Goal: Information Seeking & Learning: Learn about a topic

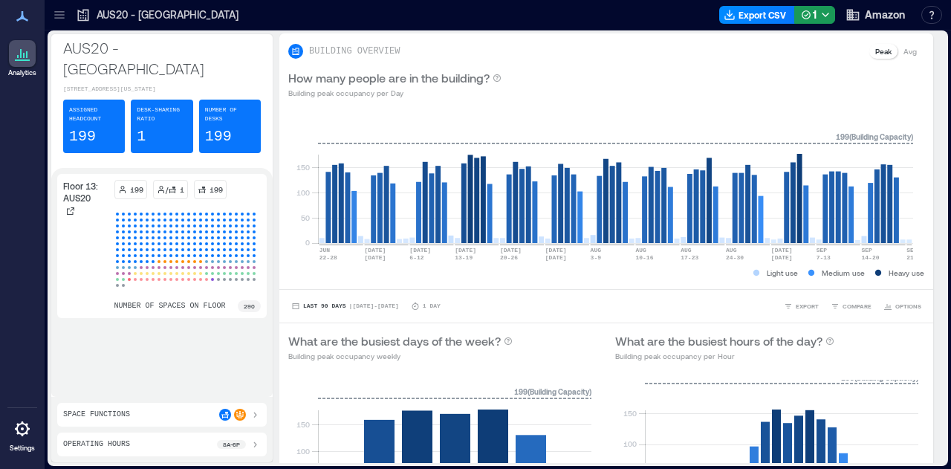
click at [58, 15] on icon at bounding box center [59, 14] width 10 height 1
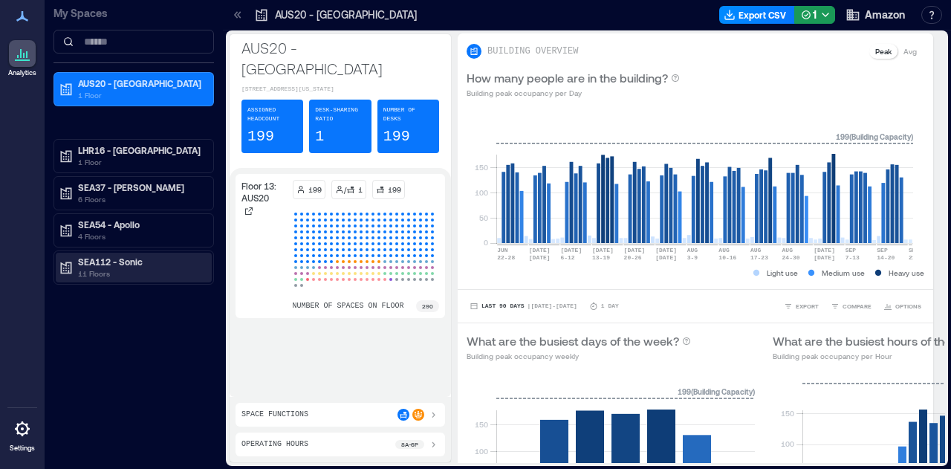
click at [129, 270] on p "11 Floors" at bounding box center [140, 274] width 125 height 12
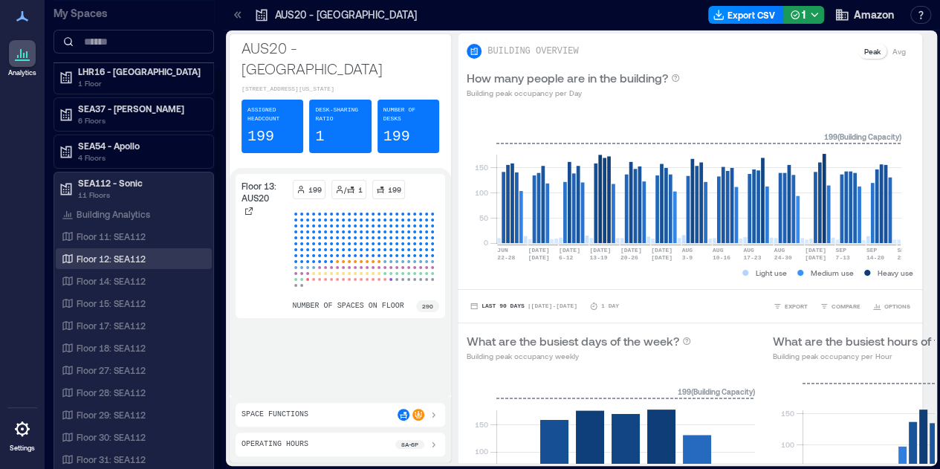
scroll to position [1, 0]
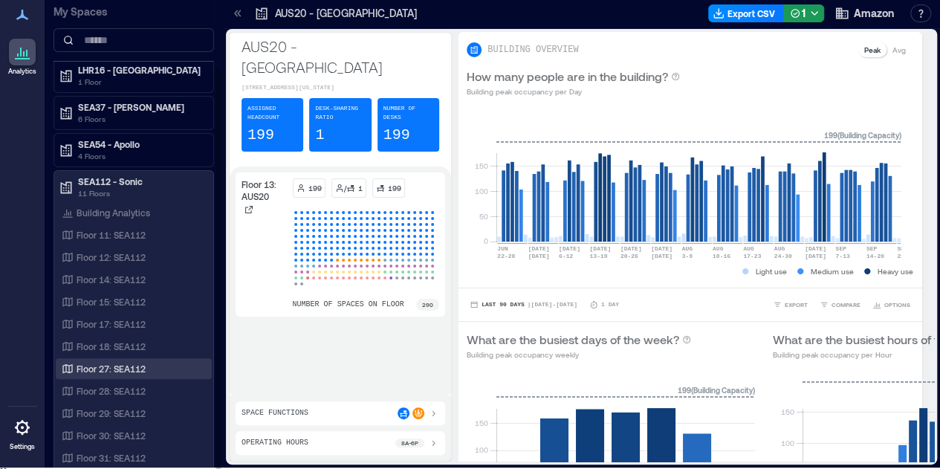
click at [120, 365] on p "Floor 27: SEA112" at bounding box center [111, 369] width 69 height 12
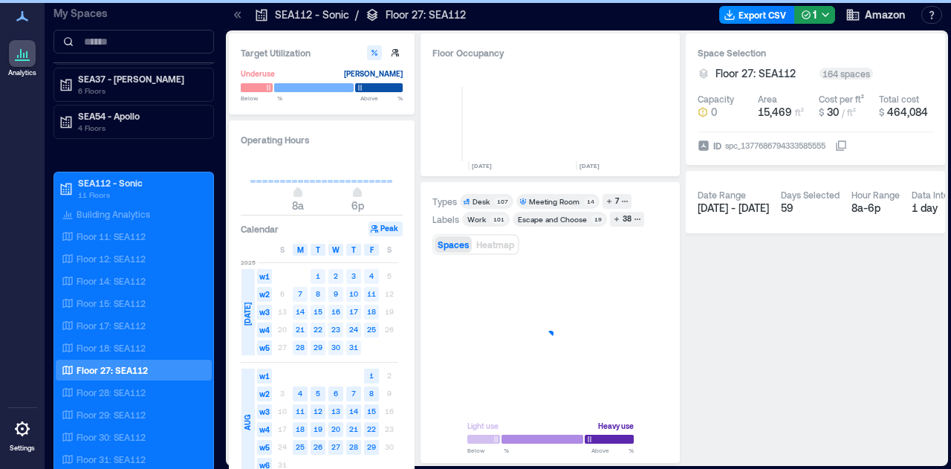
scroll to position [0, 721]
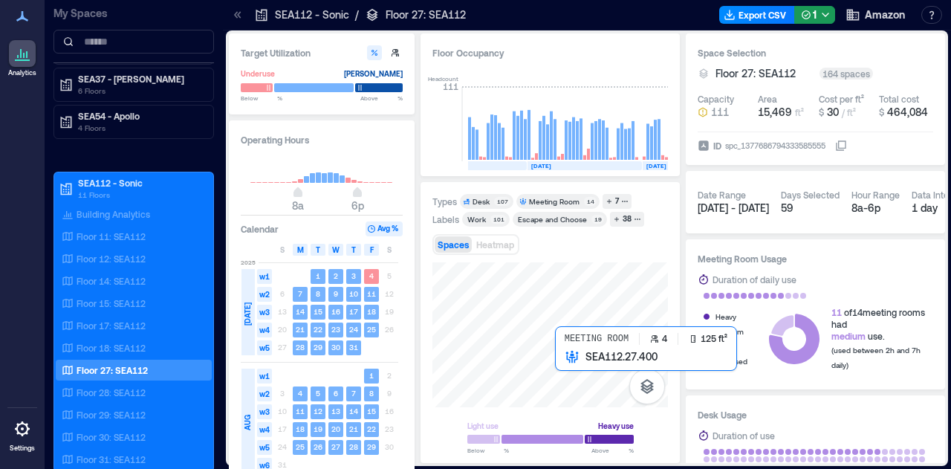
click at [565, 369] on div at bounding box center [551, 334] width 236 height 145
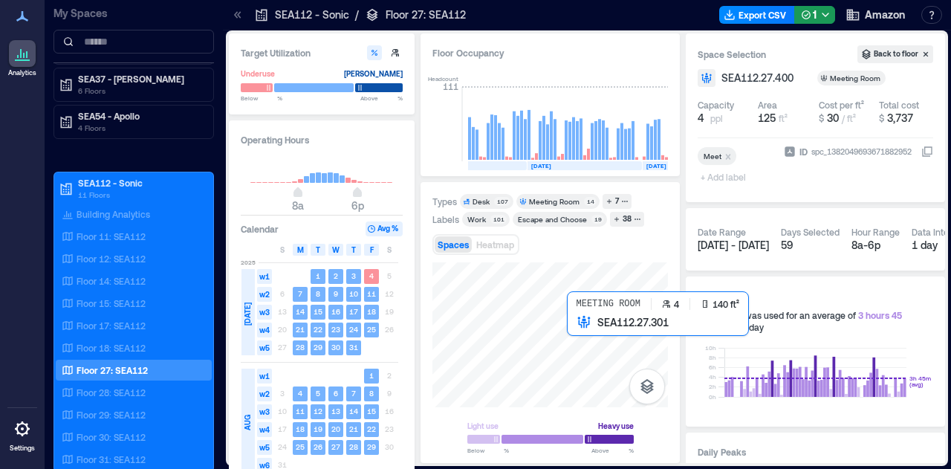
click at [583, 341] on div at bounding box center [551, 334] width 236 height 145
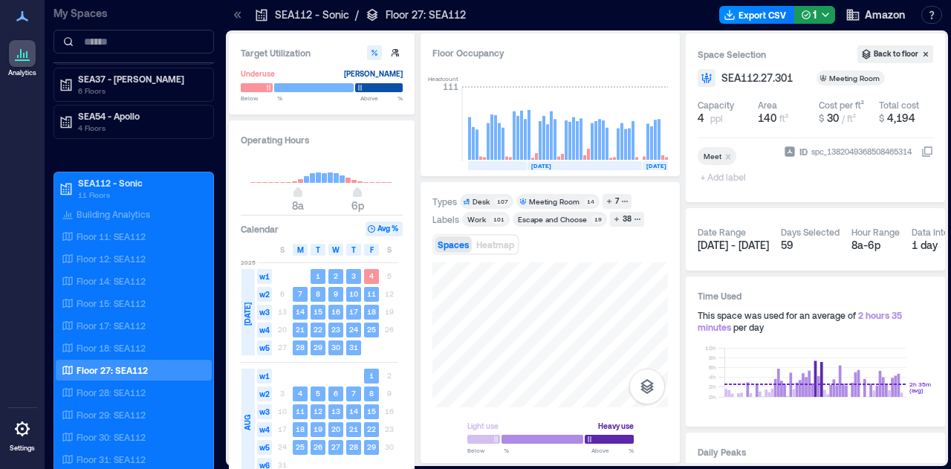
click at [524, 427] on div "Light use Heavy use Below ** % Above ** %" at bounding box center [551, 357] width 236 height 190
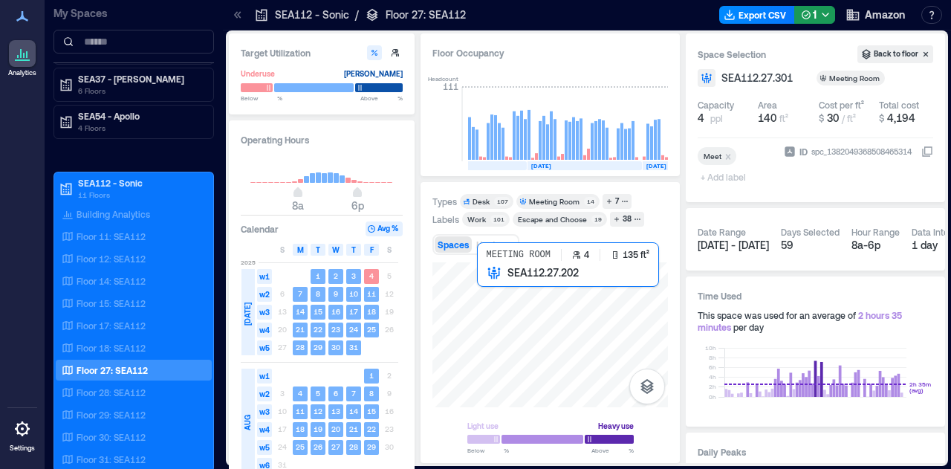
click at [489, 292] on div at bounding box center [551, 334] width 236 height 145
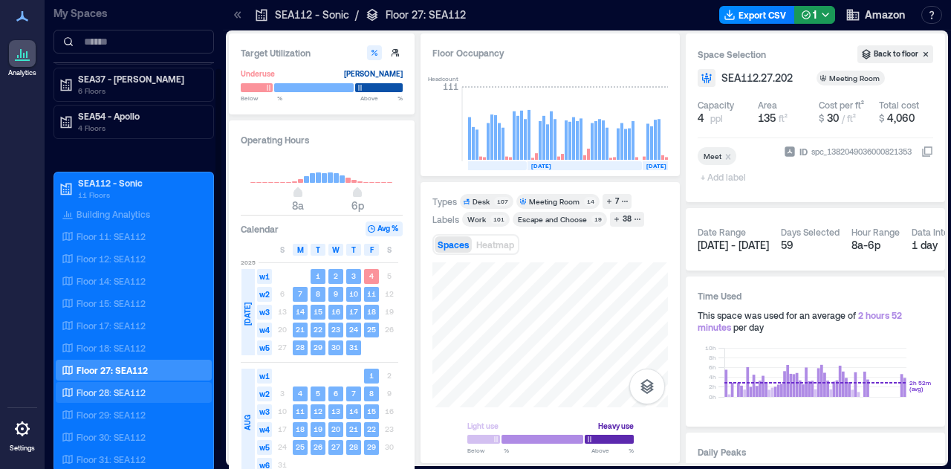
click at [157, 385] on div "Floor 28: SEA112" at bounding box center [131, 392] width 144 height 15
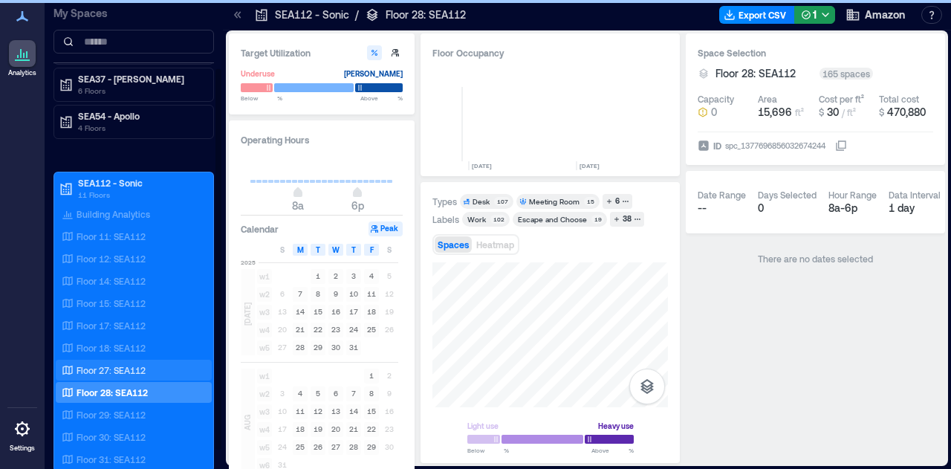
scroll to position [0, 777]
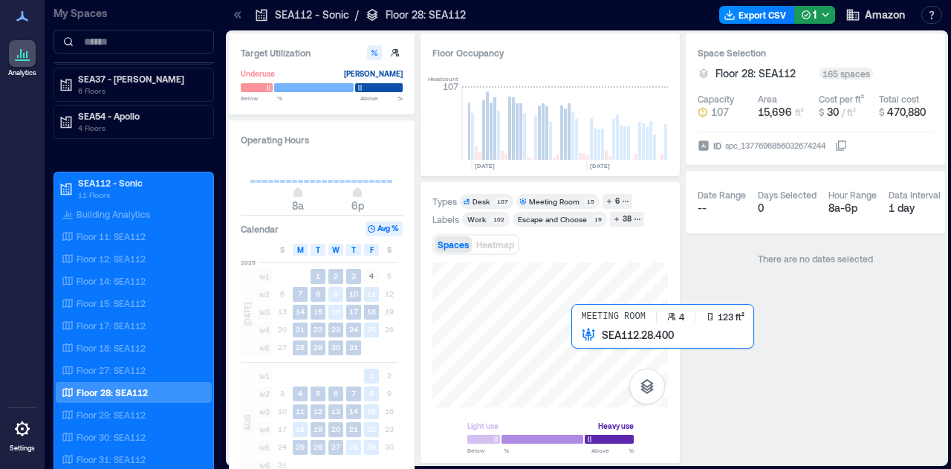
click at [596, 368] on div at bounding box center [551, 334] width 236 height 145
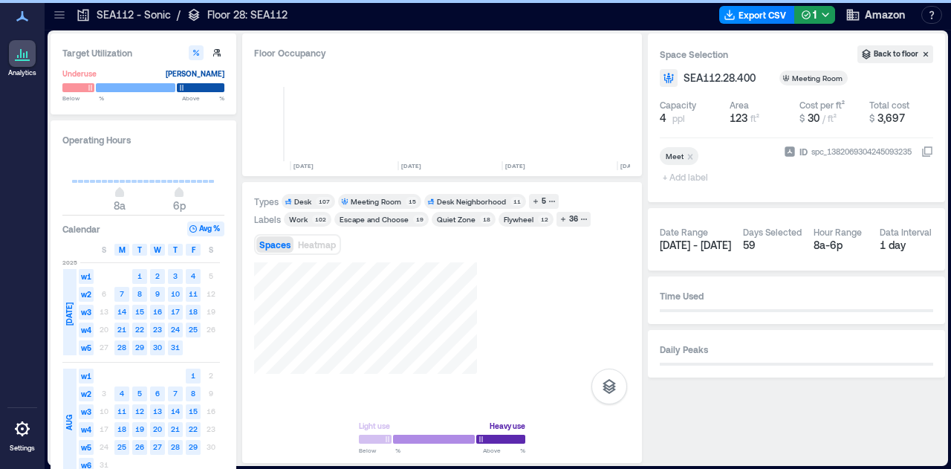
scroll to position [0, 637]
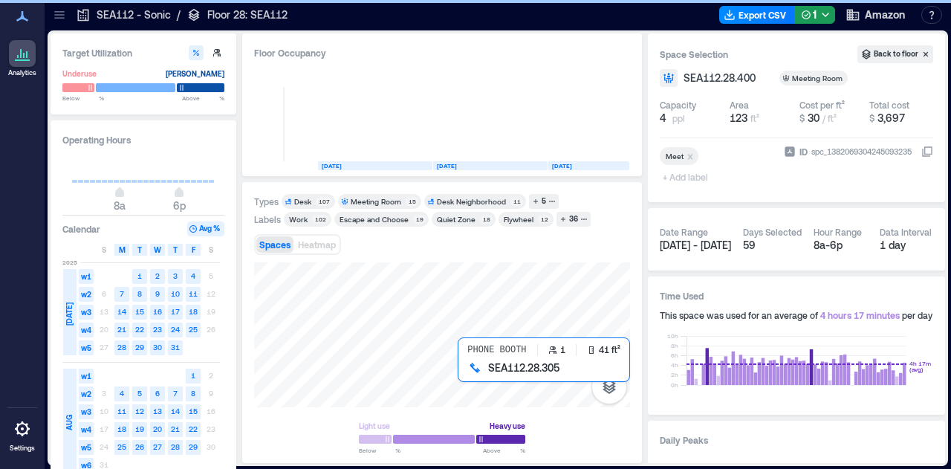
click at [459, 369] on div at bounding box center [442, 334] width 376 height 145
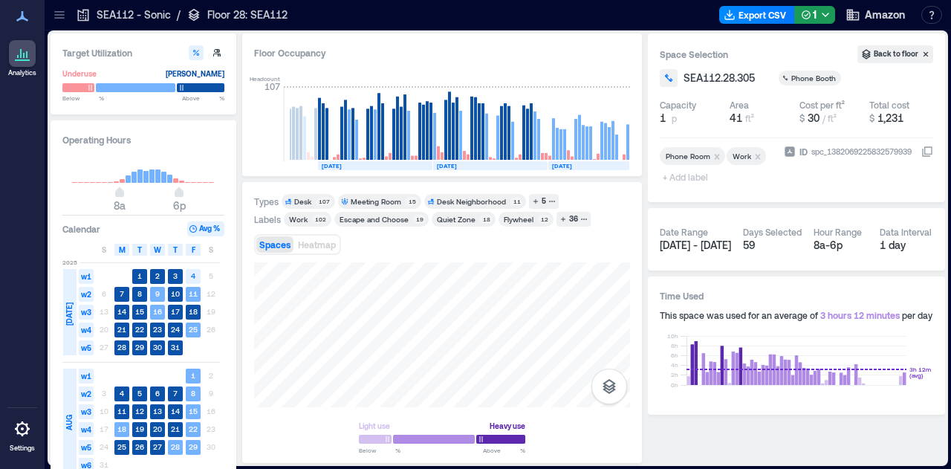
click at [62, 20] on icon at bounding box center [59, 14] width 15 height 15
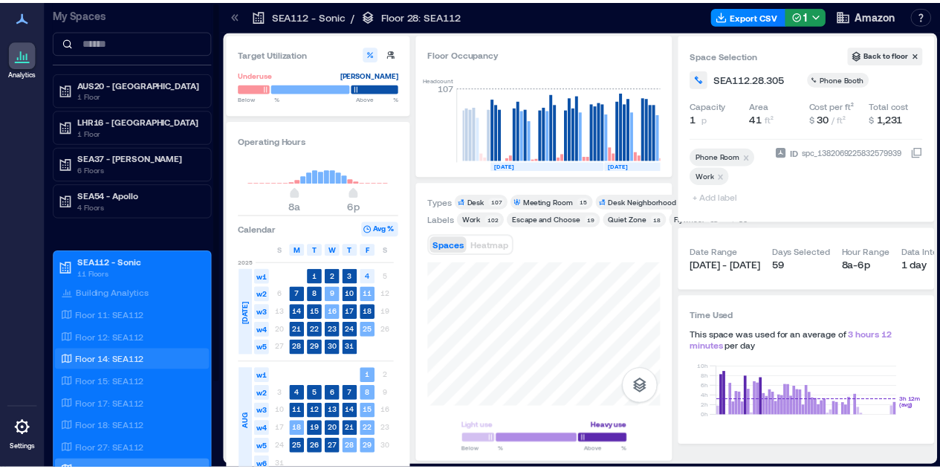
scroll to position [109, 0]
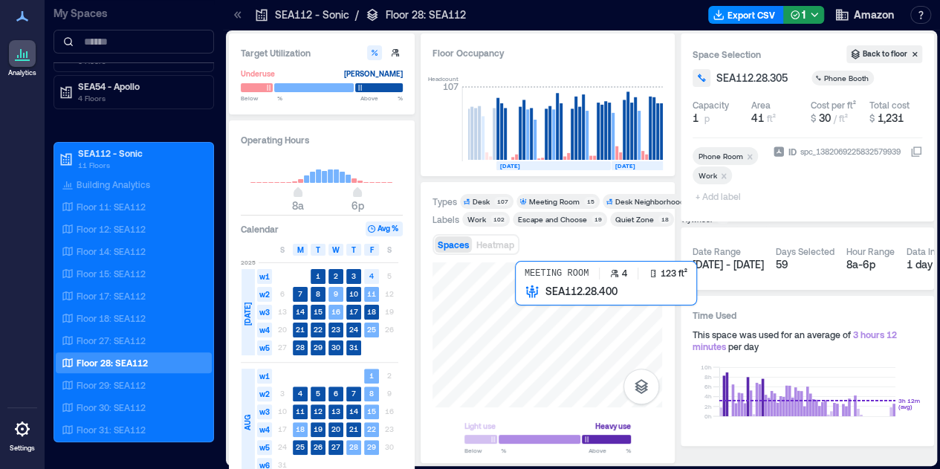
click at [525, 307] on div at bounding box center [548, 334] width 230 height 145
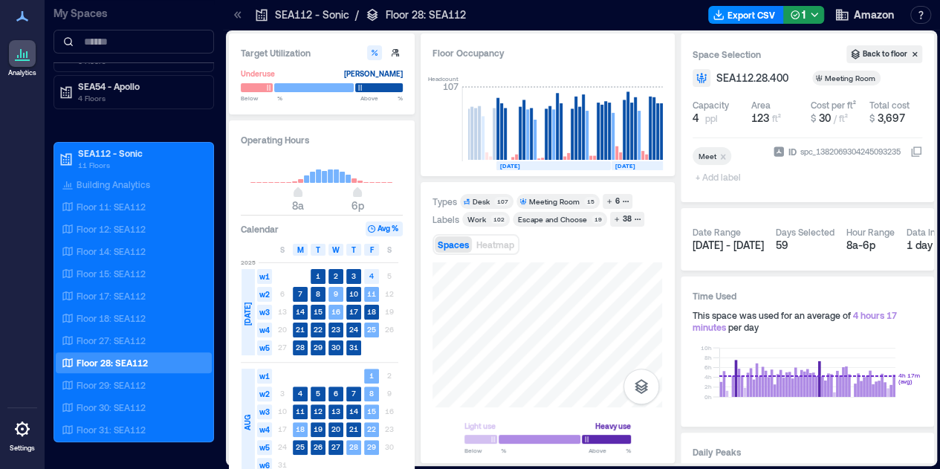
click at [572, 415] on div "Light use Heavy use Below ** % Above ** %" at bounding box center [548, 357] width 230 height 190
click at [548, 407] on div "Light use Heavy use Below ** % Above ** %" at bounding box center [548, 357] width 230 height 190
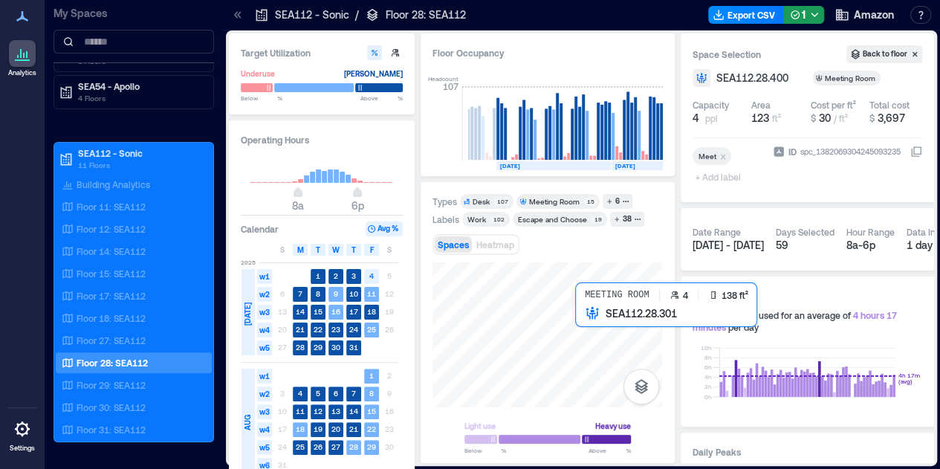
click at [611, 329] on div at bounding box center [548, 334] width 230 height 145
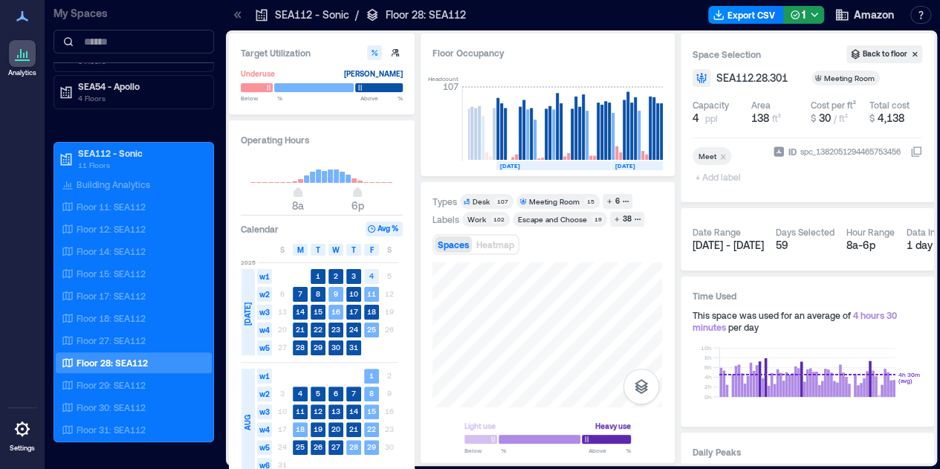
click at [529, 421] on div "Light use Heavy use Below ** % Above ** %" at bounding box center [548, 357] width 230 height 190
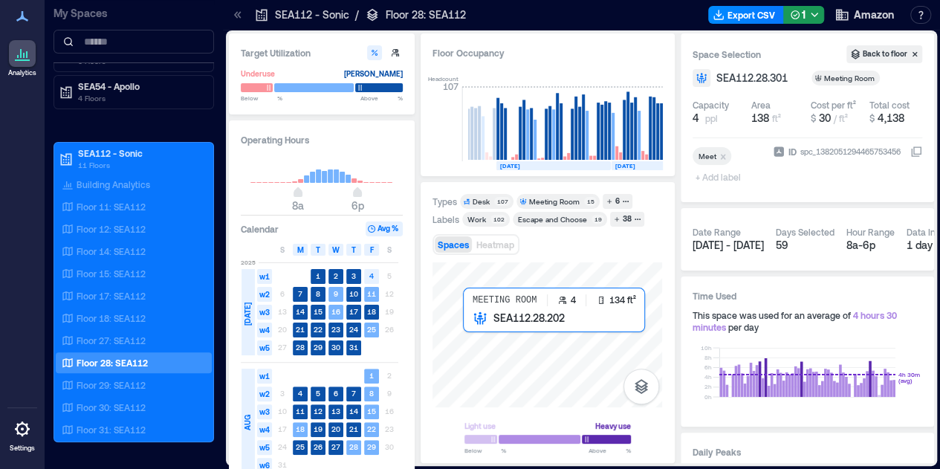
click at [482, 340] on div at bounding box center [548, 334] width 230 height 145
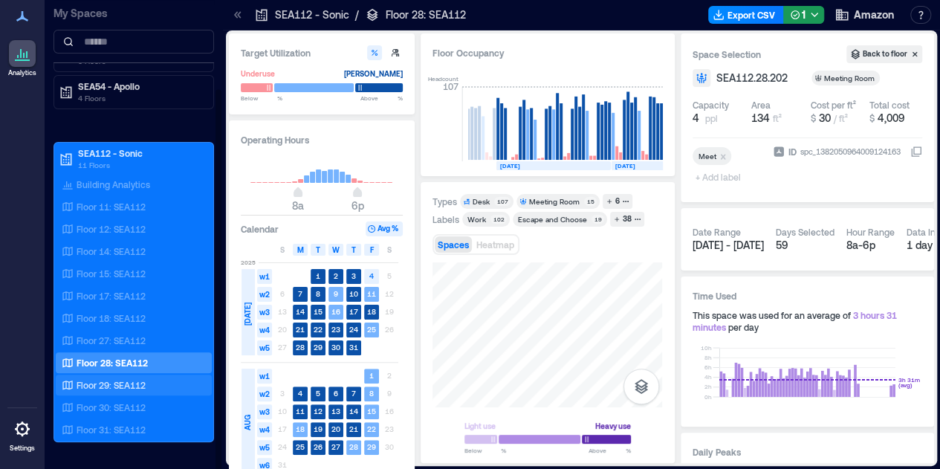
click at [117, 387] on p "Floor 29: SEA112" at bounding box center [111, 385] width 69 height 12
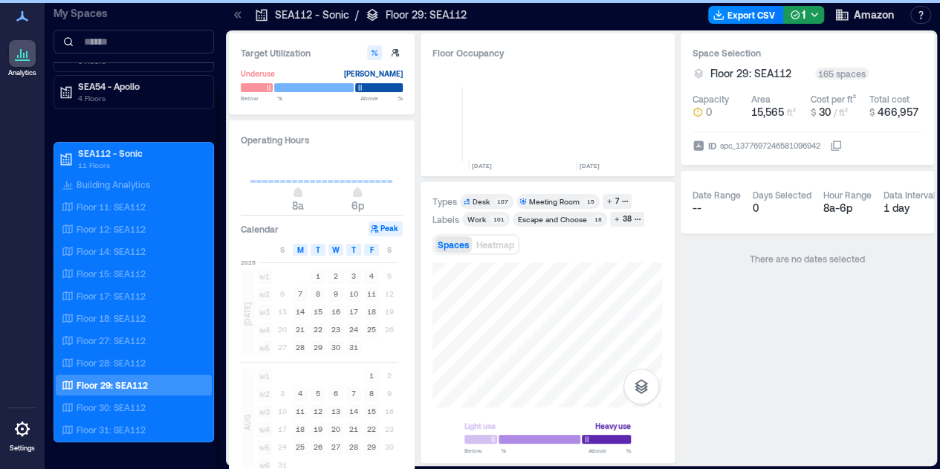
scroll to position [0, 783]
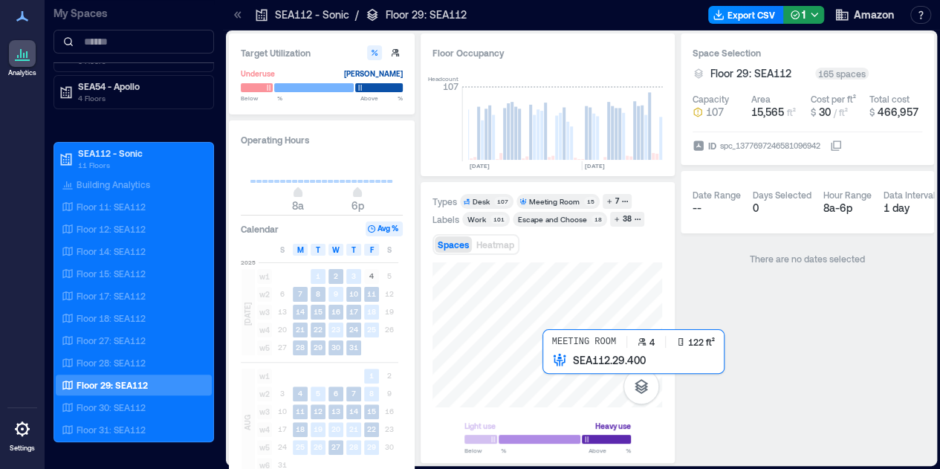
click at [544, 371] on div at bounding box center [548, 334] width 230 height 145
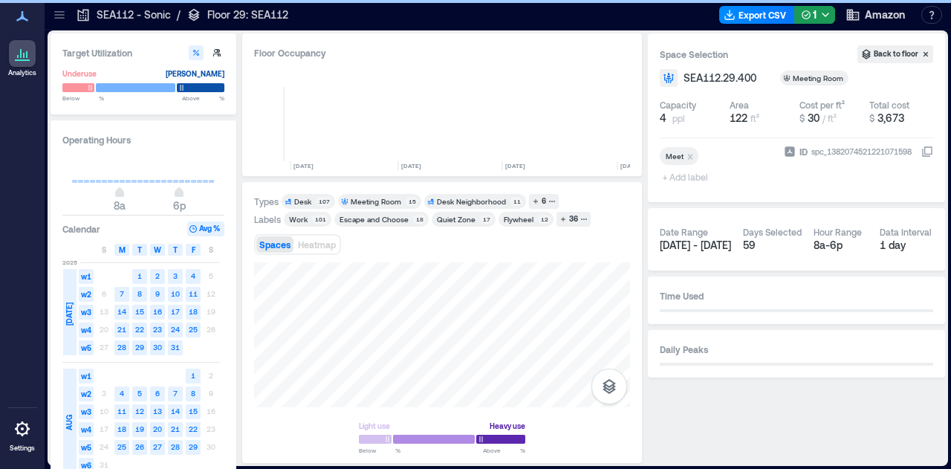
scroll to position [0, 637]
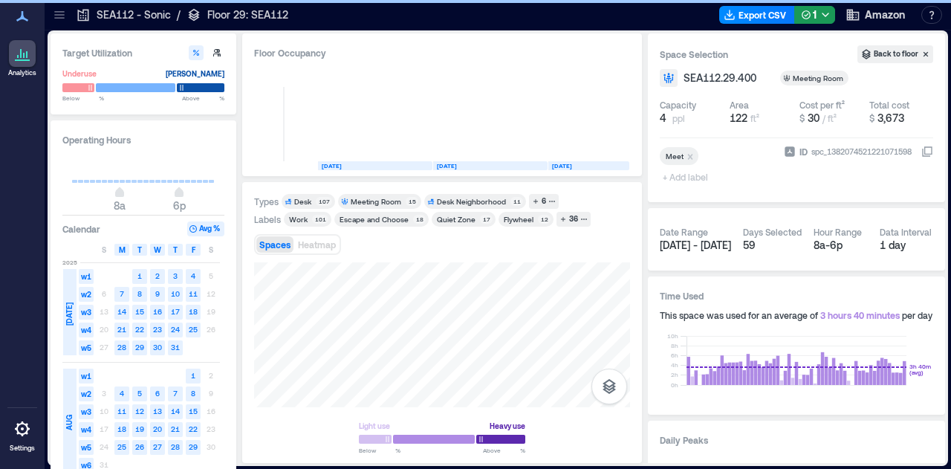
click at [56, 19] on icon at bounding box center [59, 17] width 10 height 1
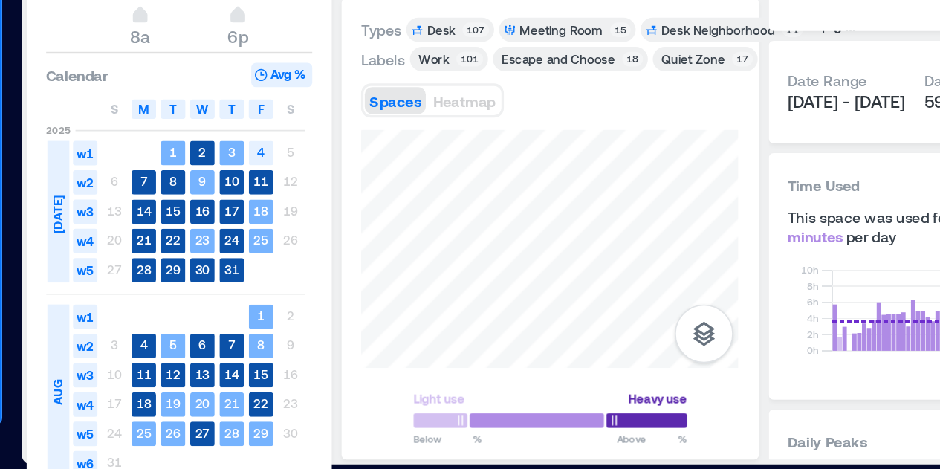
scroll to position [0, 0]
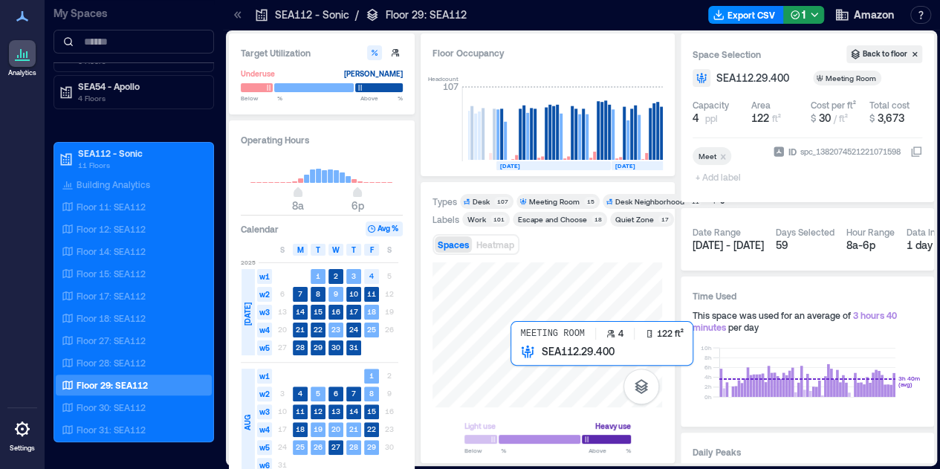
click at [525, 360] on div at bounding box center [548, 334] width 230 height 145
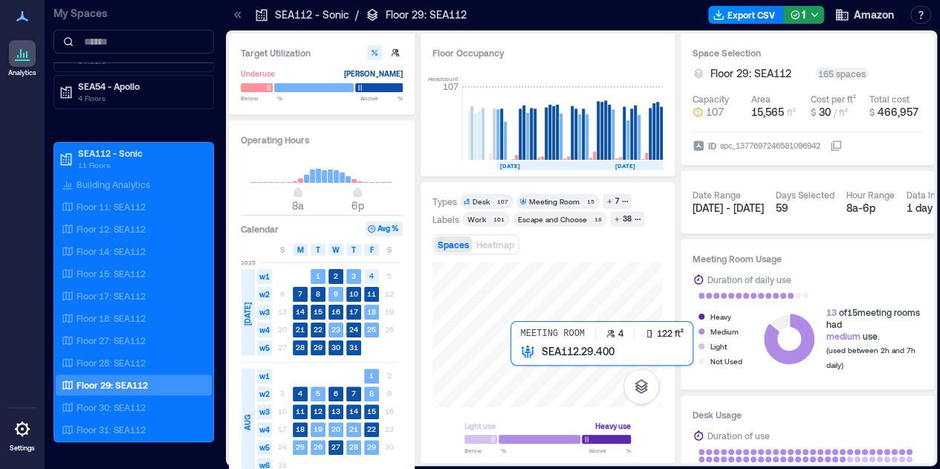
click at [521, 366] on div at bounding box center [548, 334] width 230 height 145
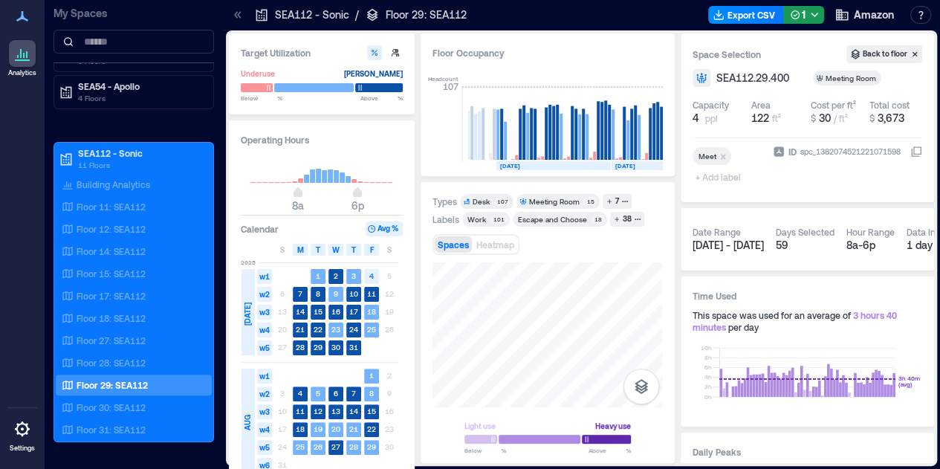
click at [465, 408] on div "Light use Heavy use Below ** % Above ** %" at bounding box center [548, 357] width 230 height 190
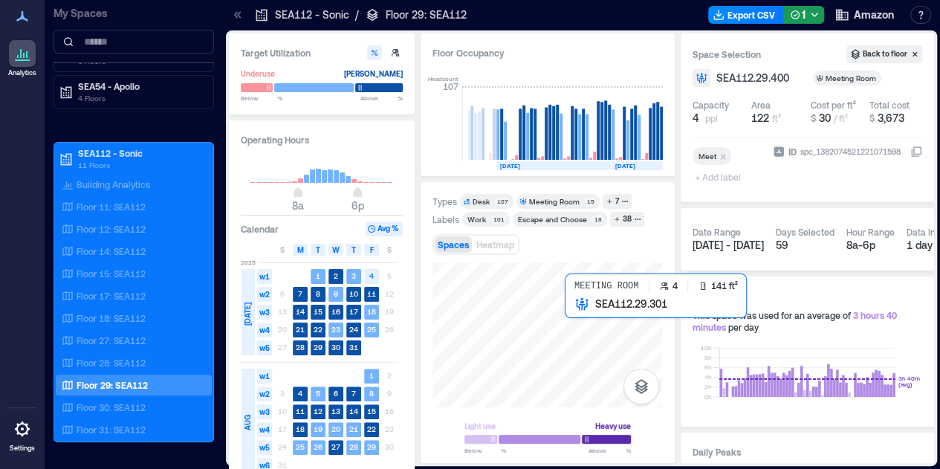
click at [584, 311] on div at bounding box center [548, 334] width 230 height 145
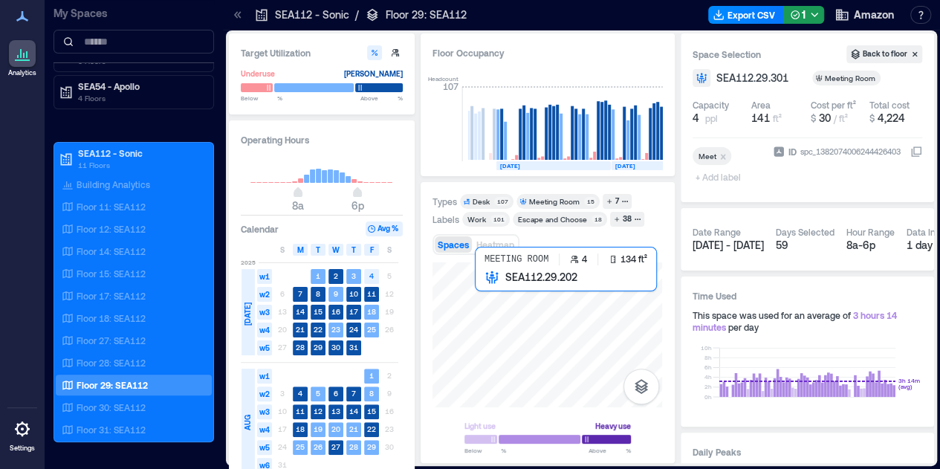
click at [489, 295] on div at bounding box center [548, 334] width 230 height 145
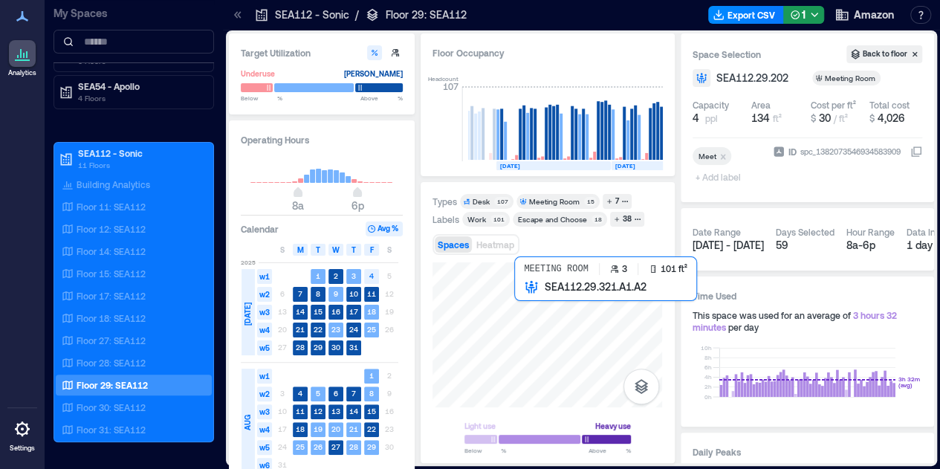
drag, startPoint x: 506, startPoint y: 305, endPoint x: 525, endPoint y: 305, distance: 18.6
click at [525, 305] on div at bounding box center [548, 334] width 230 height 145
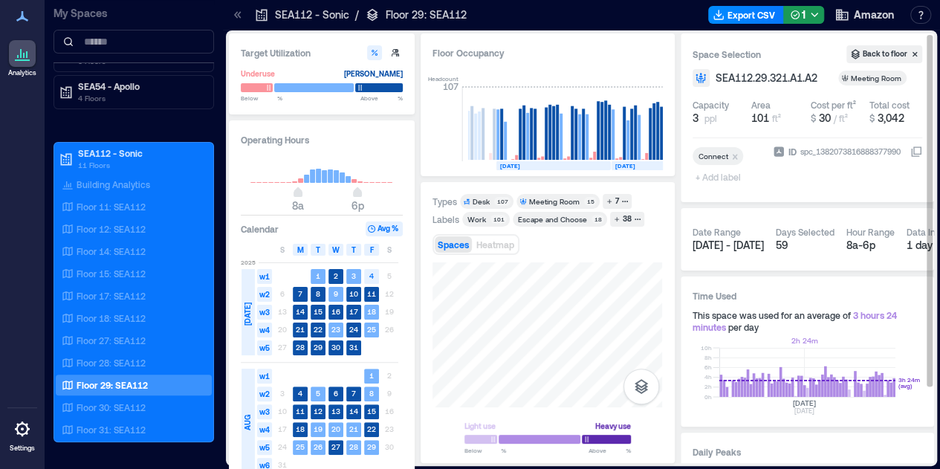
click at [810, 399] on div "Target Utilization Underuse Critical mass Below ** % Above ** % Operating Hours…" at bounding box center [581, 248] width 705 height 430
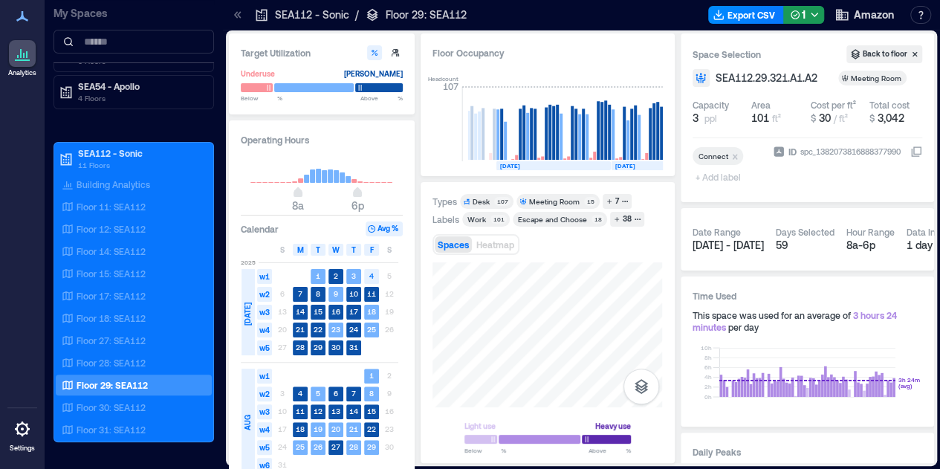
drag, startPoint x: 561, startPoint y: 381, endPoint x: 445, endPoint y: 109, distance: 296.4
click at [445, 109] on div "Floor Occupancy Headcount 107 JAN, 2025 FEB, 2025 MAR, 2025 APR, 2025 MAY, 2025…" at bounding box center [548, 248] width 254 height 430
click at [546, 432] on div "Light use Heavy use Below ** % Above ** %" at bounding box center [548, 357] width 230 height 190
click at [135, 410] on p "Floor 30: SEA112" at bounding box center [111, 407] width 69 height 12
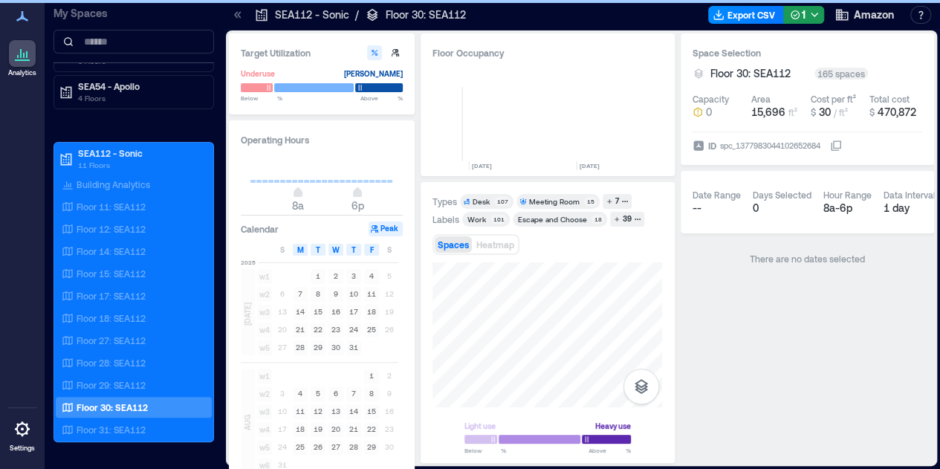
scroll to position [0, 783]
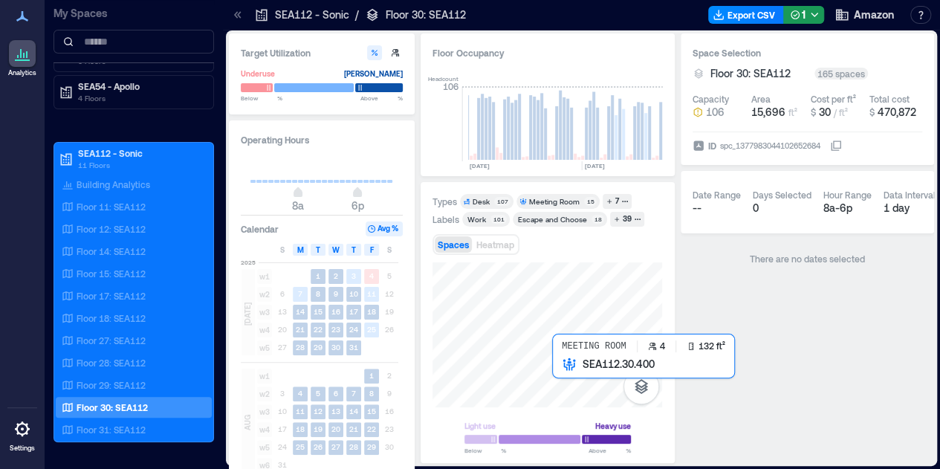
click at [560, 379] on div at bounding box center [548, 334] width 230 height 145
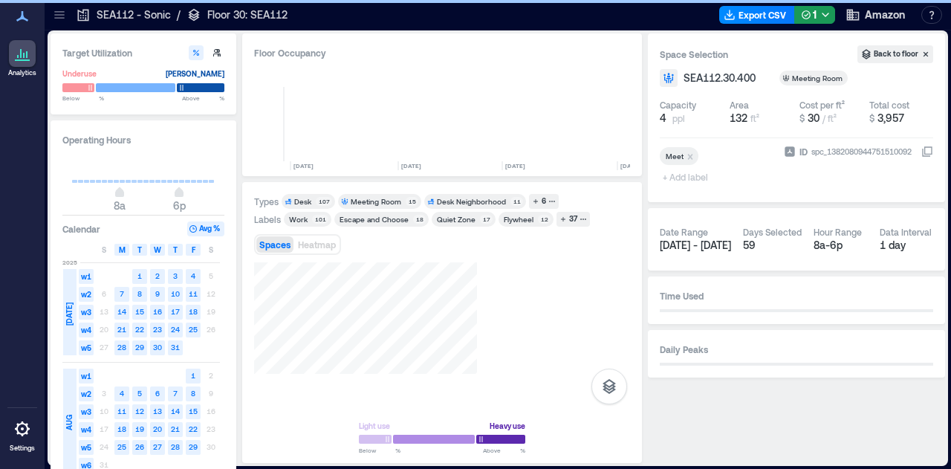
scroll to position [0, 637]
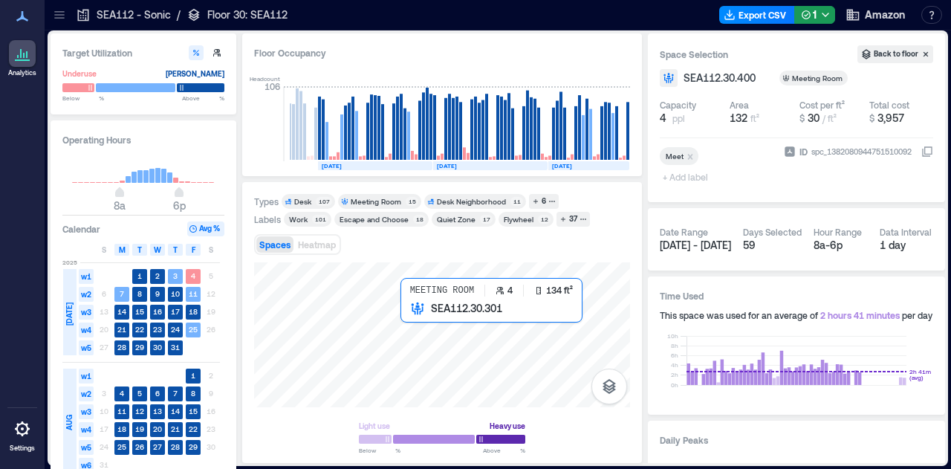
click at [419, 318] on div at bounding box center [442, 334] width 376 height 145
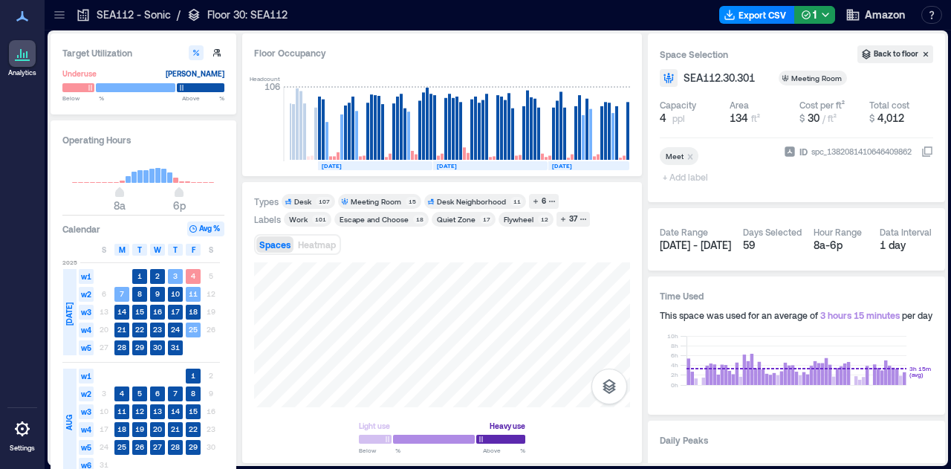
click at [372, 467] on div "Target Utilization Underuse Critical mass Below ** % Above ** % Operating Hours…" at bounding box center [498, 249] width 907 height 439
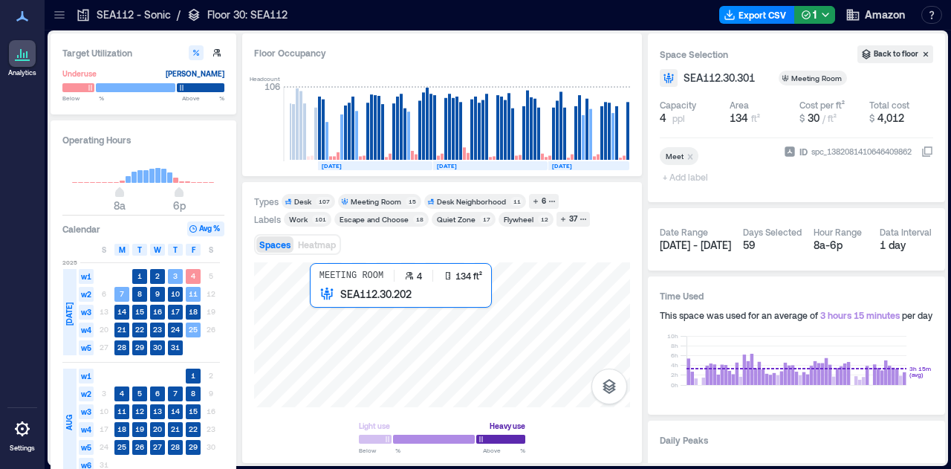
click at [328, 314] on div at bounding box center [442, 334] width 376 height 145
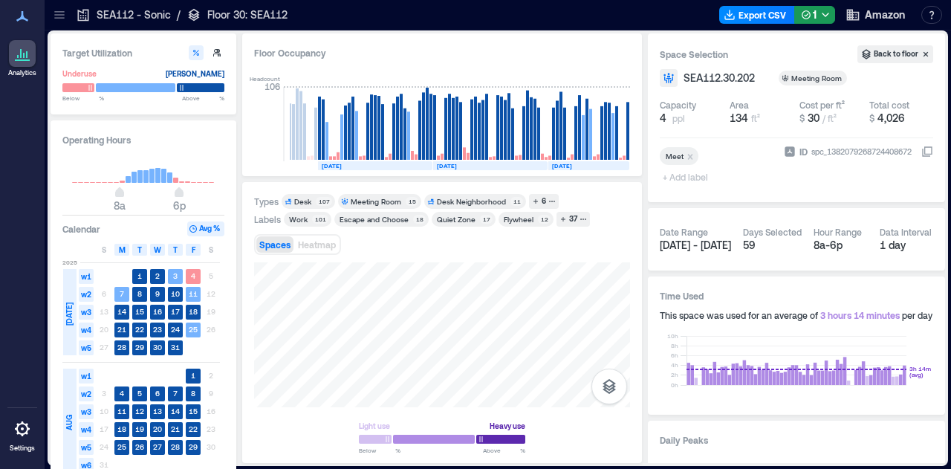
click at [56, 22] on icon at bounding box center [59, 14] width 15 height 15
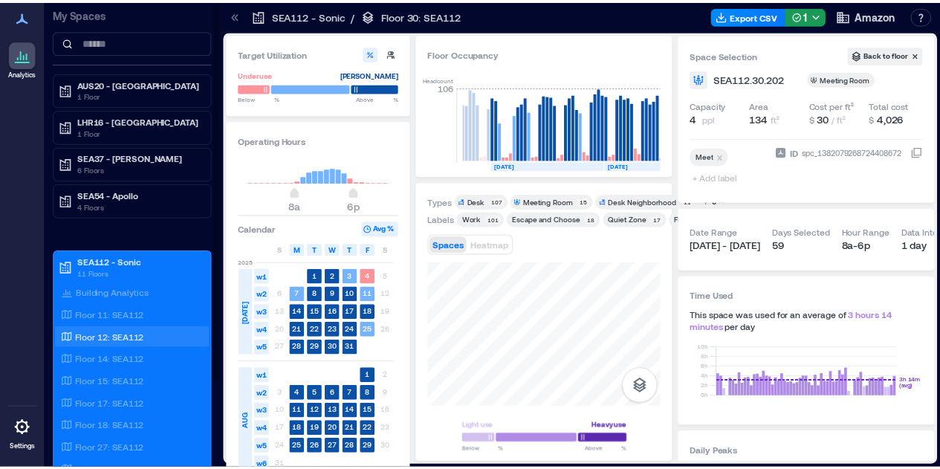
scroll to position [109, 0]
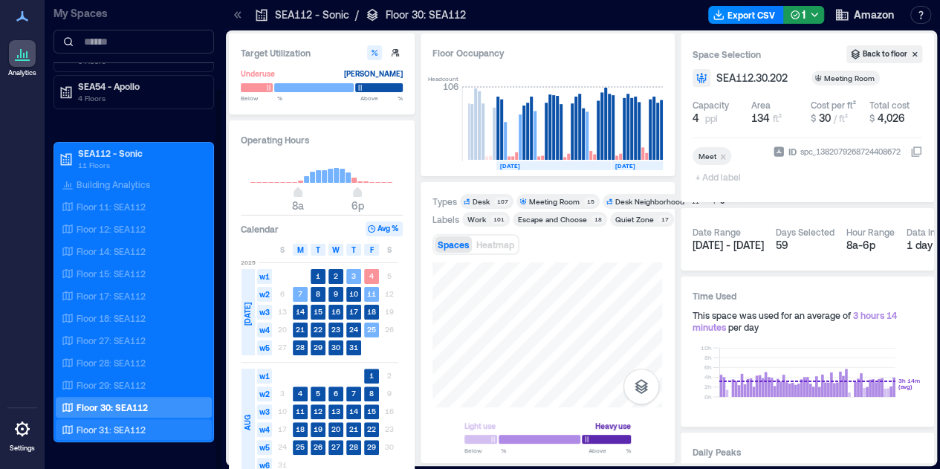
click at [117, 427] on p "Floor 31: SEA112" at bounding box center [111, 430] width 69 height 12
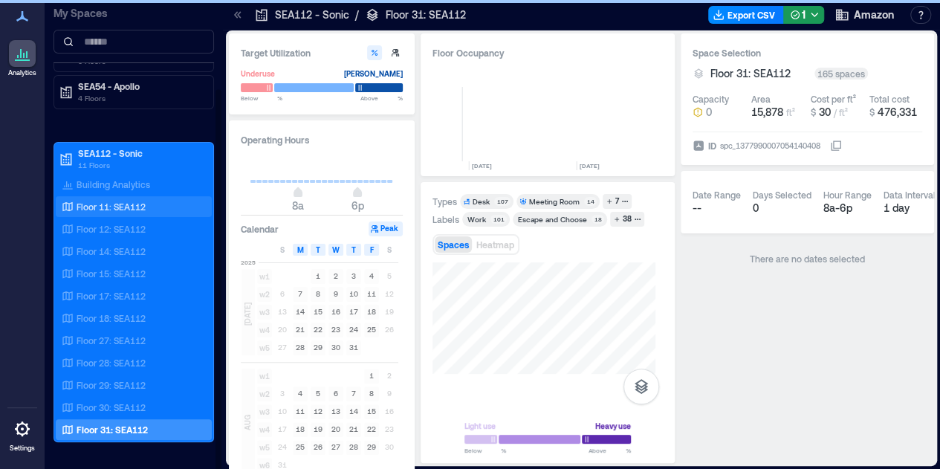
scroll to position [0, 783]
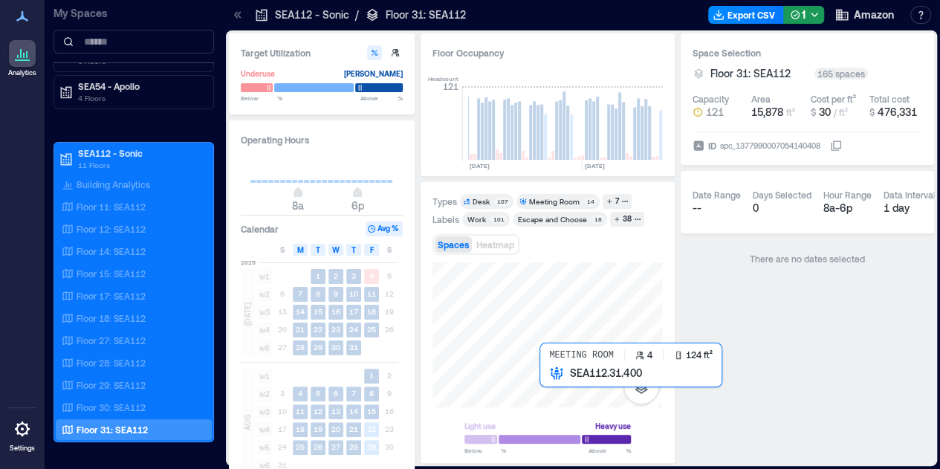
click at [546, 390] on div at bounding box center [548, 334] width 230 height 145
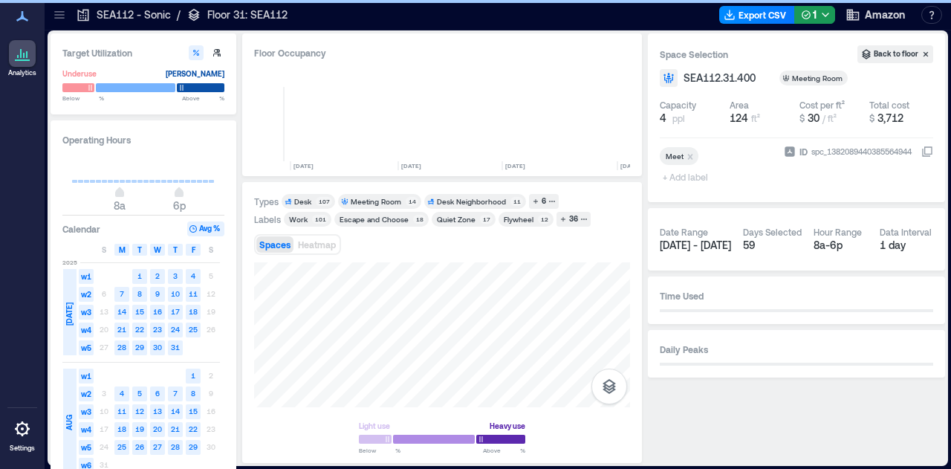
scroll to position [0, 637]
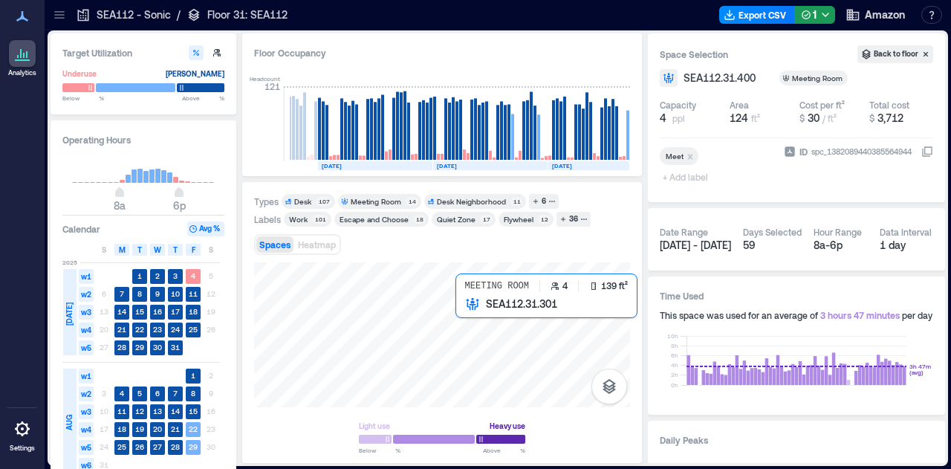
click at [486, 326] on div at bounding box center [442, 334] width 376 height 145
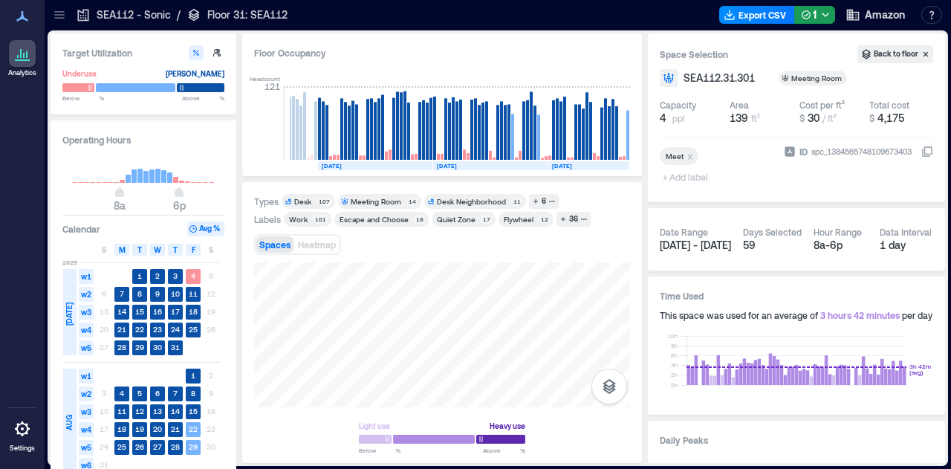
click at [422, 468] on html "Analytics Settings My Spaces AUS20 - Austin 1 Floor LHR16 - London 1 Floor SEA3…" at bounding box center [475, 234] width 951 height 469
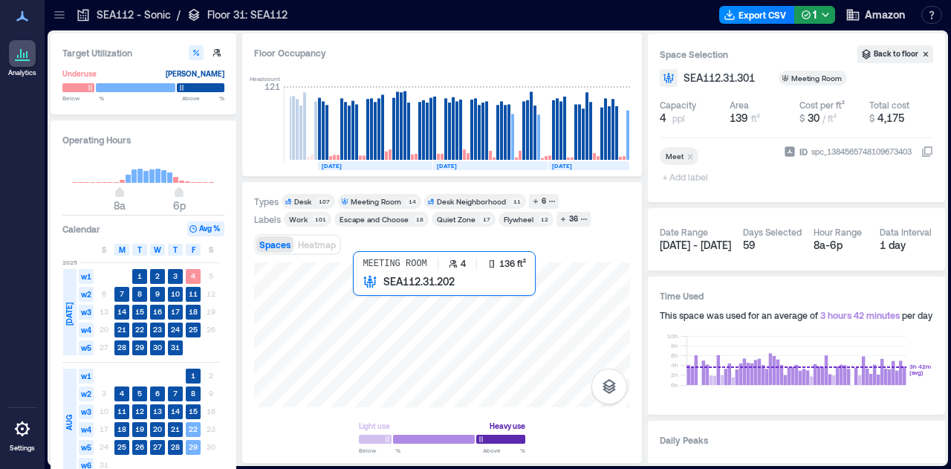
click at [365, 313] on div at bounding box center [442, 334] width 376 height 145
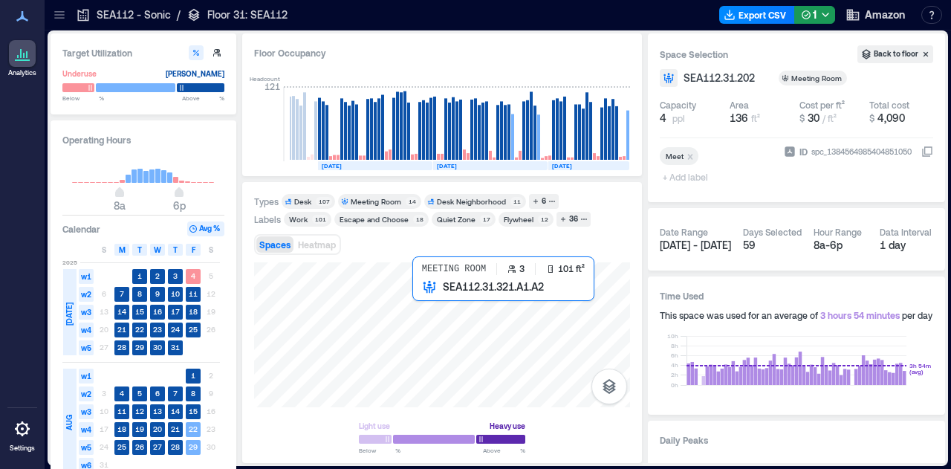
click at [453, 338] on div at bounding box center [442, 334] width 376 height 145
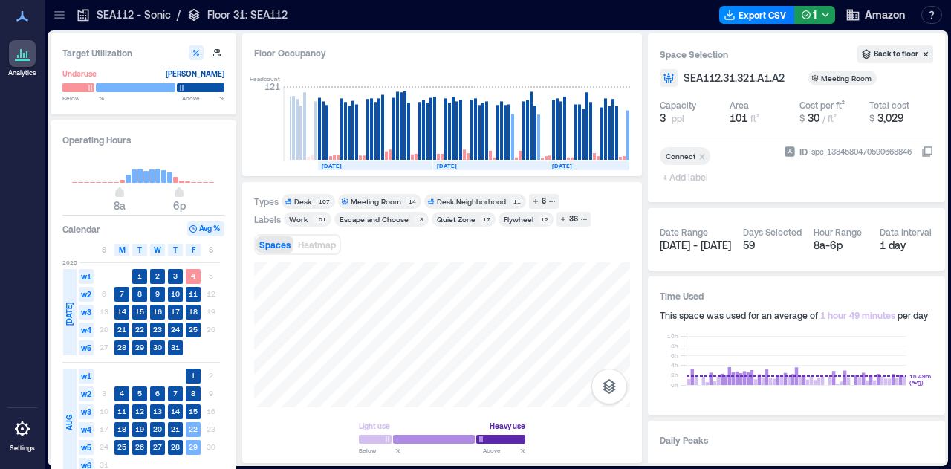
click at [378, 199] on div "Types Desk 107 Meeting Room 14 Desk Neighborhood 11 6 Labels Work 101 Escape an…" at bounding box center [442, 323] width 376 height 258
click at [321, 142] on div "Floor Occupancy Peak 103 Avg 79 JAN, 2025 FEB, 2025 MAR, 2025 APR, 2025 MAY, 20…" at bounding box center [442, 248] width 400 height 430
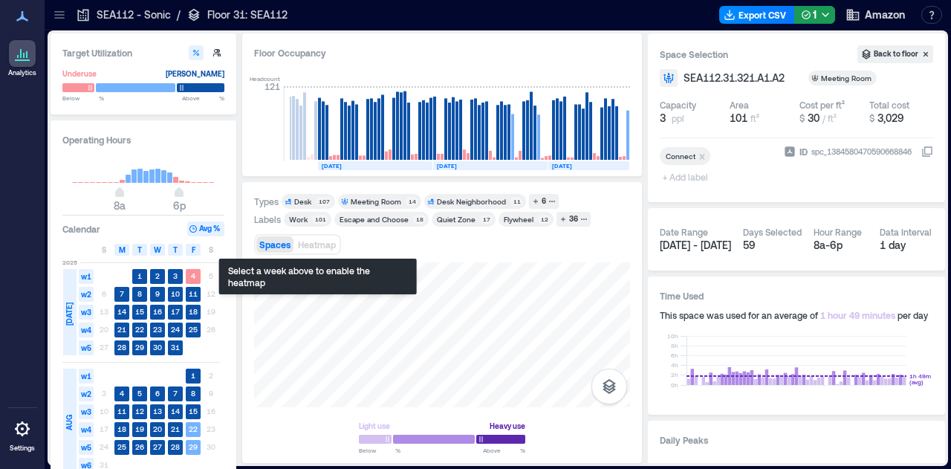
click at [339, 215] on div "Types Desk 107 Meeting Room 14 Desk Neighborhood 11 6 Labels Work 101 Escape an…" at bounding box center [442, 323] width 376 height 258
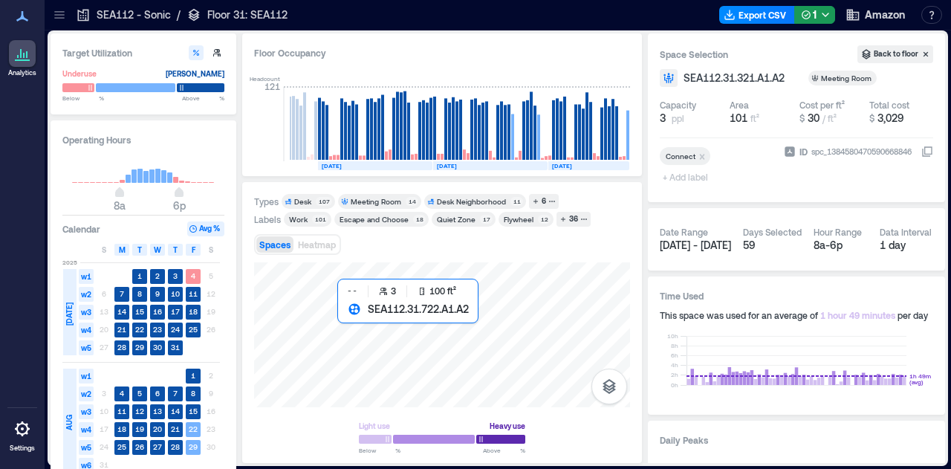
click at [358, 344] on div at bounding box center [442, 334] width 376 height 145
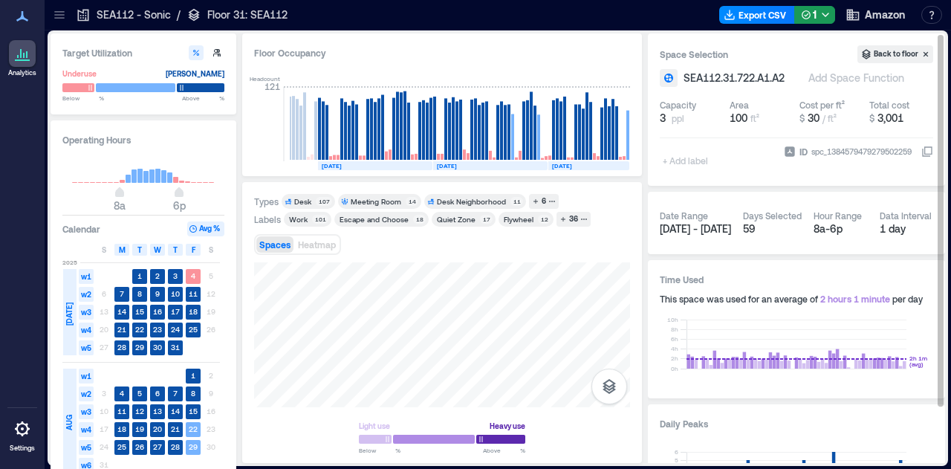
click at [673, 350] on div "Target Utilization Underuse Critical mass Below ** % Above ** % Operating Hours…" at bounding box center [498, 248] width 895 height 430
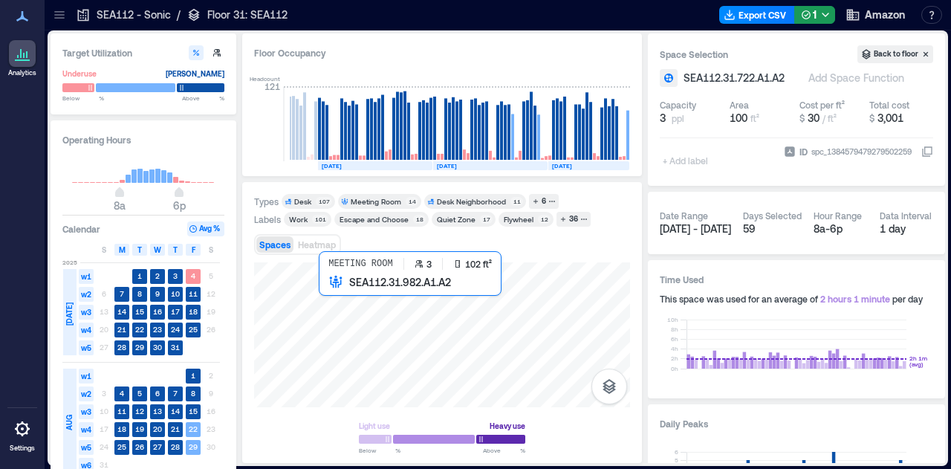
click at [369, 292] on div at bounding box center [442, 334] width 376 height 145
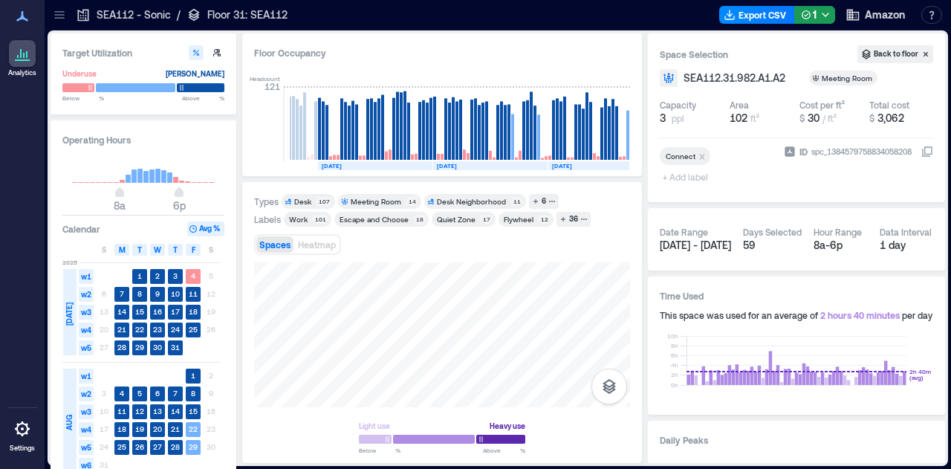
click at [455, 468] on html "Analytics Settings My Spaces AUS20 - Austin 1 Floor LHR16 - London 1 Floor SEA3…" at bounding box center [475, 234] width 951 height 469
click at [410, 468] on html "Analytics Settings My Spaces AUS20 - Austin 1 Floor LHR16 - London 1 Floor SEA3…" at bounding box center [475, 234] width 951 height 469
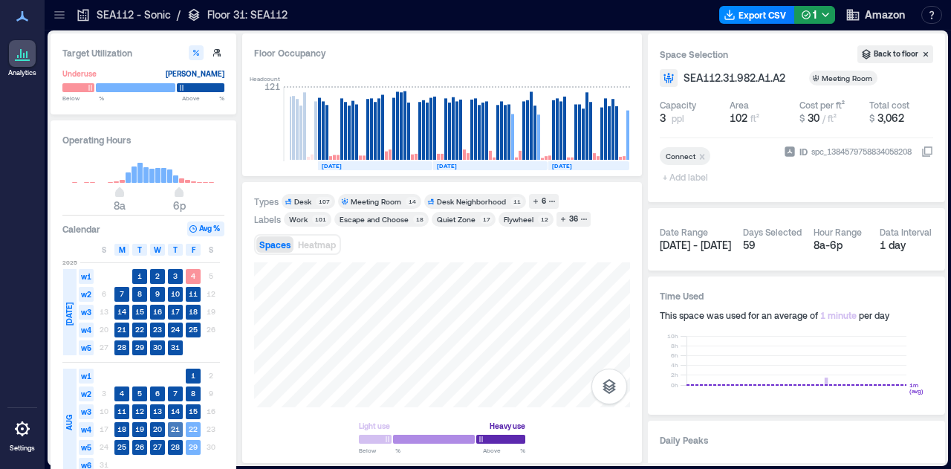
click at [174, 423] on div "Target Utilization Underuse Critical mass Below ** % Above ** % Operating Hours…" at bounding box center [498, 248] width 895 height 430
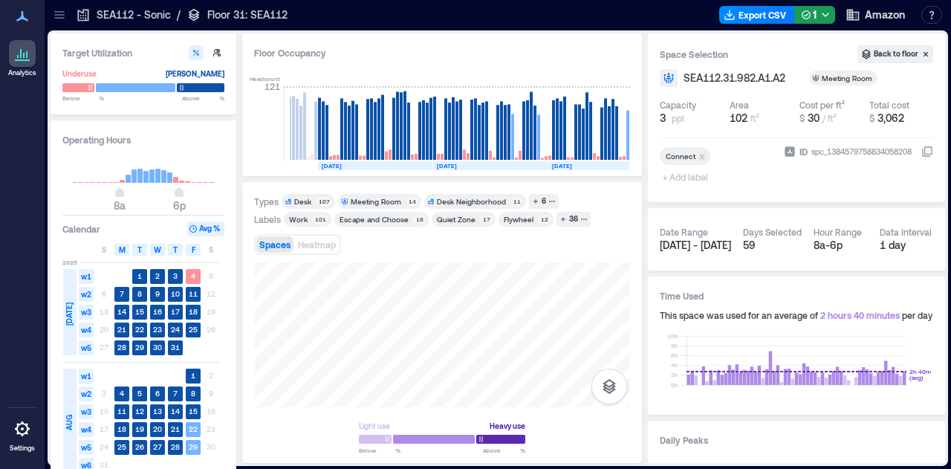
click at [53, 11] on icon at bounding box center [59, 14] width 15 height 15
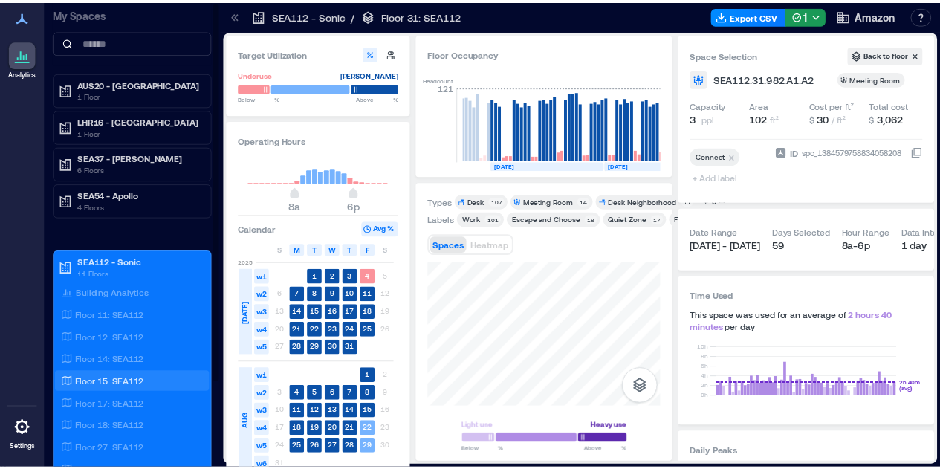
scroll to position [109, 0]
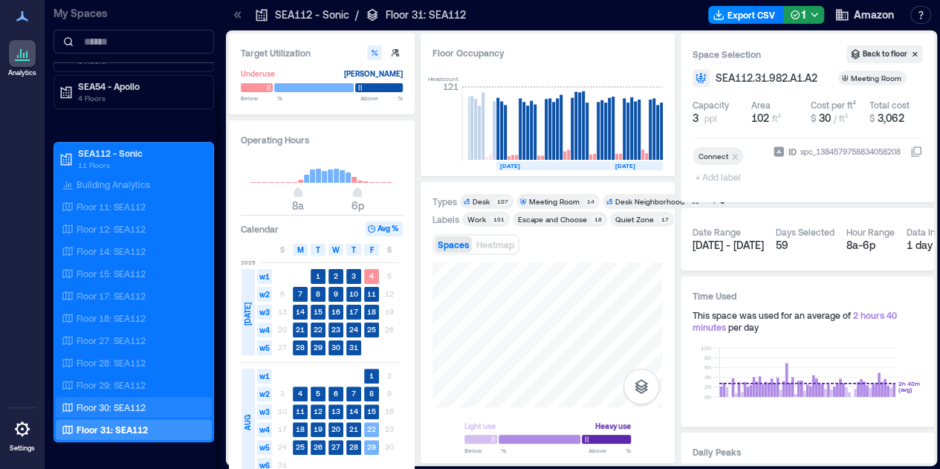
click at [115, 404] on p "Floor 30: SEA112" at bounding box center [111, 407] width 69 height 12
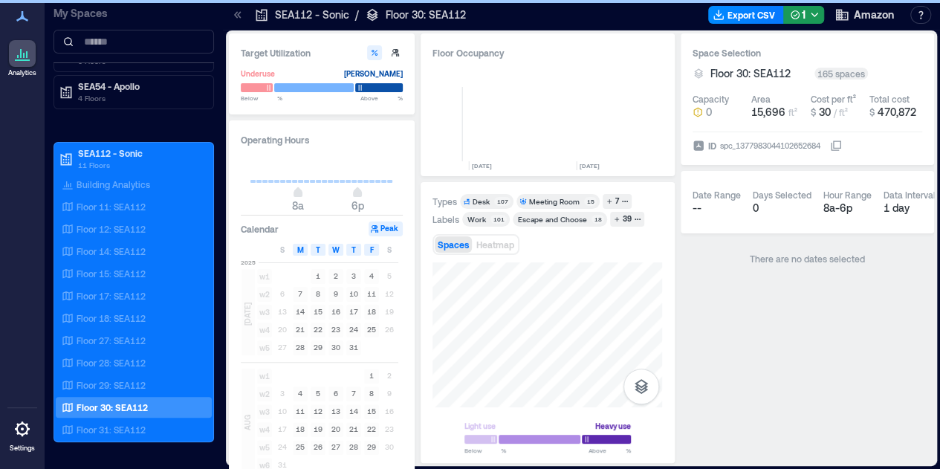
scroll to position [0, 783]
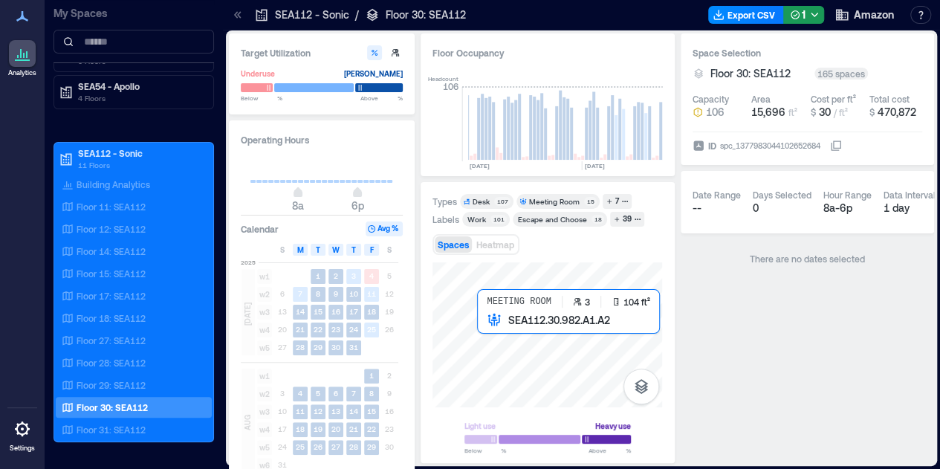
click at [504, 323] on div at bounding box center [548, 334] width 230 height 145
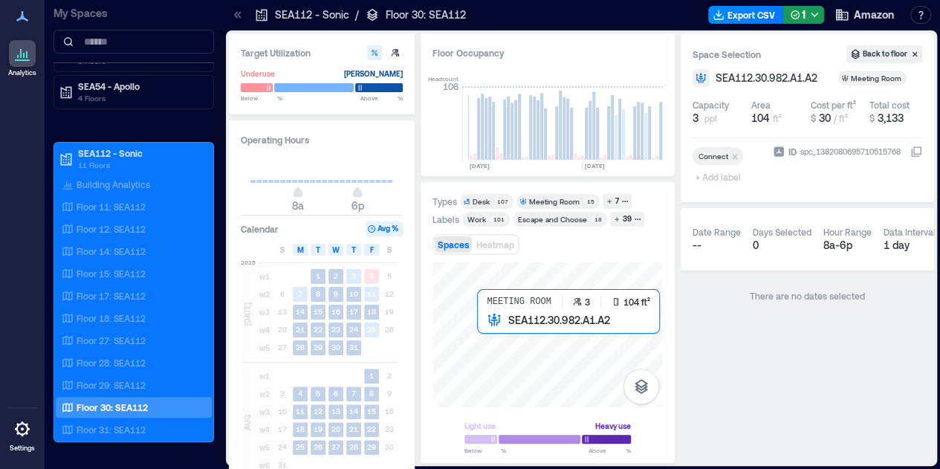
click at [510, 341] on div at bounding box center [548, 334] width 230 height 145
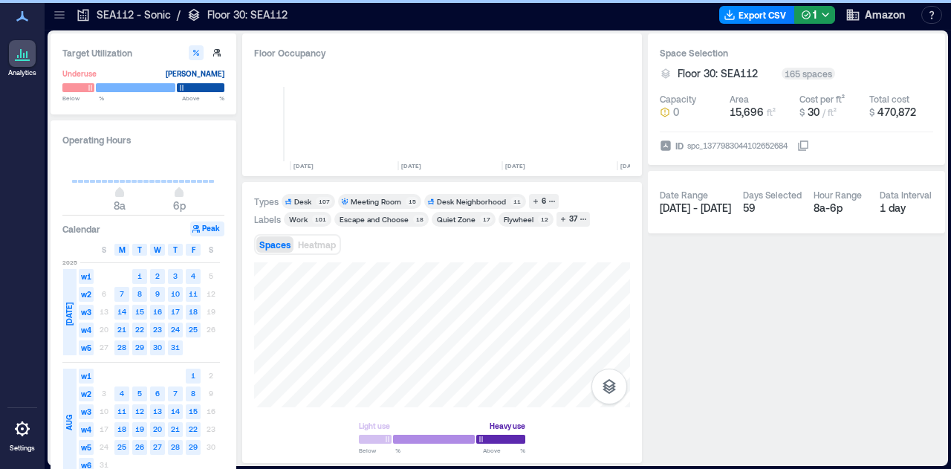
scroll to position [0, 637]
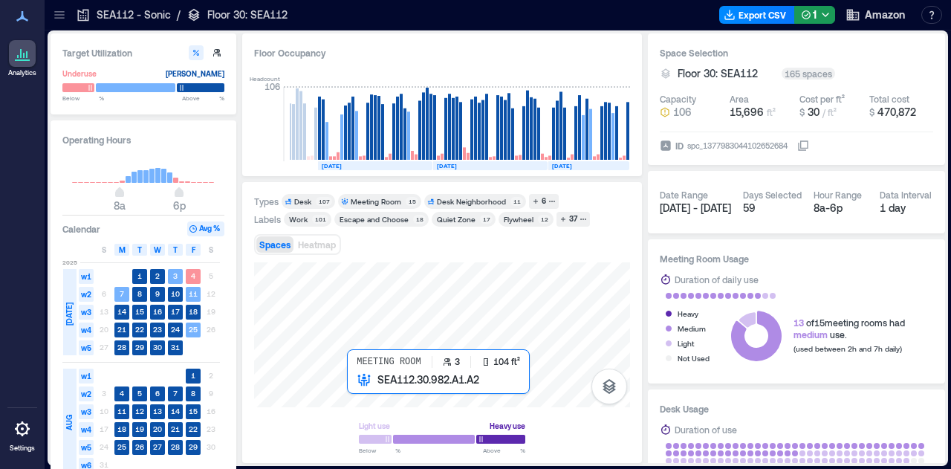
click at [360, 386] on div at bounding box center [442, 334] width 376 height 145
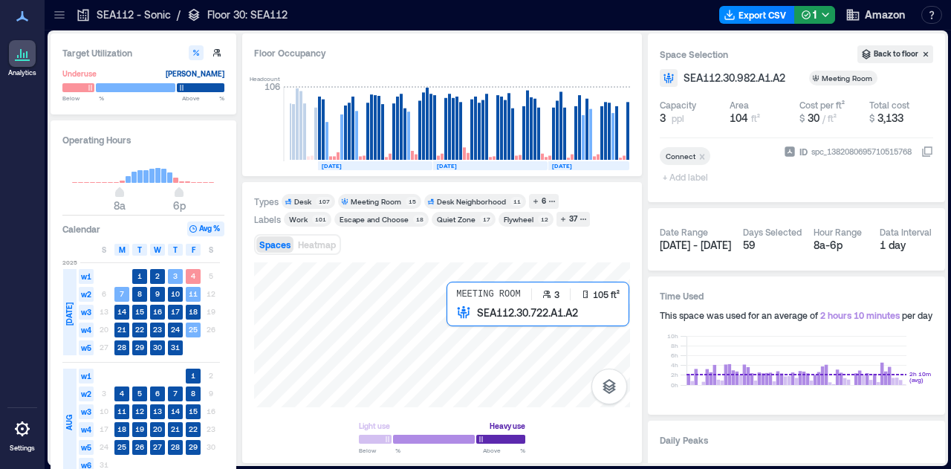
click at [462, 340] on div at bounding box center [442, 334] width 376 height 145
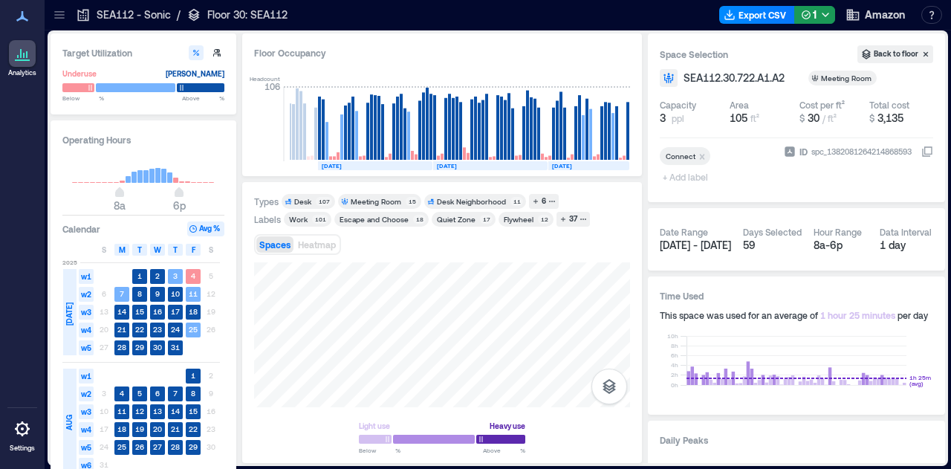
click at [459, 468] on html "Analytics Settings My Spaces AUS20 - Austin 1 Floor LHR16 - London 1 Floor SEA3…" at bounding box center [475, 234] width 951 height 469
click at [390, 452] on div "Light use Heavy use Below ** % Above ** %" at bounding box center [442, 357] width 376 height 190
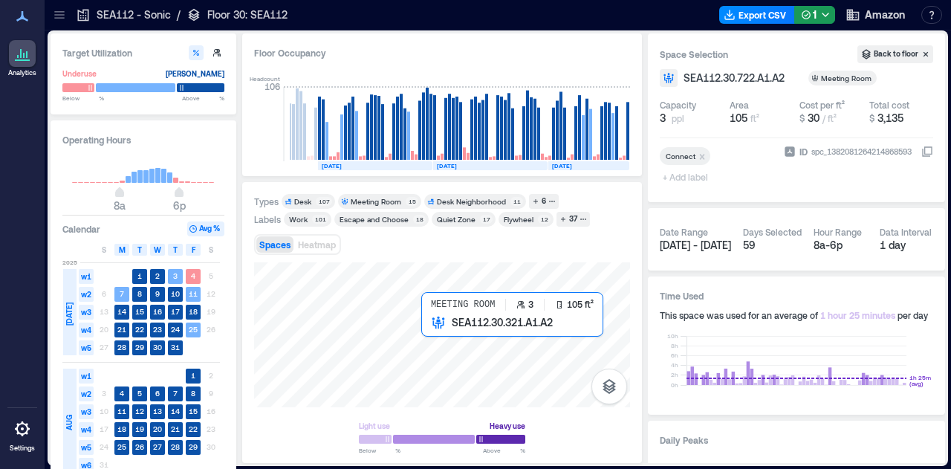
click at [442, 344] on div at bounding box center [442, 334] width 376 height 145
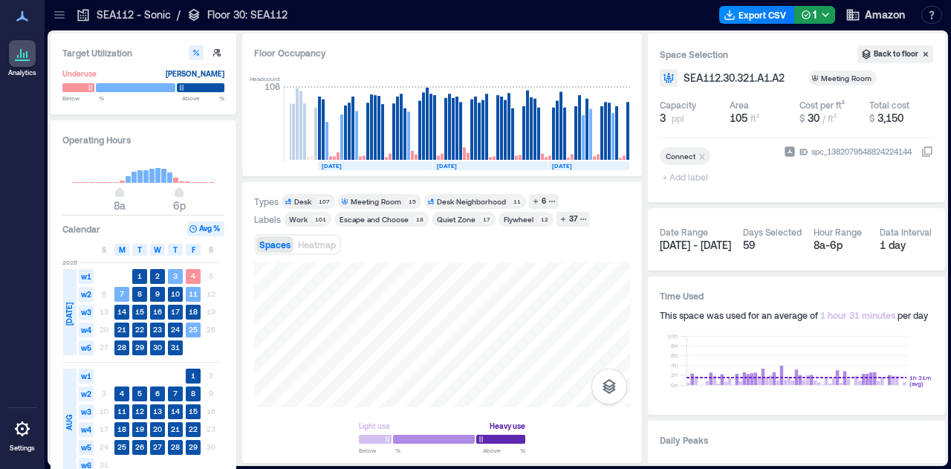
click at [53, 19] on icon at bounding box center [59, 14] width 15 height 15
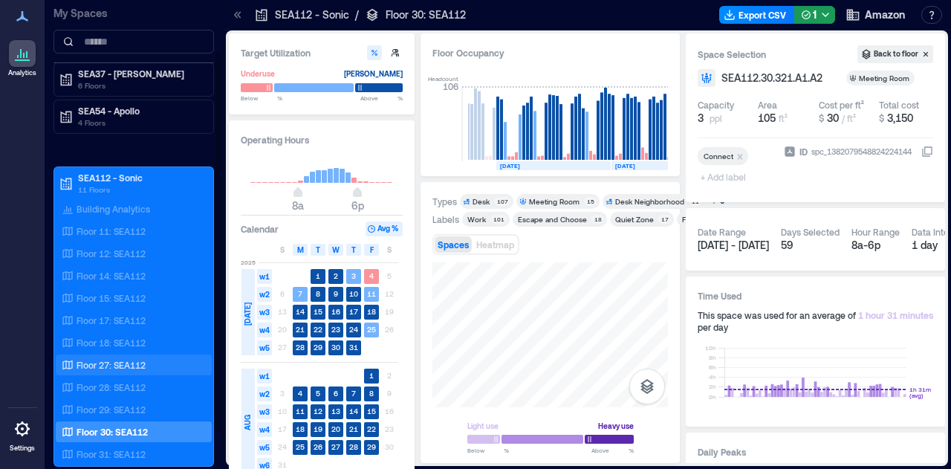
scroll to position [85, 0]
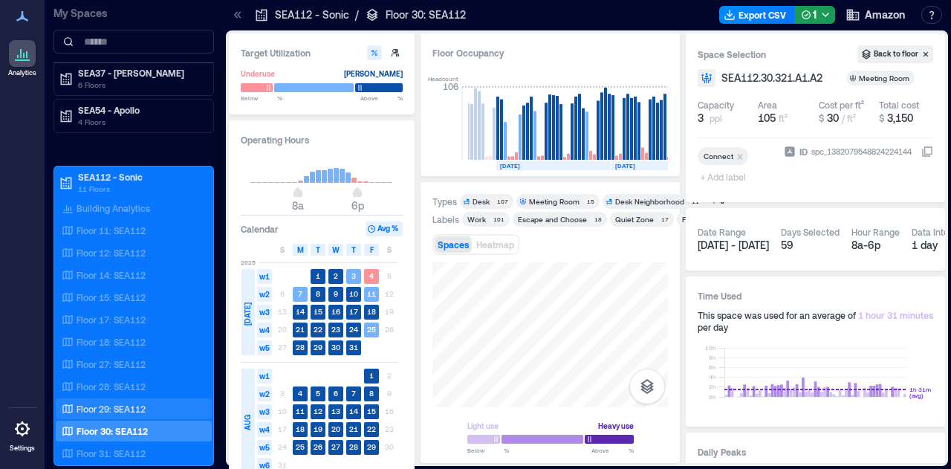
click at [137, 412] on div "Floor 29: SEA112" at bounding box center [131, 408] width 144 height 15
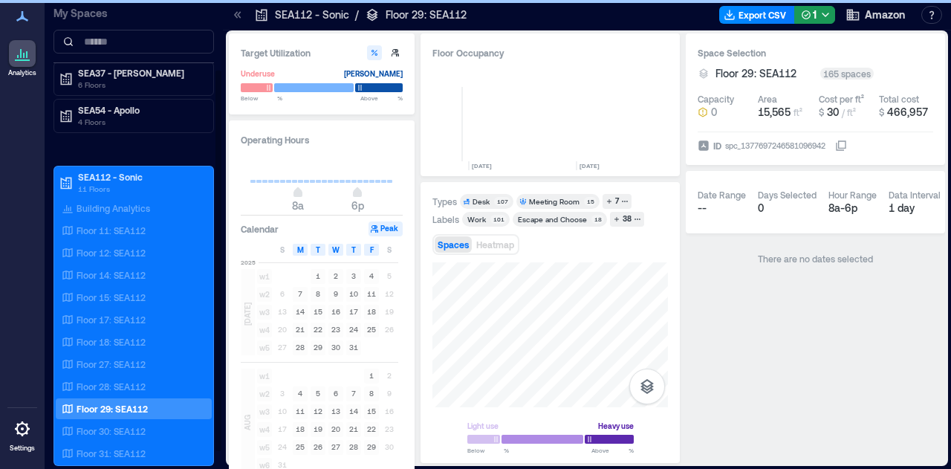
scroll to position [0, 777]
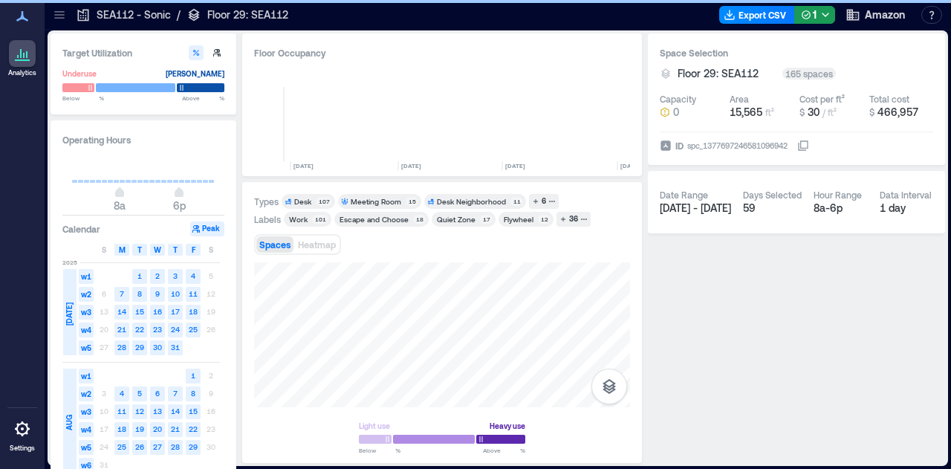
scroll to position [0, 637]
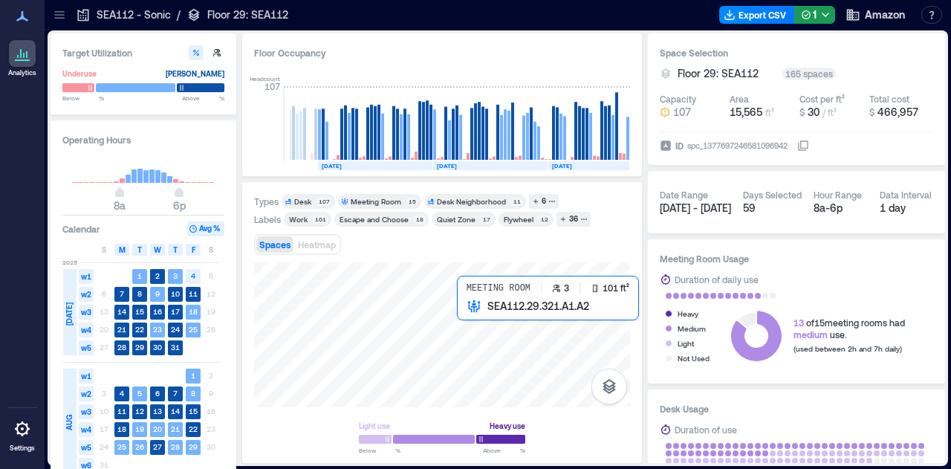
click at [467, 323] on div at bounding box center [442, 334] width 376 height 145
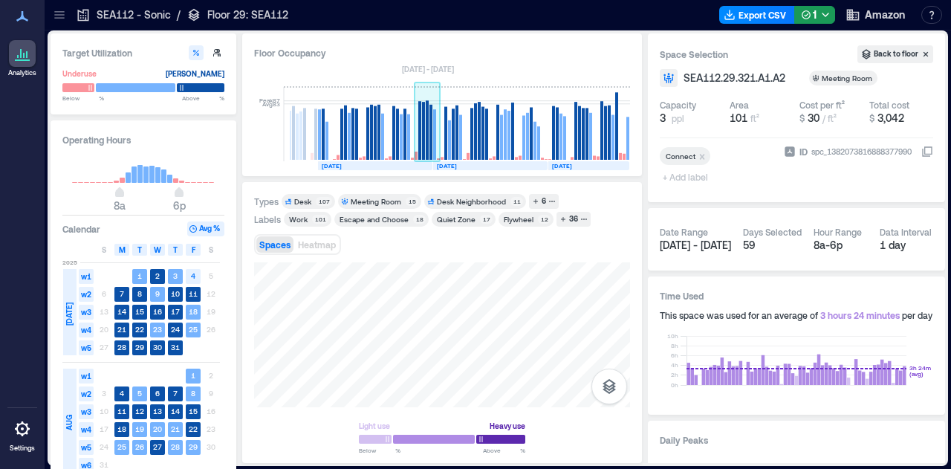
click at [415, 136] on div "Floor Occupancy Peak 87 Avg 83 [DATE] [DATE] [DATE] [DATE] [DATE] [DATE] [DATE]…" at bounding box center [442, 248] width 400 height 430
click at [460, 204] on div "Types Desk 107 Meeting Room 15 Desk Neighborhood 11 6 Labels Work 101 Escape an…" at bounding box center [442, 323] width 376 height 258
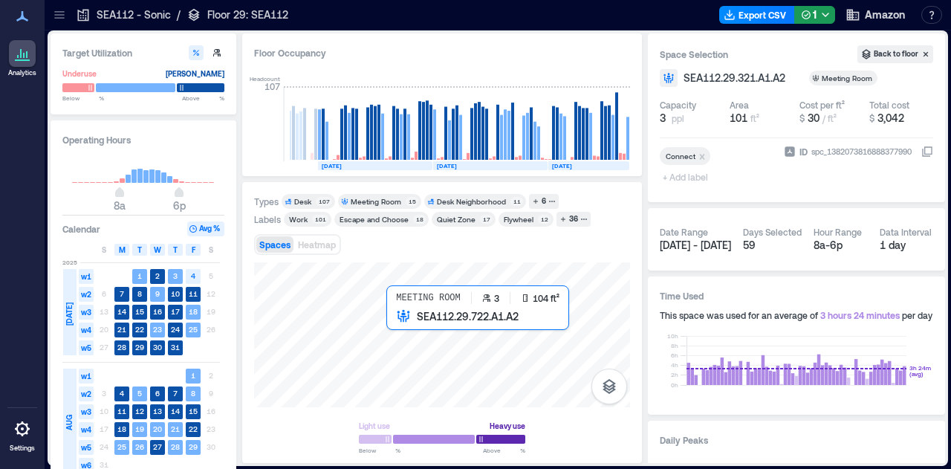
click at [412, 329] on div at bounding box center [442, 334] width 376 height 145
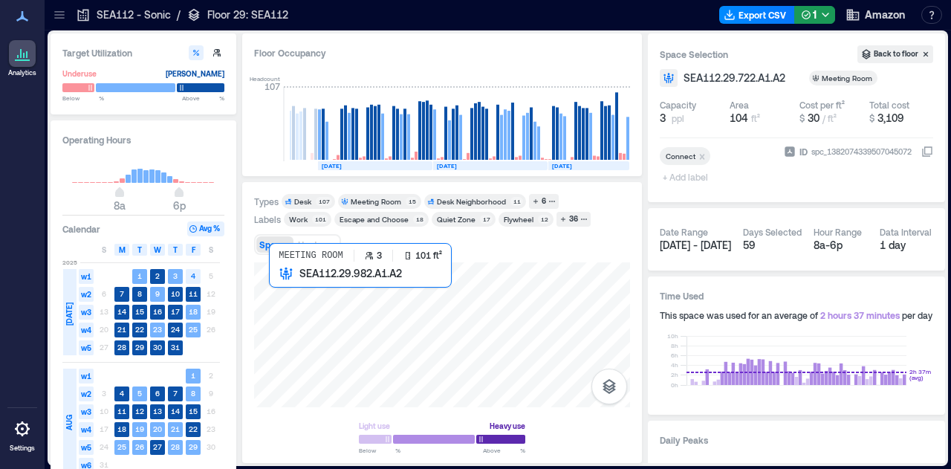
click at [293, 285] on div at bounding box center [442, 334] width 376 height 145
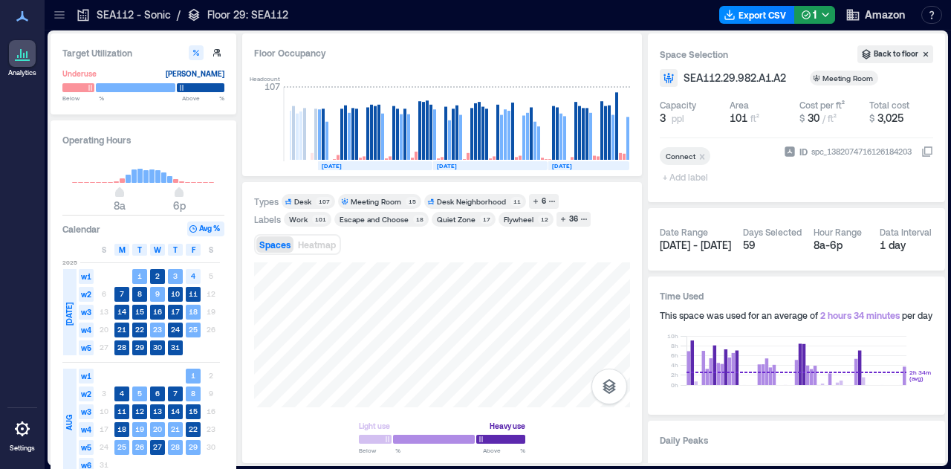
click at [67, 13] on div at bounding box center [60, 15] width 24 height 24
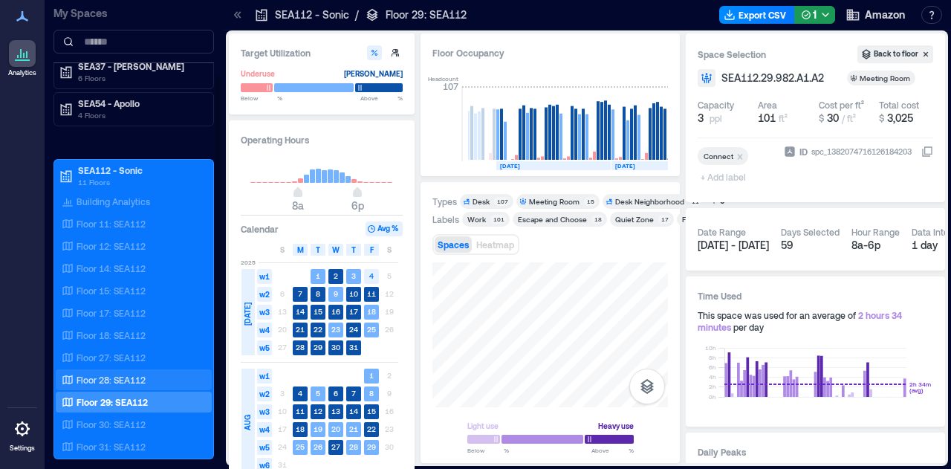
scroll to position [92, 0]
click at [114, 384] on div "Floor 28: SEA112" at bounding box center [134, 379] width 156 height 21
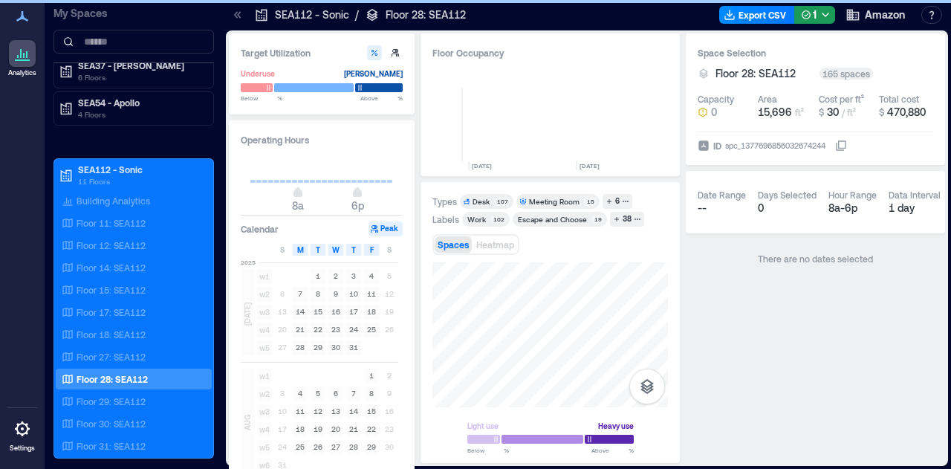
scroll to position [0, 777]
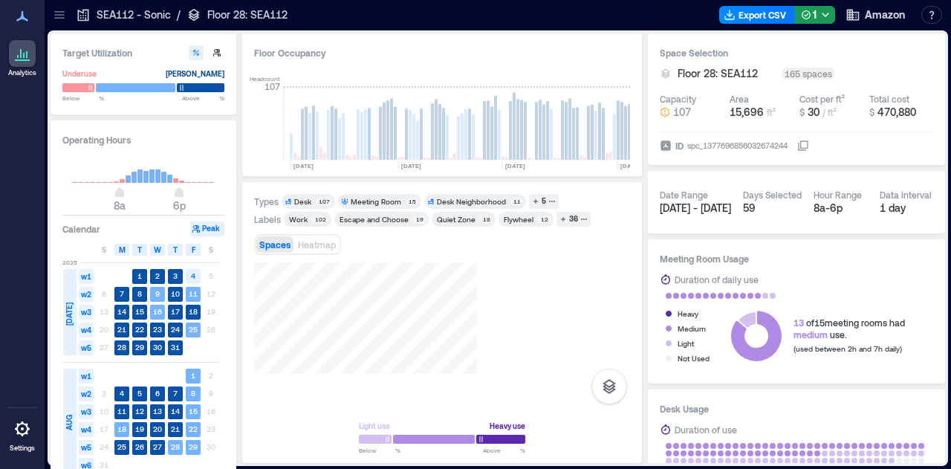
scroll to position [0, 637]
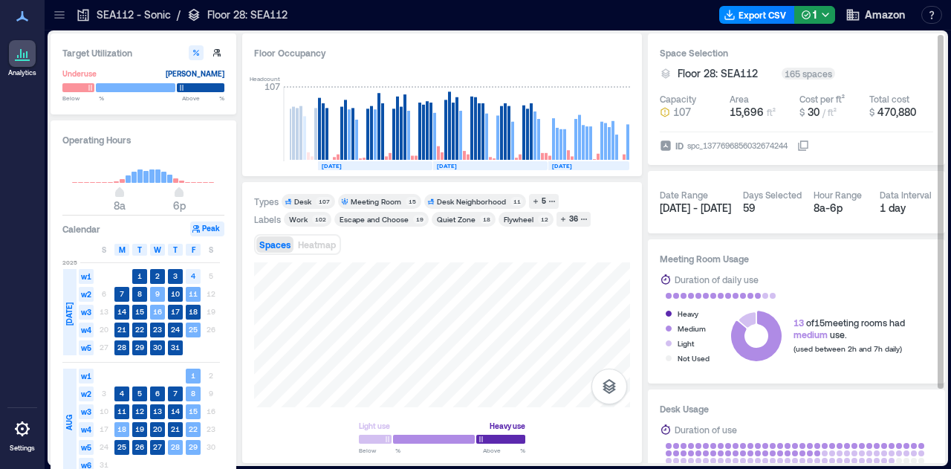
click at [669, 264] on div "Target Utilization Underuse [PERSON_NAME] Below ** % Above ** % Operating Hours…" at bounding box center [498, 248] width 895 height 430
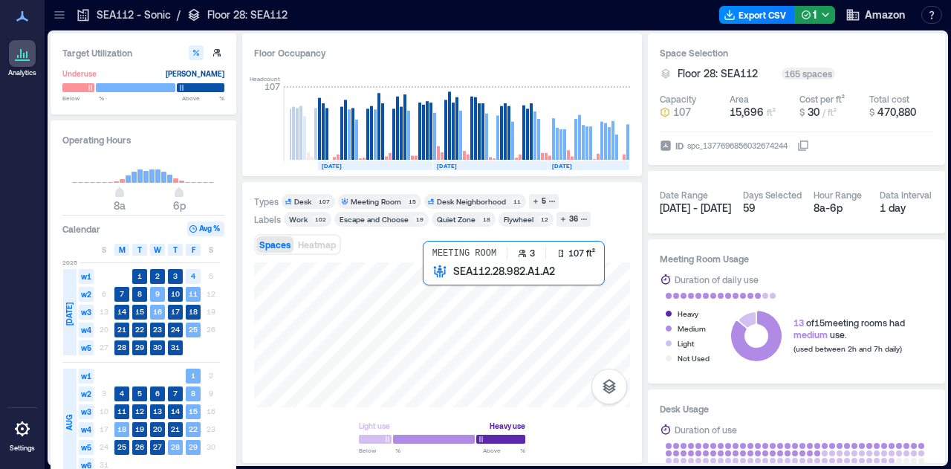
click at [441, 284] on div at bounding box center [442, 334] width 376 height 145
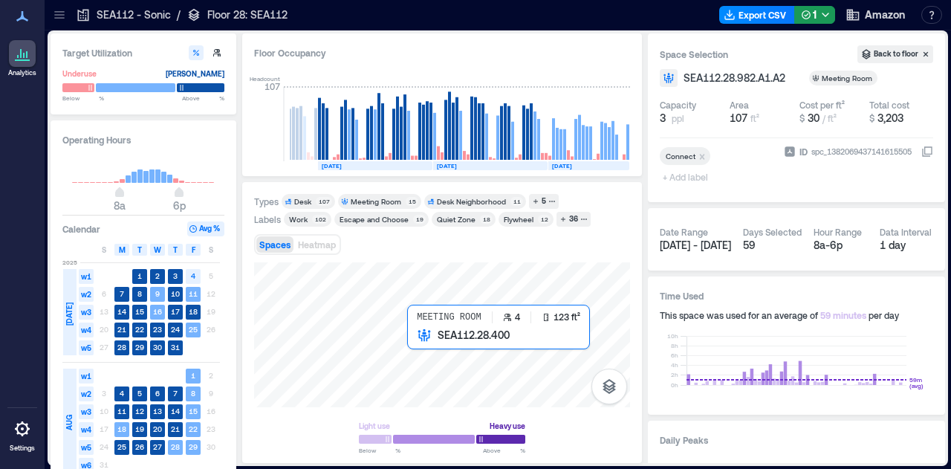
click at [412, 359] on div at bounding box center [442, 334] width 376 height 145
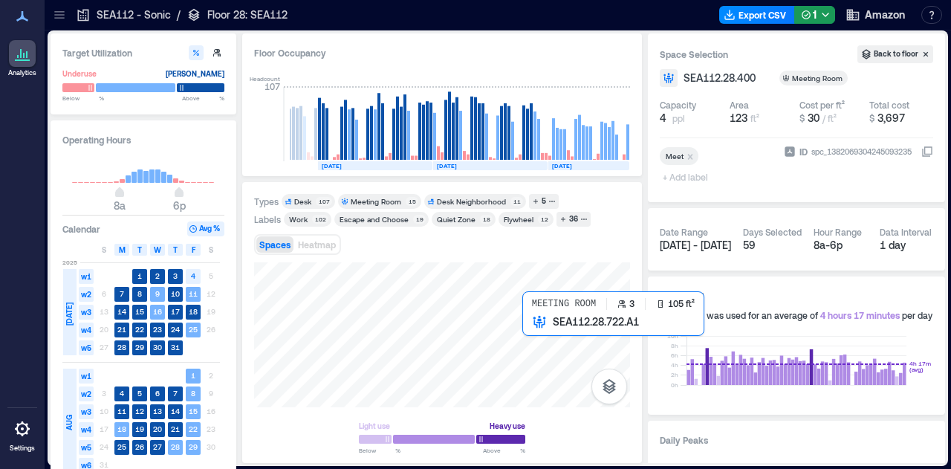
click at [541, 353] on div at bounding box center [442, 334] width 376 height 145
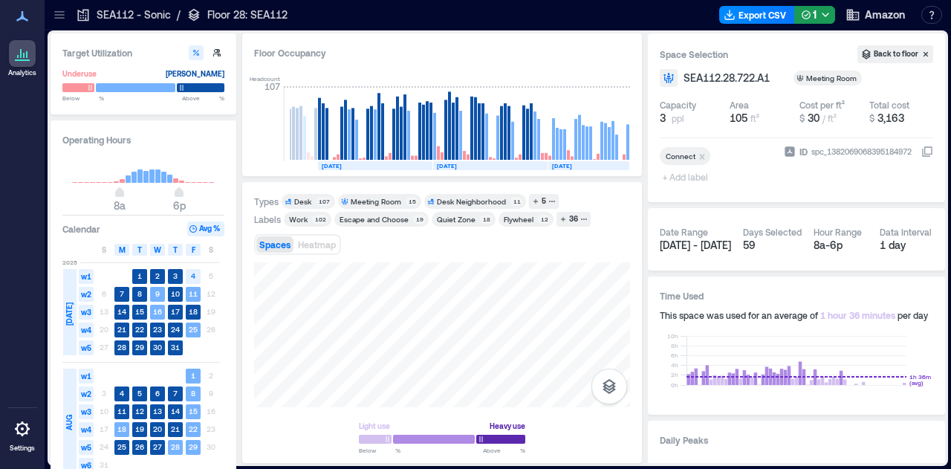
click at [532, 450] on div "Light use Heavy use Below ** % Above ** %" at bounding box center [442, 357] width 376 height 190
click at [474, 468] on html "Analytics Settings My Spaces AUS20 - Austin 1 Floor LHR16 - London 1 Floor SEA3…" at bounding box center [475, 234] width 951 height 469
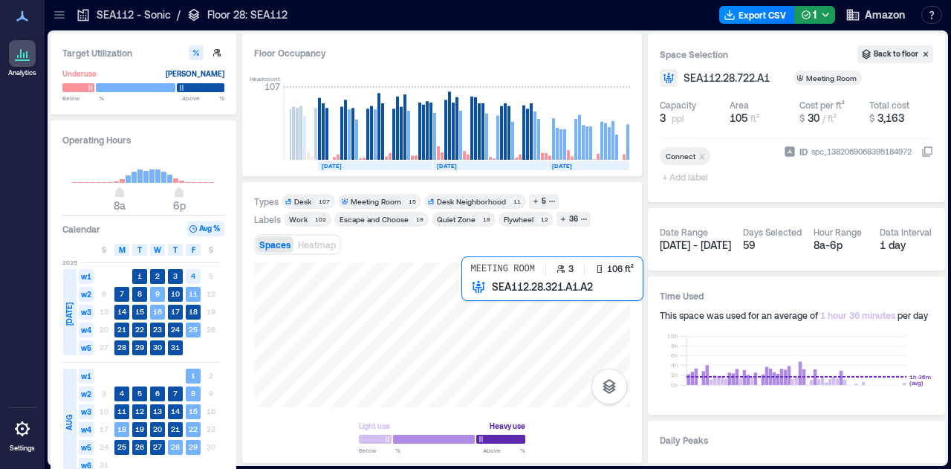
click at [478, 310] on div at bounding box center [442, 334] width 376 height 145
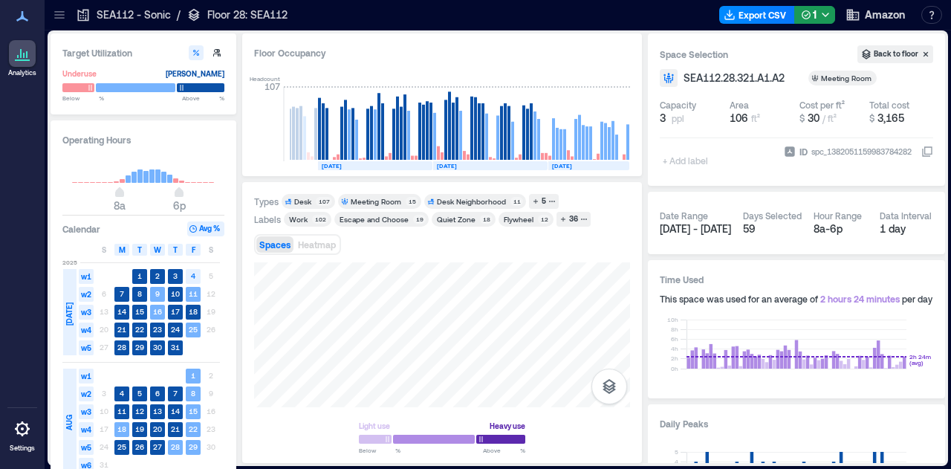
click at [64, 19] on icon at bounding box center [59, 14] width 15 height 15
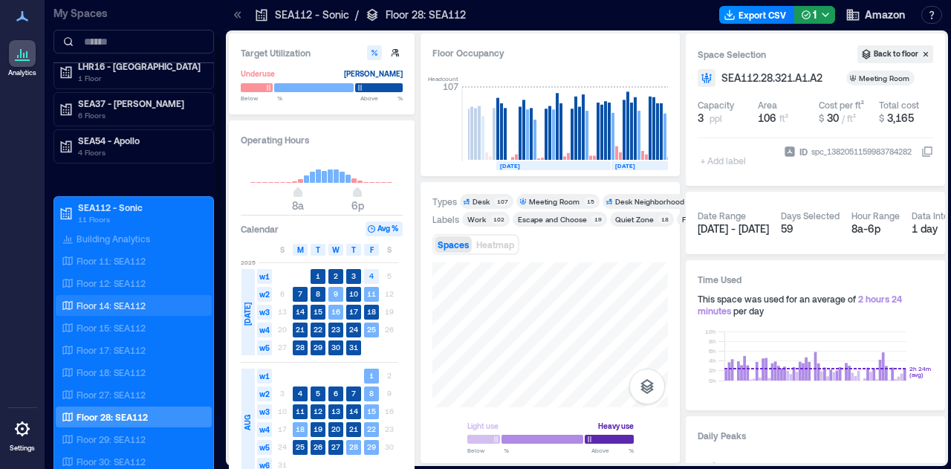
scroll to position [55, 0]
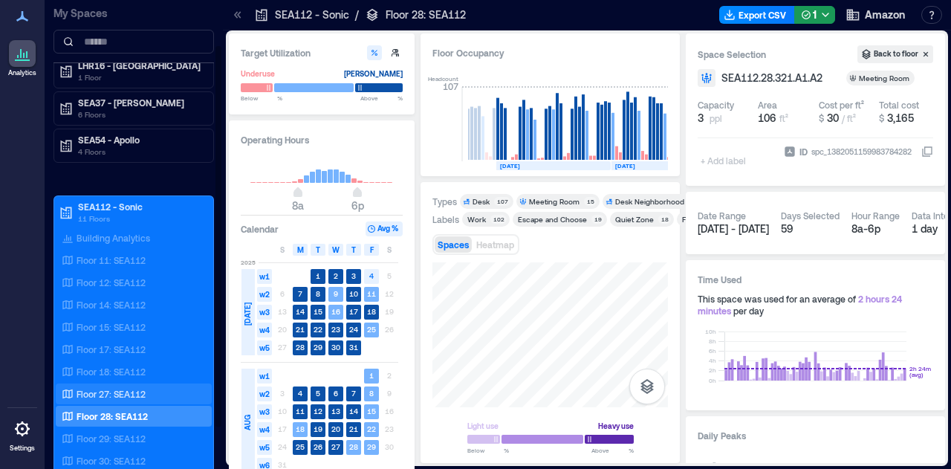
click at [123, 397] on p "Floor 27: SEA112" at bounding box center [111, 394] width 69 height 12
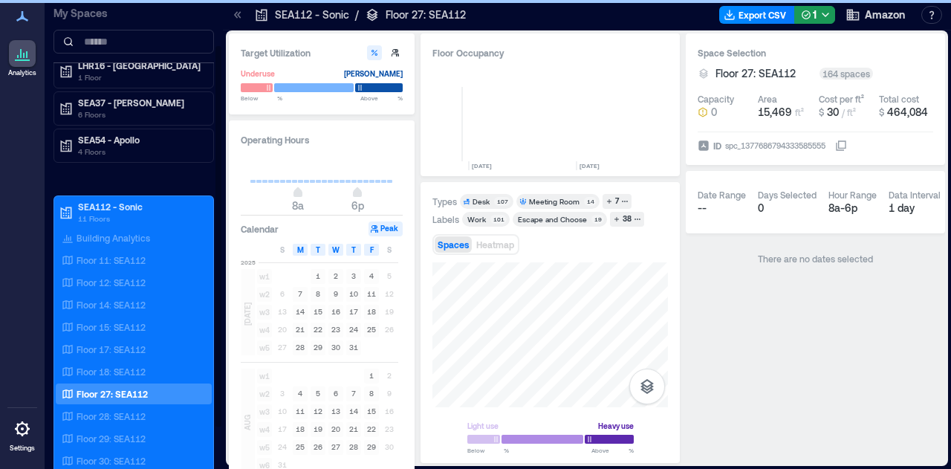
scroll to position [0, 777]
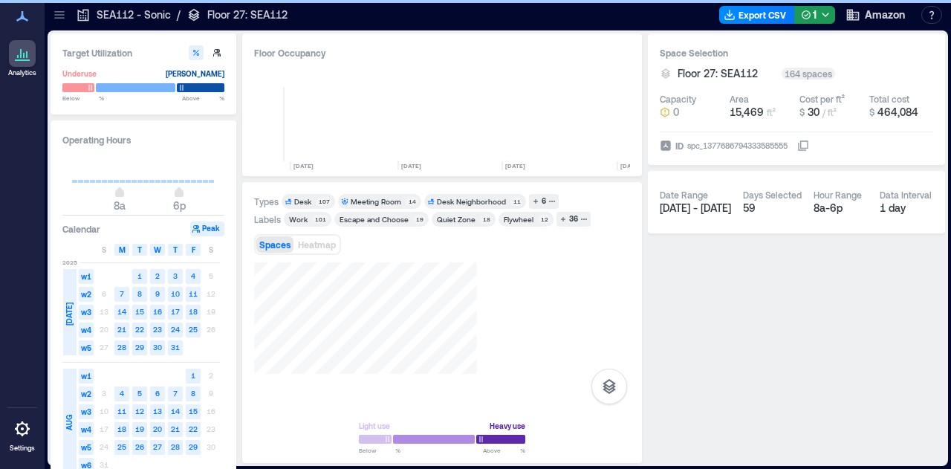
scroll to position [0, 637]
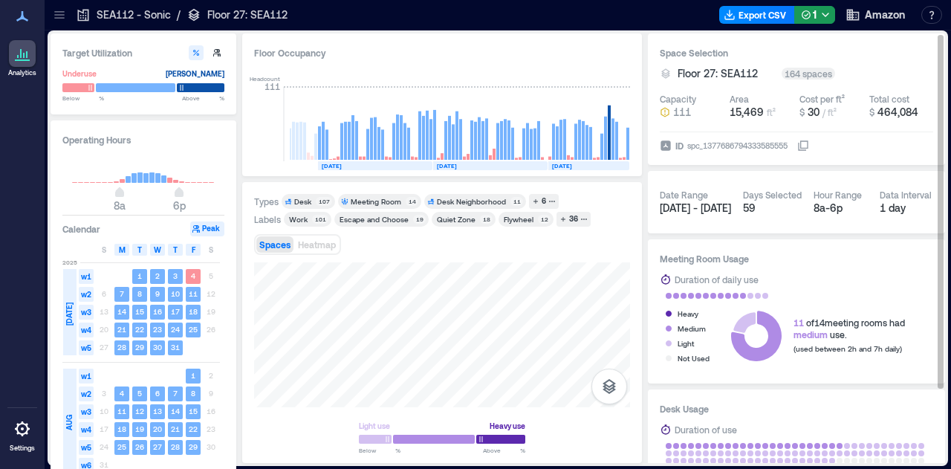
click at [707, 103] on div "Target Utilization Underuse Critical mass Below ** % Above ** % Operating Hours…" at bounding box center [498, 248] width 895 height 430
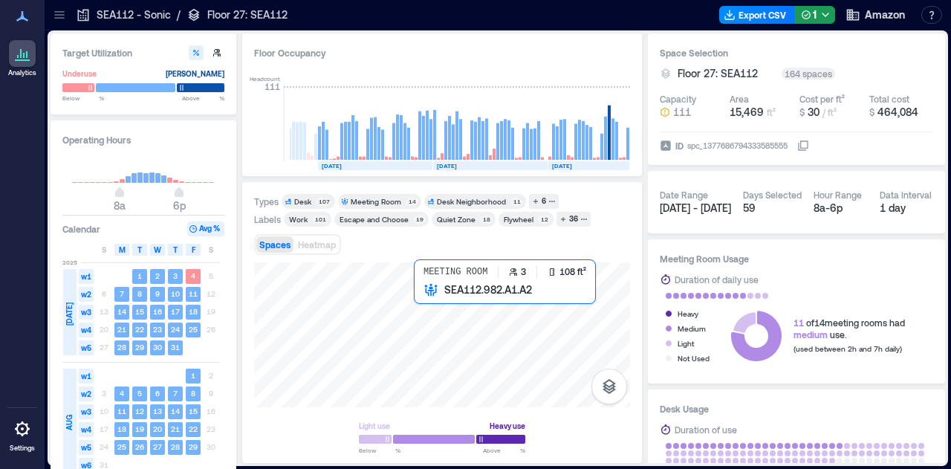
click at [447, 309] on div at bounding box center [442, 334] width 376 height 145
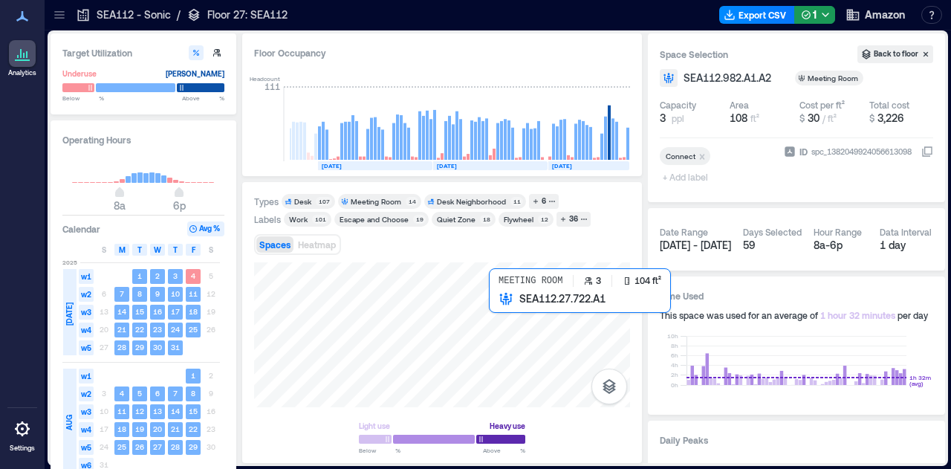
click at [507, 319] on div at bounding box center [442, 334] width 376 height 145
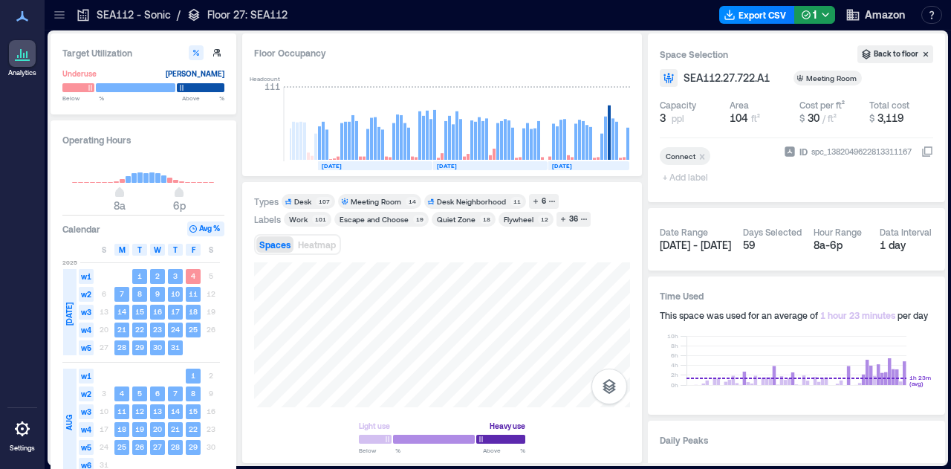
click at [488, 468] on html "Analytics Settings My Spaces AUS20 - Austin 1 Floor LHR16 - London 1 Floor SEA3…" at bounding box center [475, 234] width 951 height 469
click at [434, 430] on div "Light use Heavy use Below ** % Above ** %" at bounding box center [442, 357] width 376 height 190
click at [425, 427] on div "Light use Heavy use Below ** % Above ** %" at bounding box center [442, 357] width 376 height 190
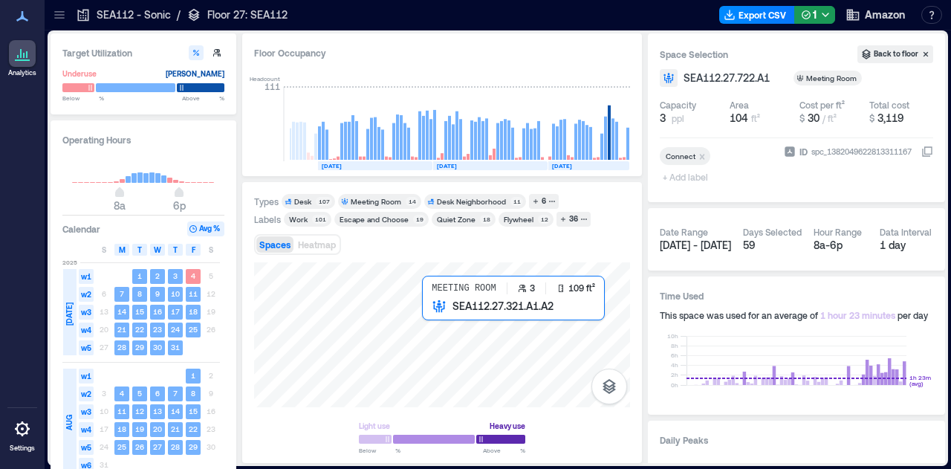
click at [439, 319] on div at bounding box center [442, 334] width 376 height 145
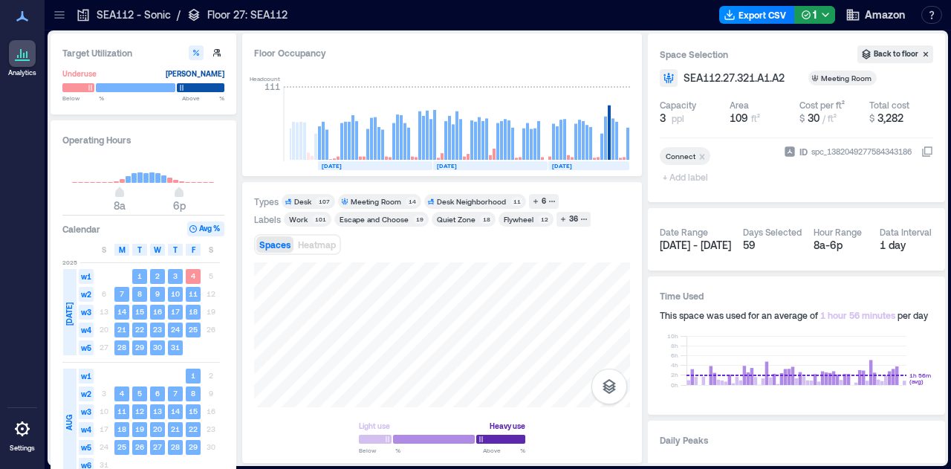
click at [68, 17] on div at bounding box center [60, 15] width 24 height 24
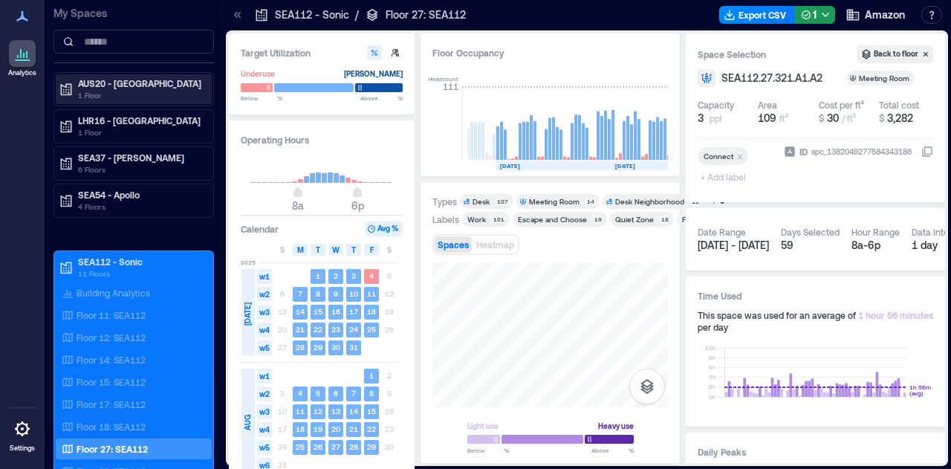
click at [145, 92] on p "1 Floor" at bounding box center [140, 95] width 125 height 12
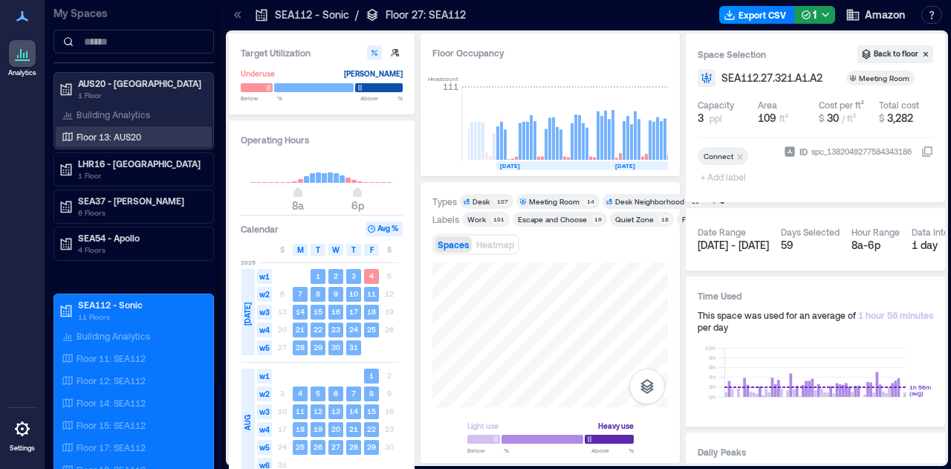
click at [127, 137] on p "Floor 13: AUS20" at bounding box center [109, 137] width 65 height 12
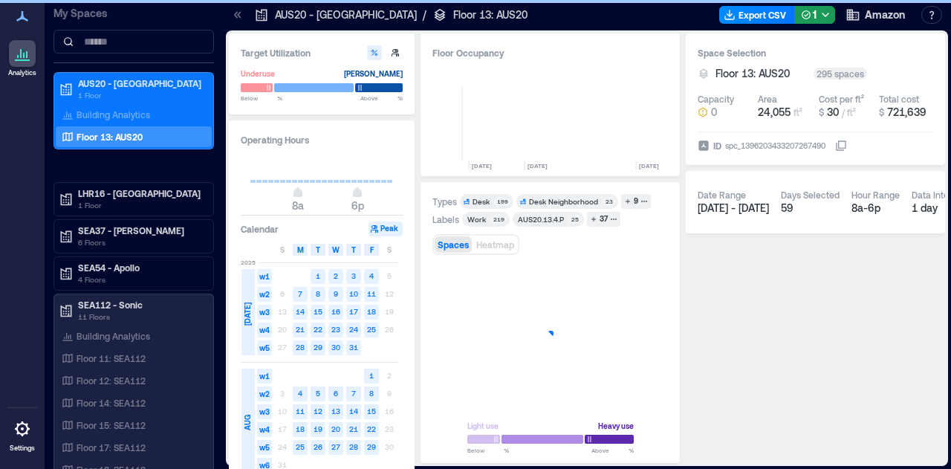
scroll to position [0, 450]
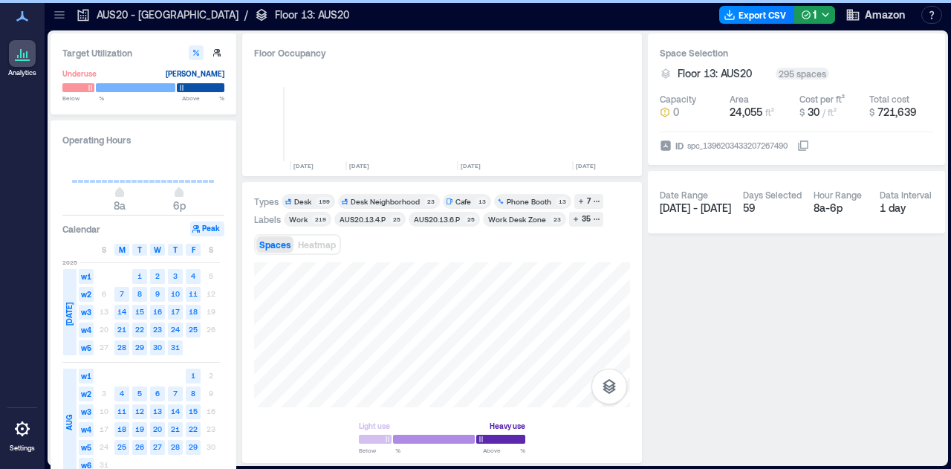
scroll to position [0, 366]
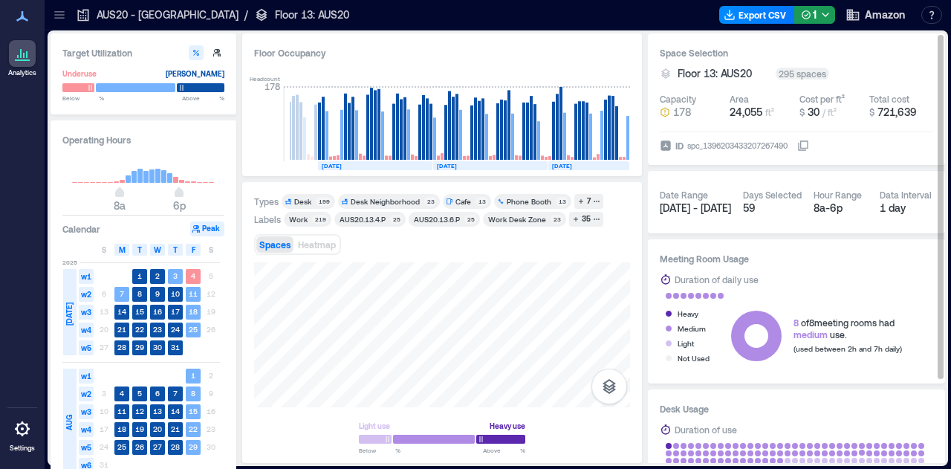
click at [890, 447] on div "Target Utilization Underuse Critical mass Below ** % Above ** % Operating Hours…" at bounding box center [498, 248] width 895 height 430
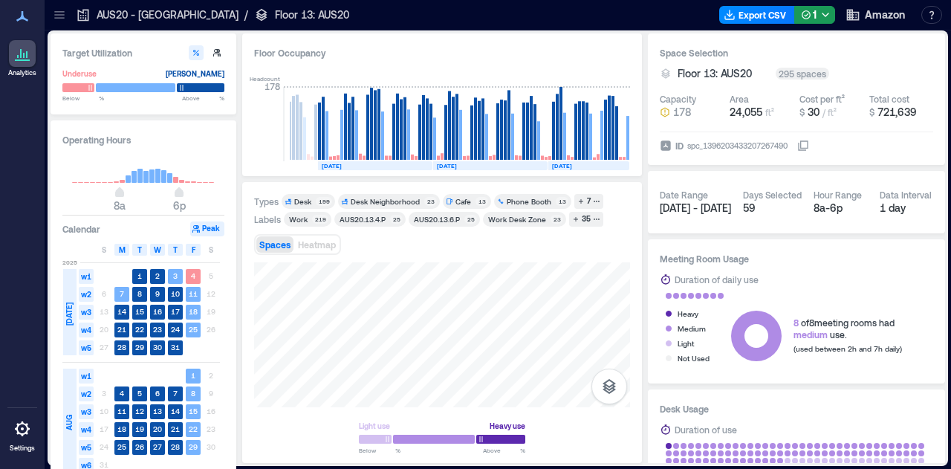
drag, startPoint x: 401, startPoint y: 357, endPoint x: 643, endPoint y: 327, distance: 243.5
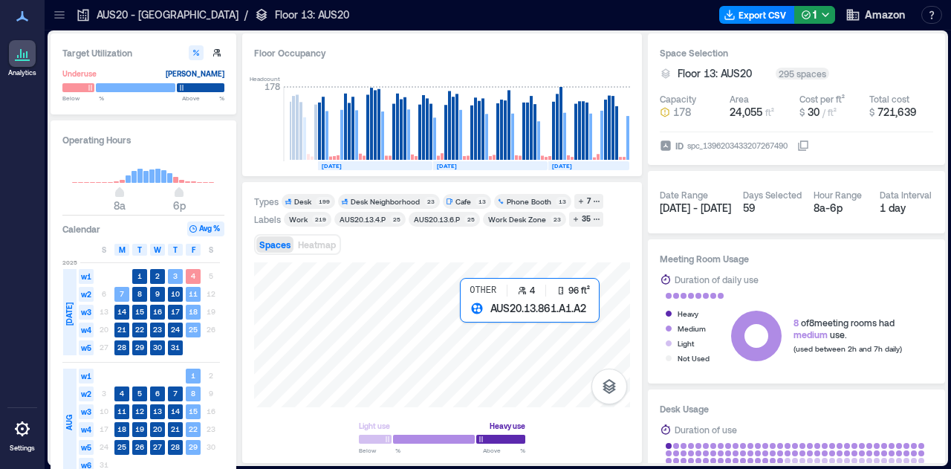
click at [470, 332] on div at bounding box center [442, 334] width 376 height 145
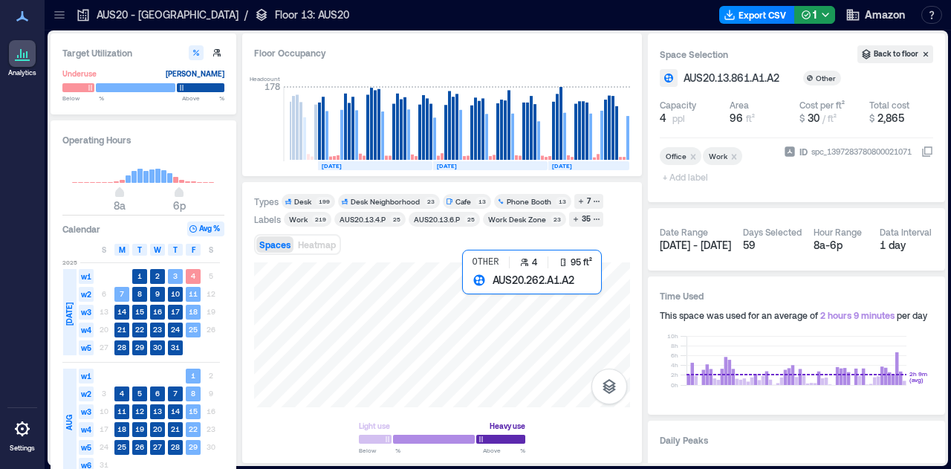
click at [470, 300] on div at bounding box center [442, 334] width 376 height 145
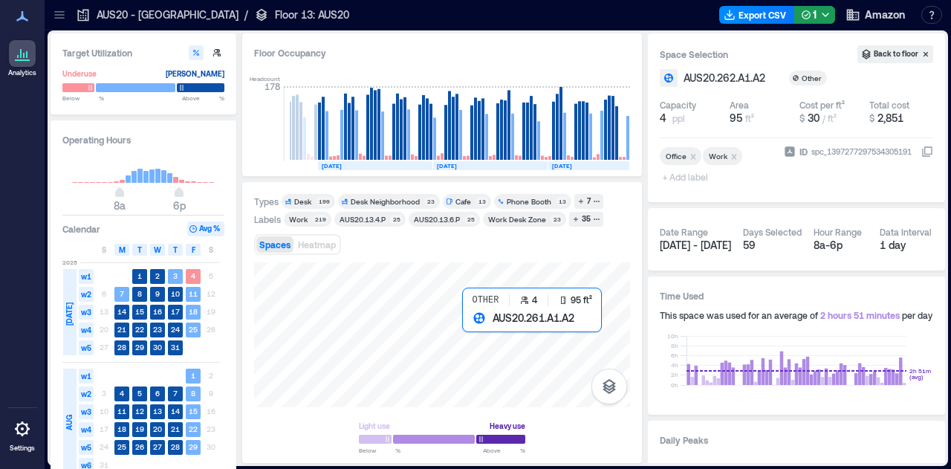
click at [476, 340] on div at bounding box center [442, 334] width 376 height 145
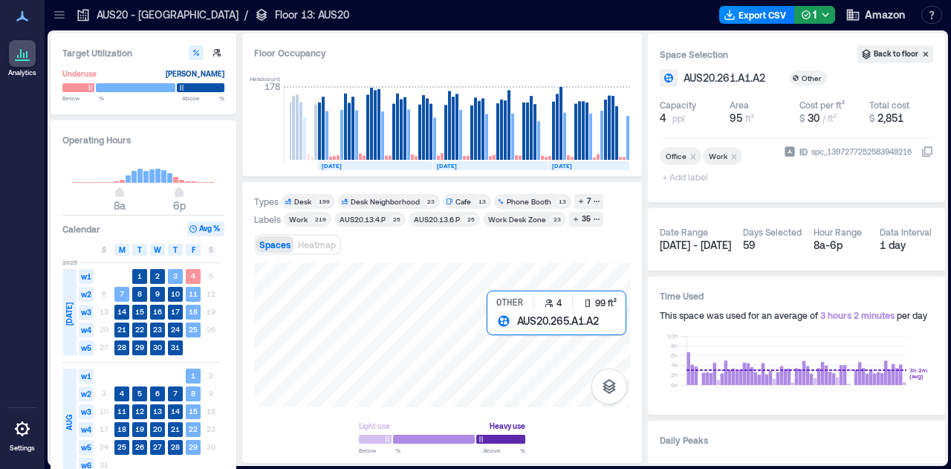
click at [505, 352] on div at bounding box center [442, 334] width 376 height 145
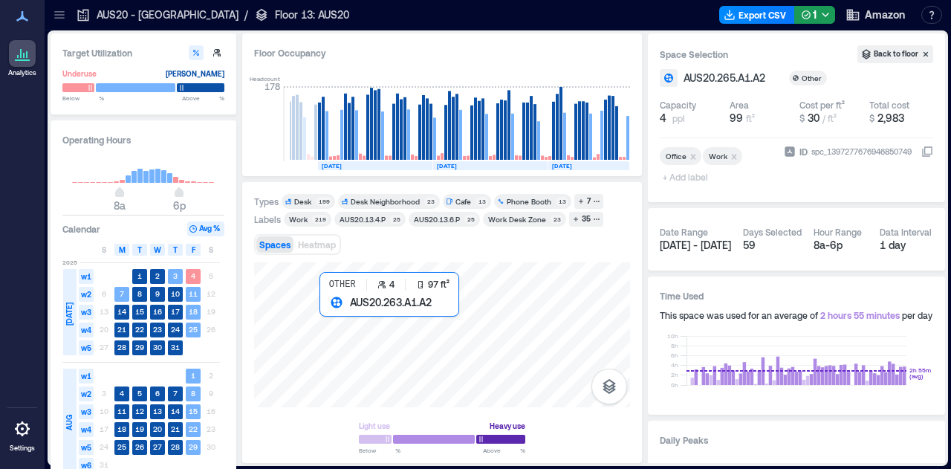
click at [337, 316] on div at bounding box center [442, 334] width 376 height 145
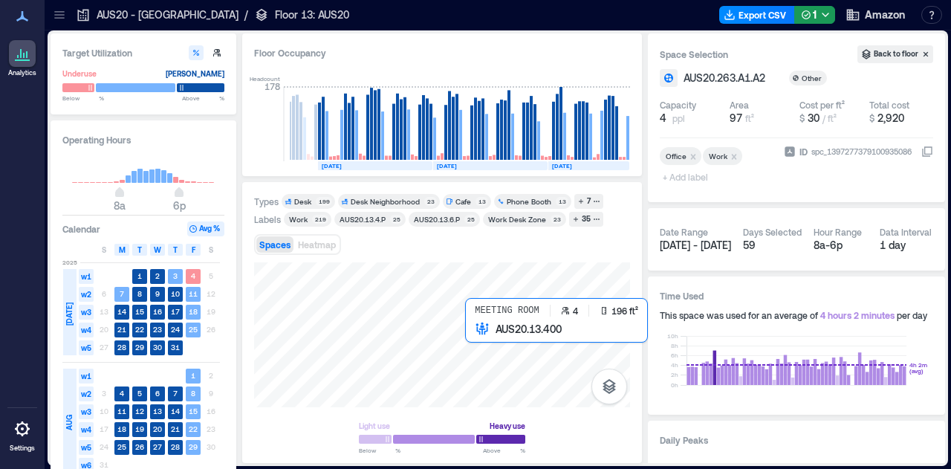
click at [483, 362] on div at bounding box center [442, 334] width 376 height 145
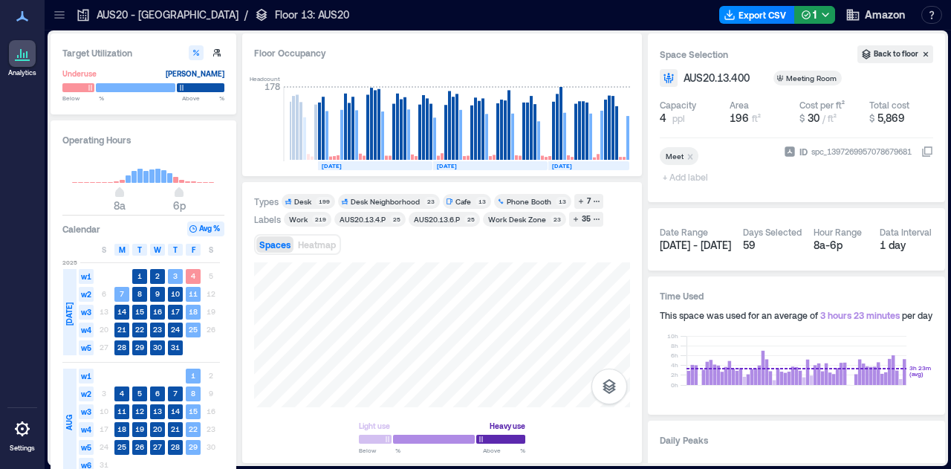
click at [433, 247] on div "Types Desk 199 Desk Neighborhood 23 Cafe 13 Phone Booth 13 7 Labels Work 219 AU…" at bounding box center [442, 323] width 376 height 258
click at [421, 207] on div "Types Desk 199 Desk Neighborhood 23 Cafe 13 Phone Booth 13 7 Labels Work 219 AU…" at bounding box center [442, 323] width 376 height 258
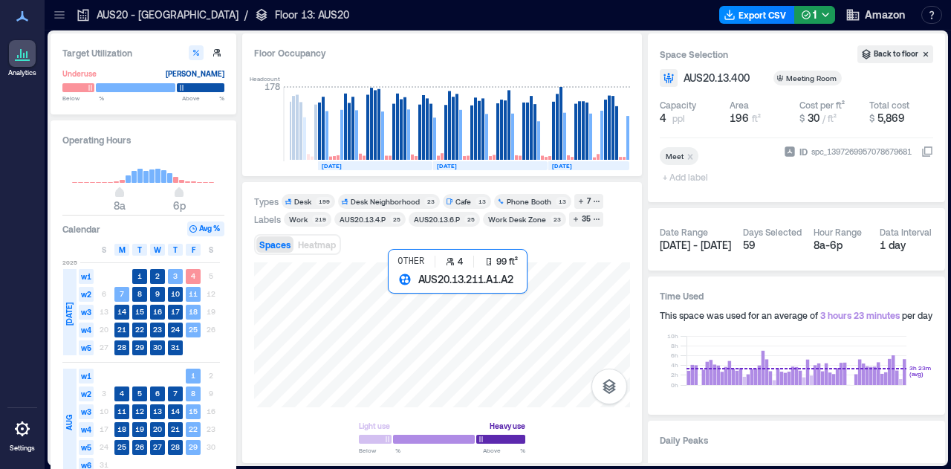
click at [398, 295] on div at bounding box center [442, 334] width 376 height 145
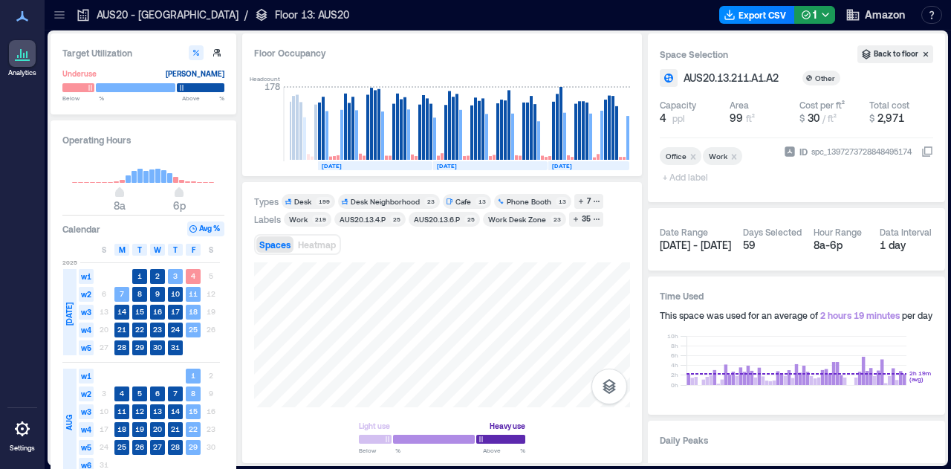
click at [634, 335] on div "Types Desk 199 Desk Neighborhood 23 Cafe 13 Phone Booth 13 7 Labels Work 219 AU…" at bounding box center [442, 322] width 400 height 281
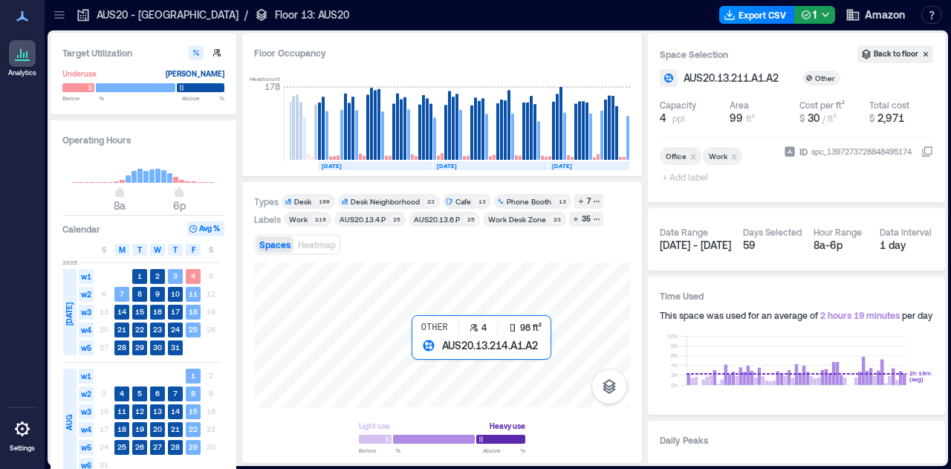
click at [430, 356] on div at bounding box center [442, 334] width 376 height 145
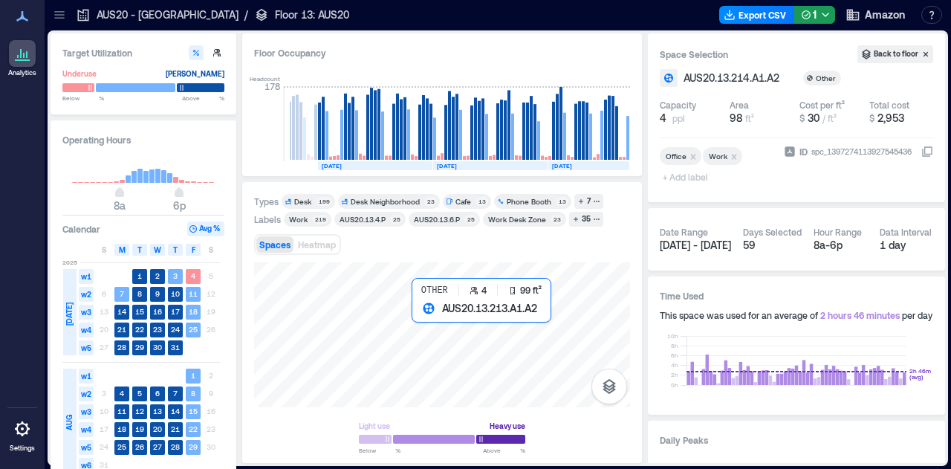
click at [424, 328] on div at bounding box center [442, 334] width 376 height 145
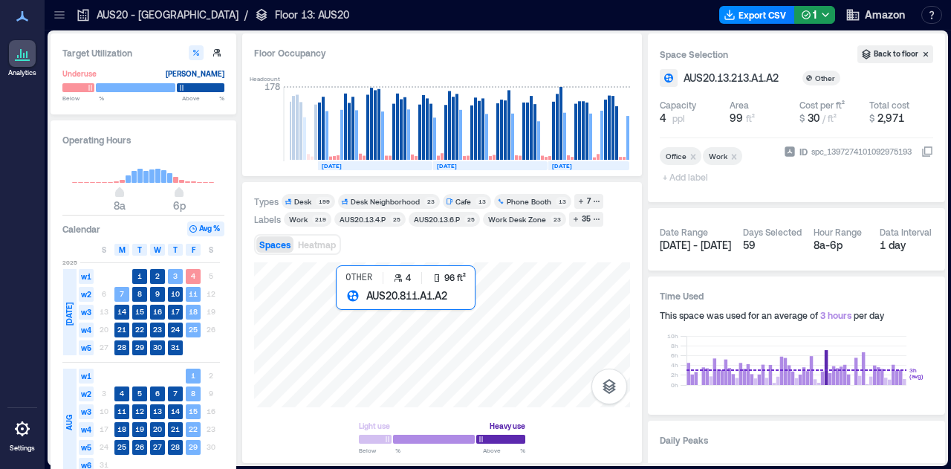
click at [351, 317] on div at bounding box center [442, 334] width 376 height 145
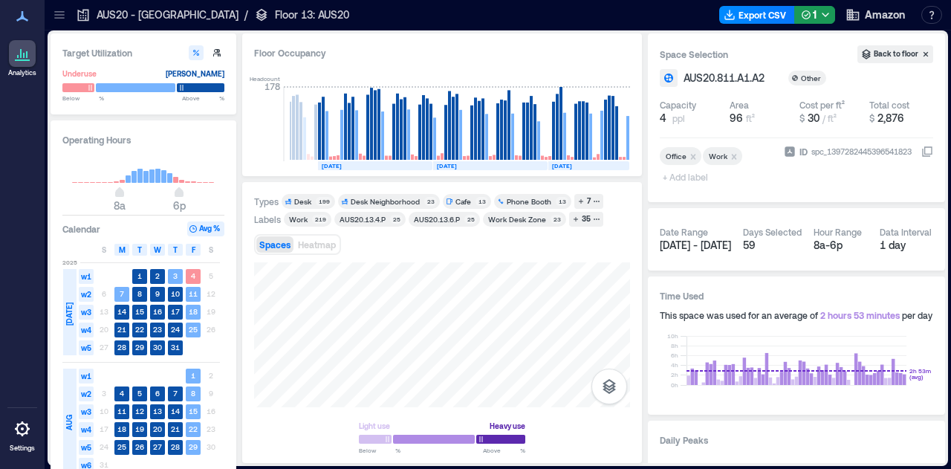
click at [549, 424] on div "Light use Heavy use Below ** % Above ** %" at bounding box center [442, 357] width 376 height 190
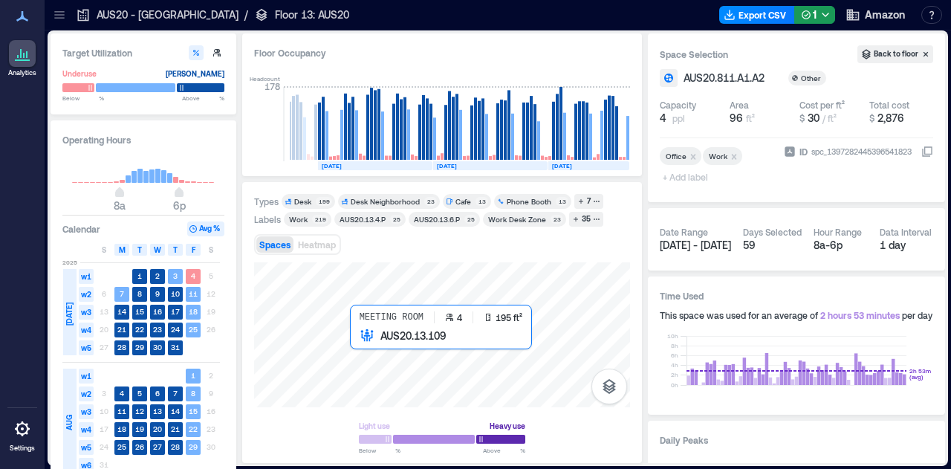
click at [367, 367] on div at bounding box center [442, 334] width 376 height 145
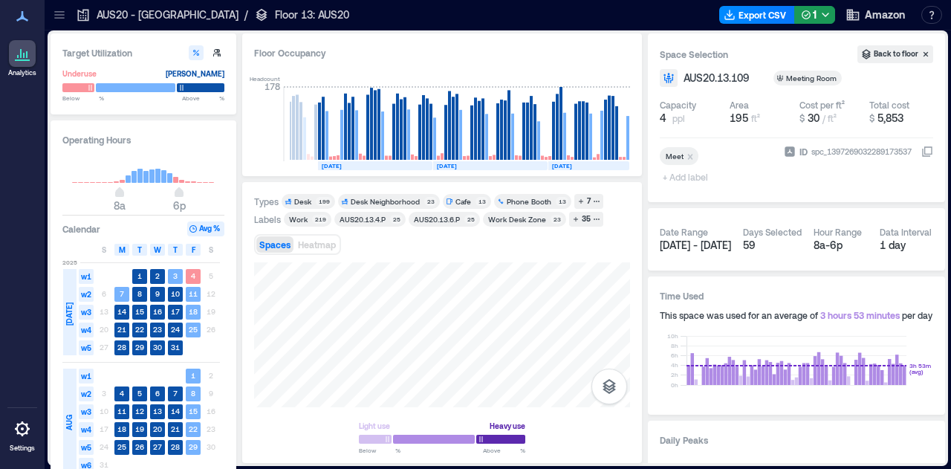
click at [418, 418] on div "Light use Heavy use Below ** % Above ** %" at bounding box center [442, 357] width 376 height 190
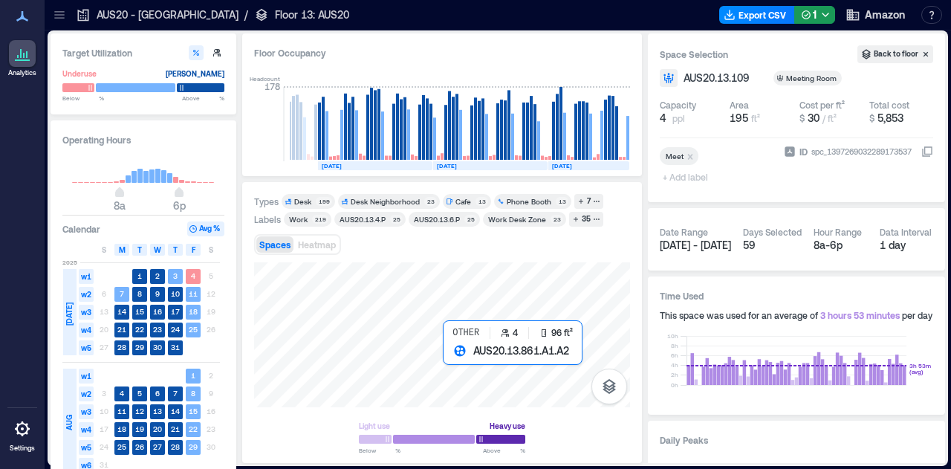
click at [461, 372] on div at bounding box center [442, 334] width 376 height 145
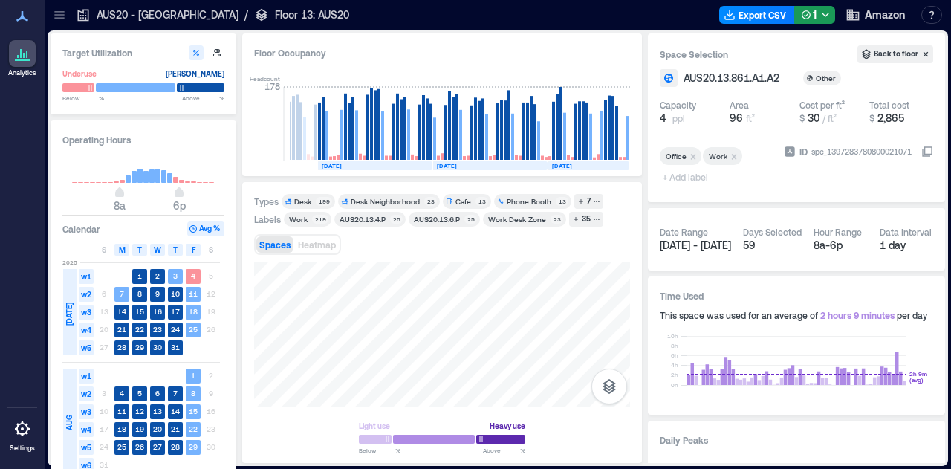
click at [62, 10] on icon at bounding box center [59, 14] width 15 height 15
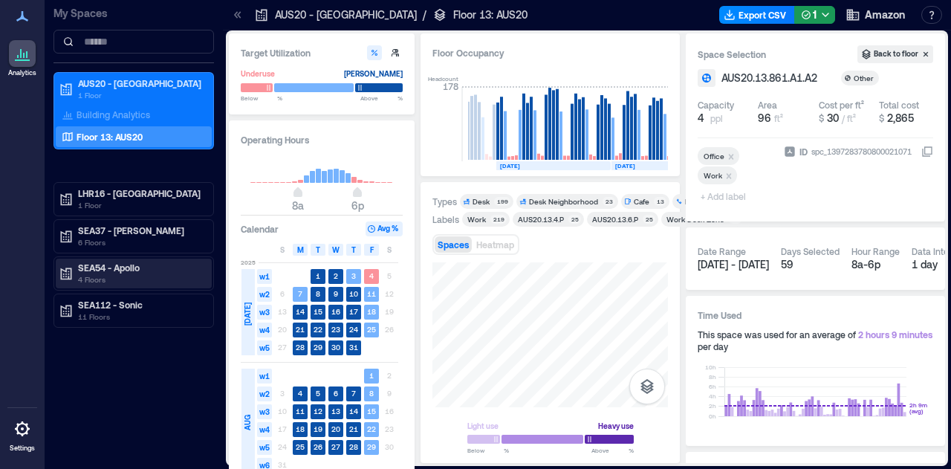
click at [139, 279] on p "4 Floors" at bounding box center [140, 280] width 125 height 12
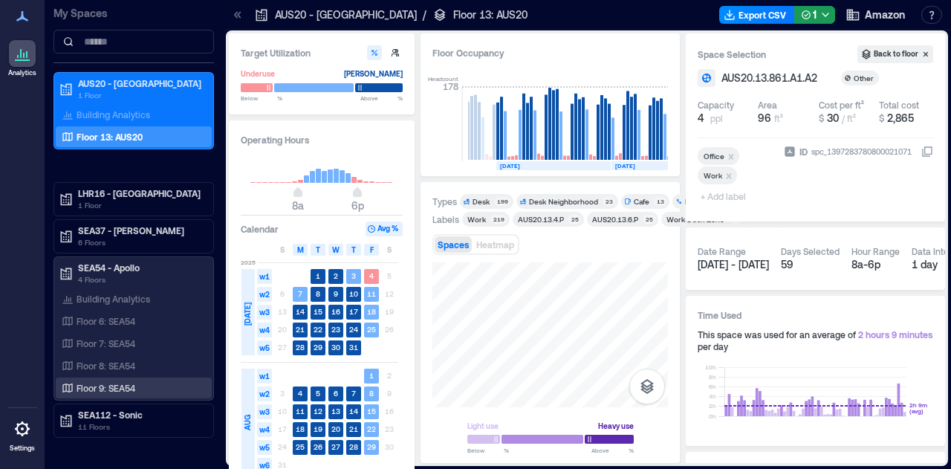
click at [142, 383] on div "Floor 9: SEA54" at bounding box center [131, 388] width 144 height 15
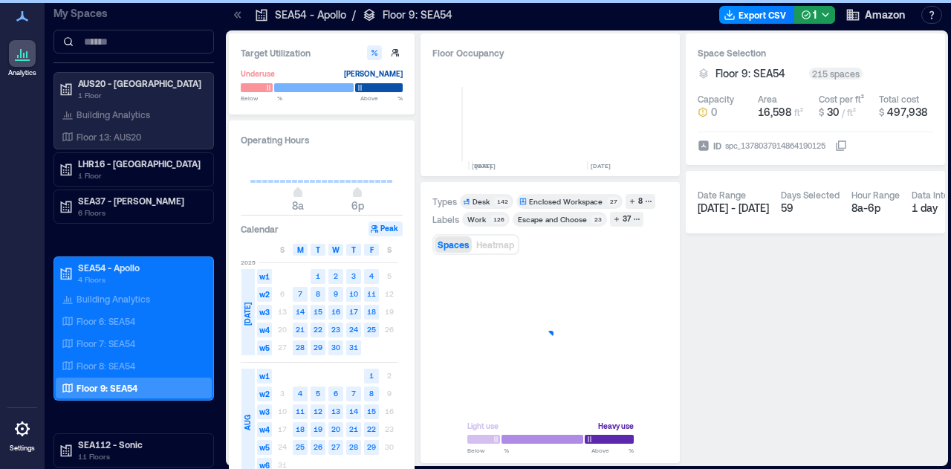
scroll to position [0, 732]
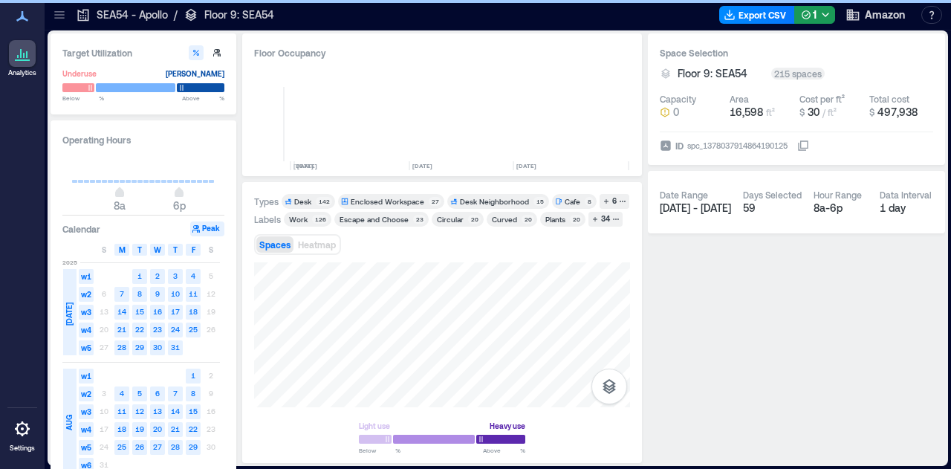
scroll to position [0, 648]
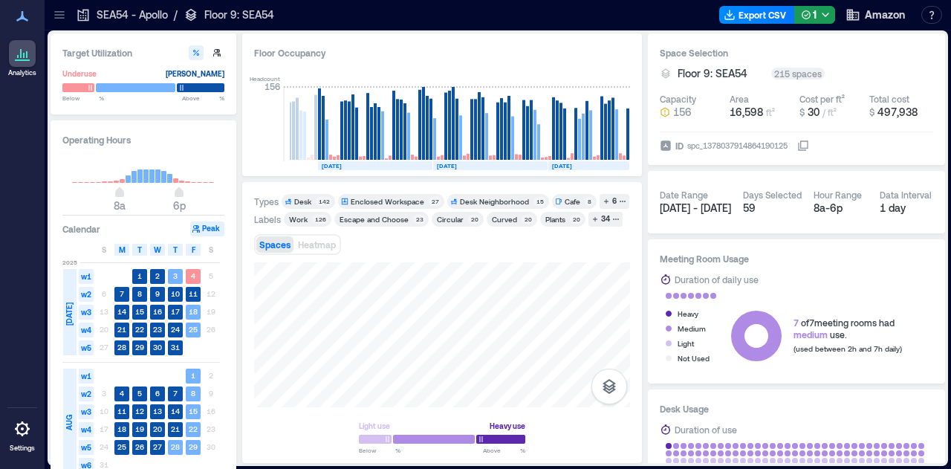
click at [418, 468] on html "Analytics Settings My Spaces AUS20 - Austin 1 Floor LHR16 - London 1 Floor SEA3…" at bounding box center [475, 234] width 951 height 469
drag, startPoint x: 541, startPoint y: 352, endPoint x: 551, endPoint y: 502, distance: 150.5
click at [551, 468] on html "Analytics Settings My Spaces AUS20 - Austin 1 Floor LHR16 - London 1 Floor SEA3…" at bounding box center [475, 234] width 951 height 469
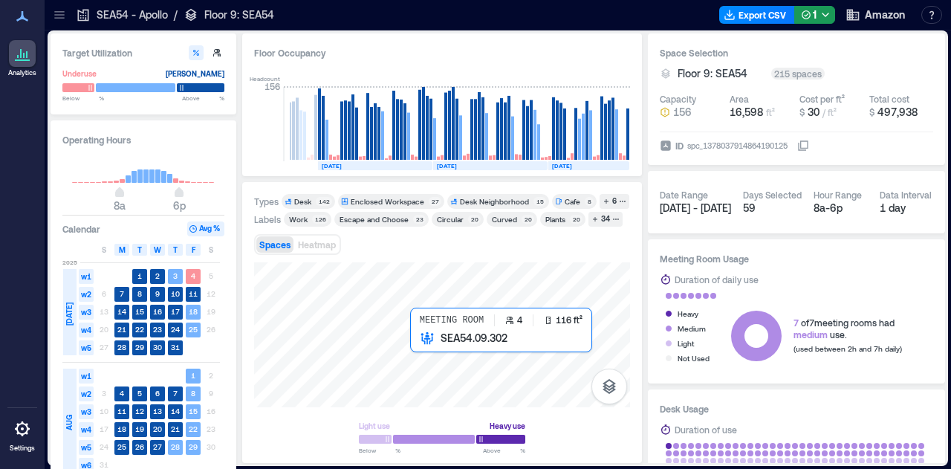
click at [446, 366] on div at bounding box center [442, 334] width 376 height 145
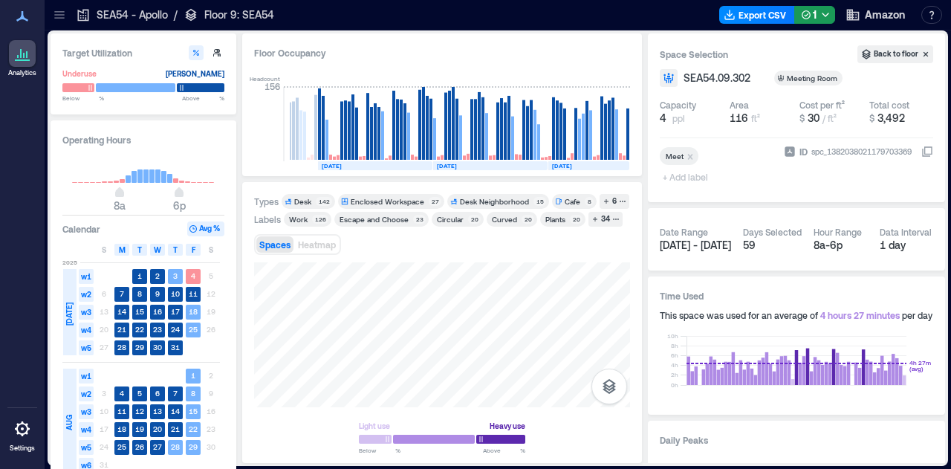
click at [648, 468] on html "Analytics Settings My Spaces AUS20 - Austin 1 Floor LHR16 - London 1 Floor SEA3…" at bounding box center [475, 234] width 951 height 469
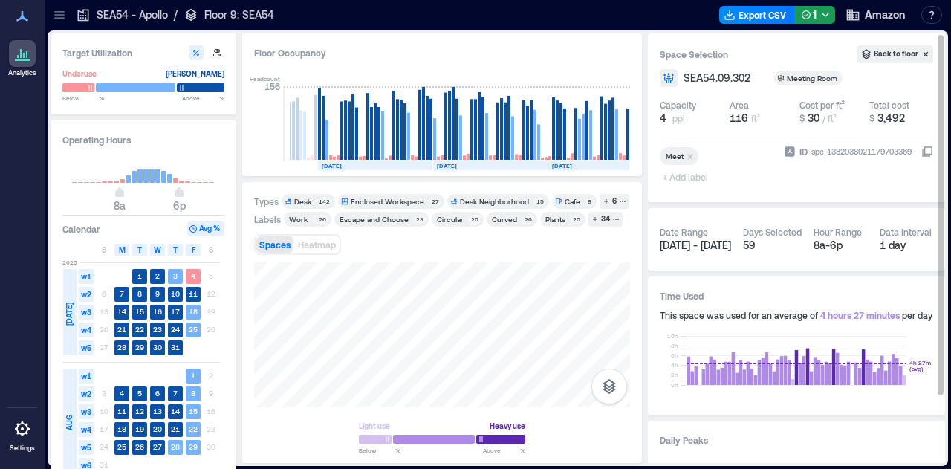
click at [803, 405] on div "Target Utilization Underuse Critical mass Below ** % Above ** % Operating Hours…" at bounding box center [498, 248] width 895 height 430
click at [659, 130] on div "Target Utilization Underuse Critical mass Below ** % Above ** % Operating Hours…" at bounding box center [498, 248] width 895 height 430
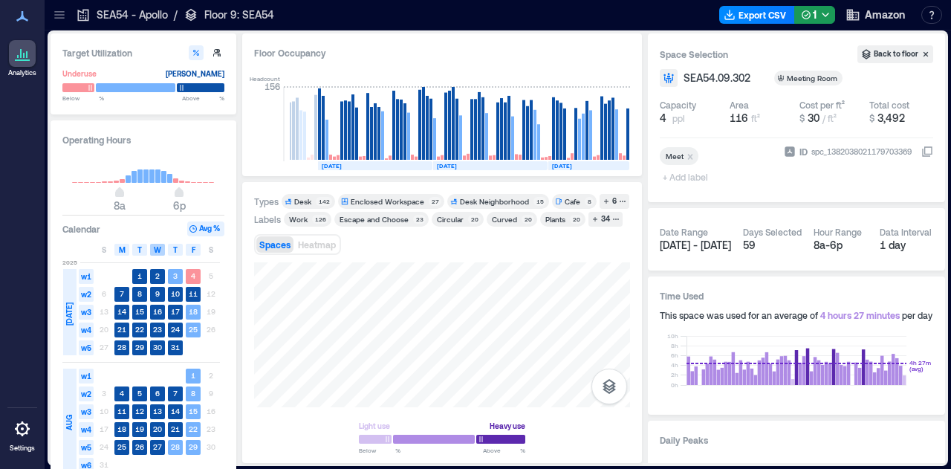
click at [159, 245] on div "Target Utilization Underuse Critical mass Below ** % Above ** % Operating Hours…" at bounding box center [498, 248] width 895 height 430
click at [196, 326] on div "Target Utilization Underuse Critical mass Below ** % Above ** % Operating Hours…" at bounding box center [498, 248] width 895 height 430
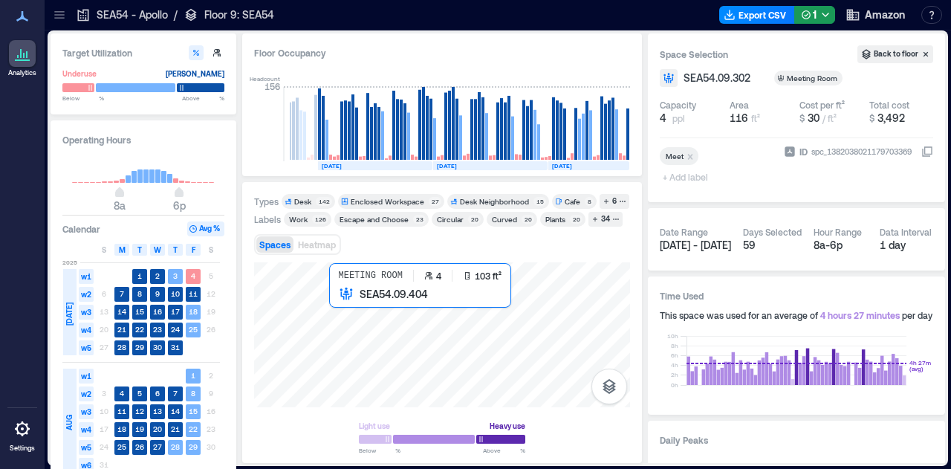
click at [355, 305] on div at bounding box center [442, 334] width 376 height 145
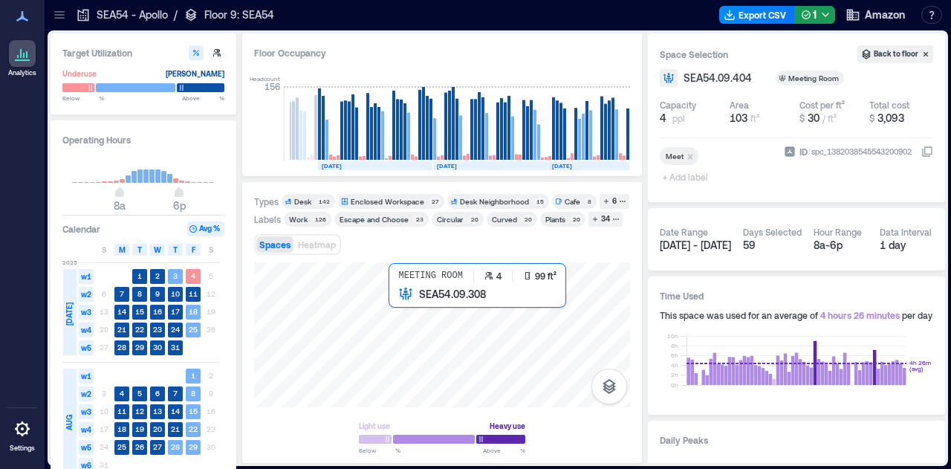
click at [421, 323] on div at bounding box center [442, 334] width 376 height 145
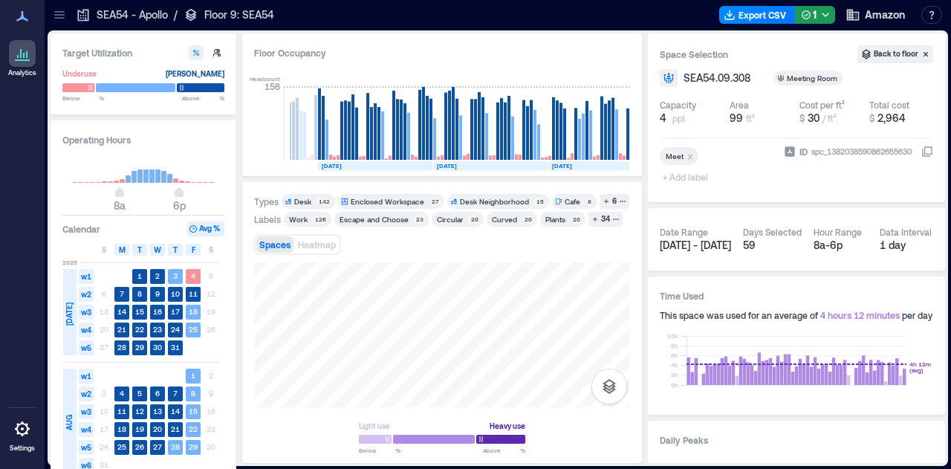
click at [622, 456] on div "Types Desk 142 Enclosed Workspace 27 Desk Neighborhood 15 Cafe 8 6 Labels Work …" at bounding box center [442, 322] width 400 height 281
click at [56, 20] on icon at bounding box center [59, 14] width 15 height 15
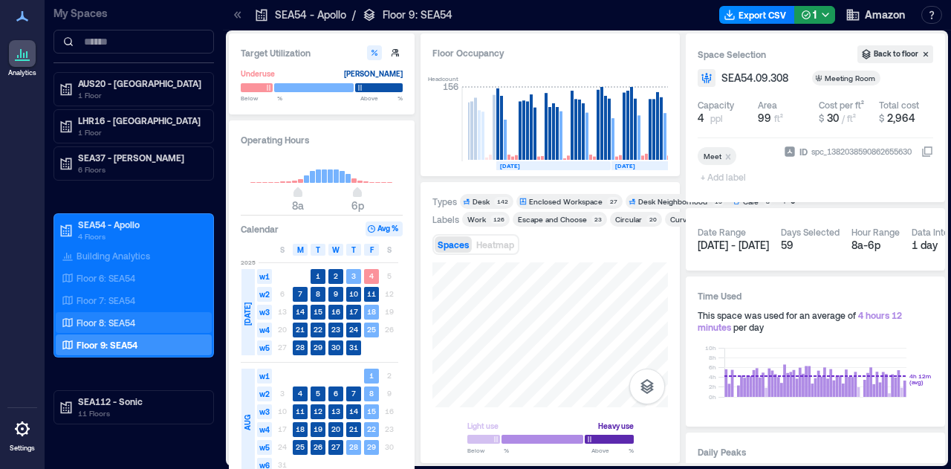
click at [125, 325] on p "Floor 8: SEA54" at bounding box center [106, 323] width 59 height 12
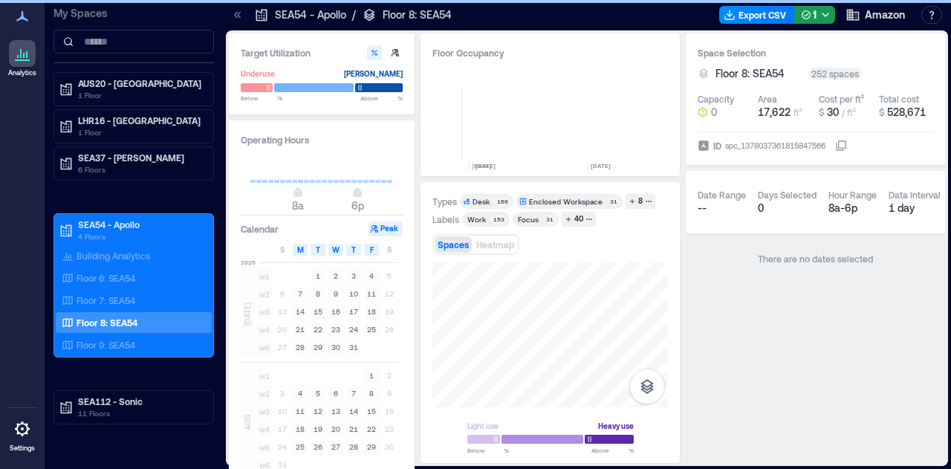
scroll to position [0, 788]
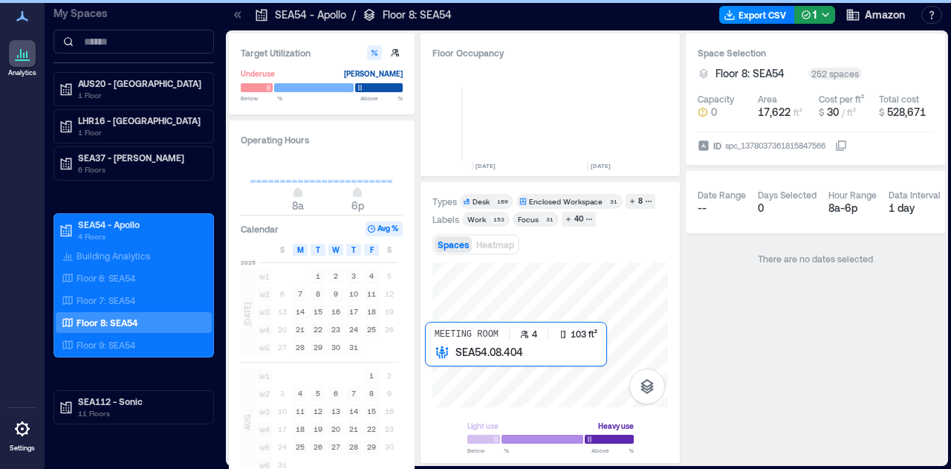
click at [447, 361] on div at bounding box center [551, 334] width 236 height 145
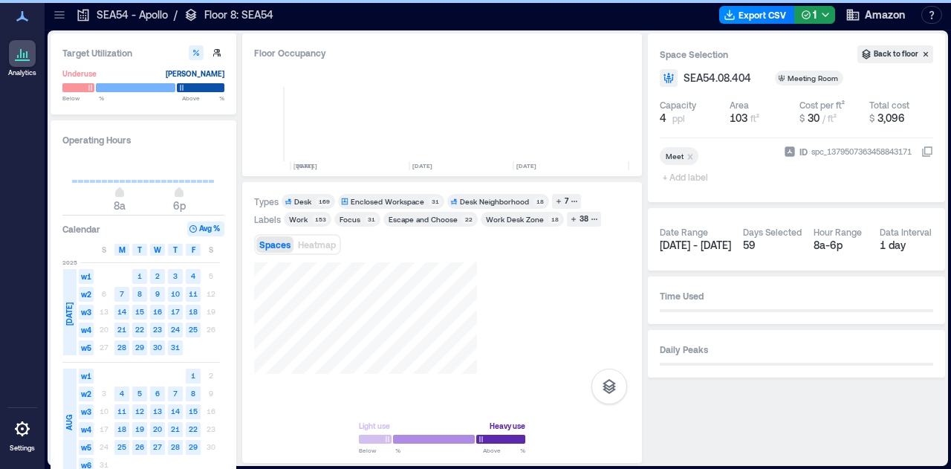
scroll to position [0, 648]
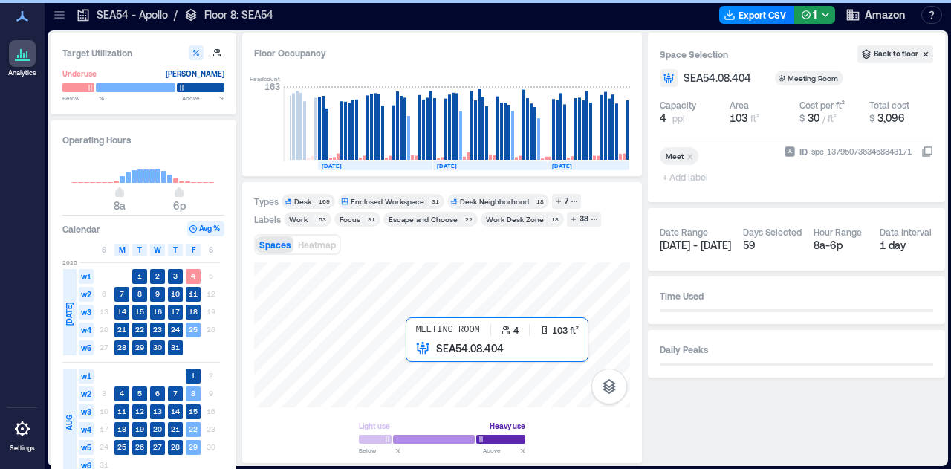
click at [428, 361] on div at bounding box center [442, 334] width 376 height 145
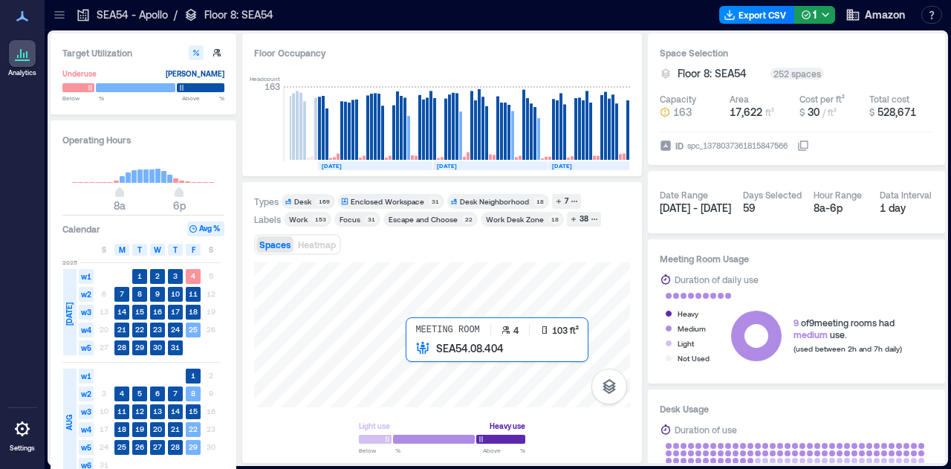
click at [417, 363] on div at bounding box center [442, 334] width 376 height 145
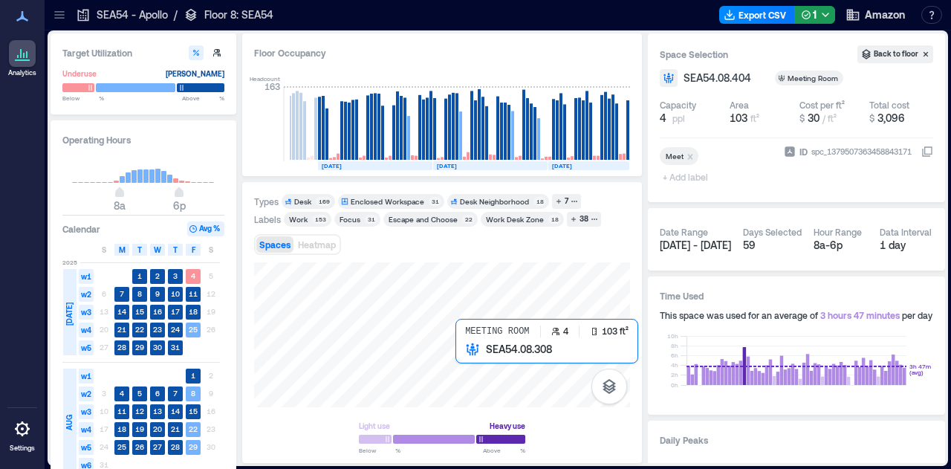
click at [476, 367] on div at bounding box center [442, 334] width 376 height 145
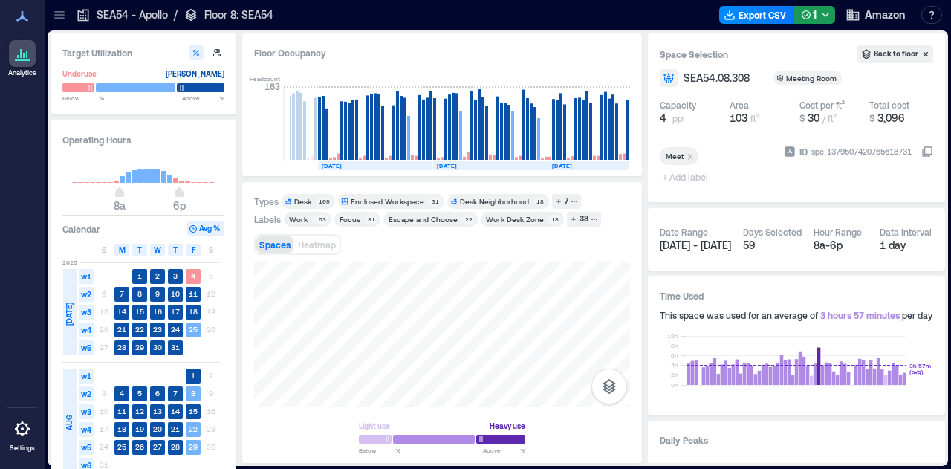
click at [242, 308] on div "Target Utilization Underuse [PERSON_NAME] Below ** % Above ** % Operating Hours…" at bounding box center [498, 248] width 895 height 430
click at [400, 452] on div "Light use Heavy use Below ** % Above ** %" at bounding box center [442, 357] width 376 height 190
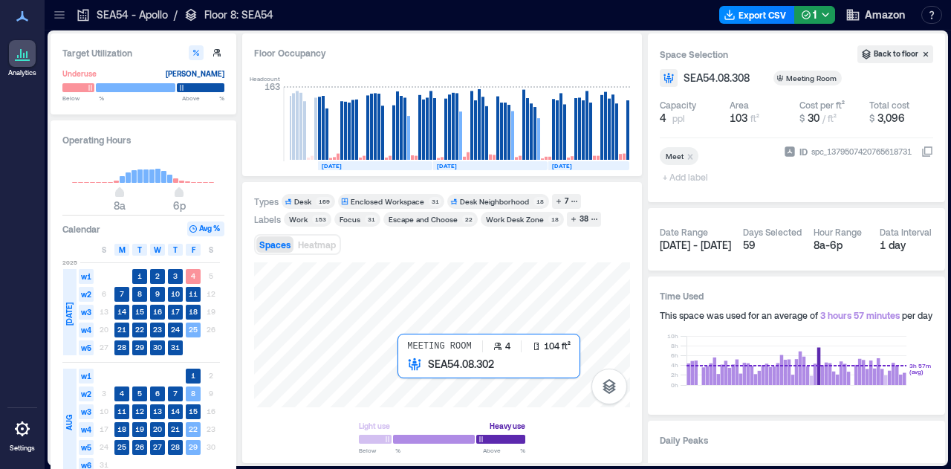
click at [436, 383] on div at bounding box center [442, 334] width 376 height 145
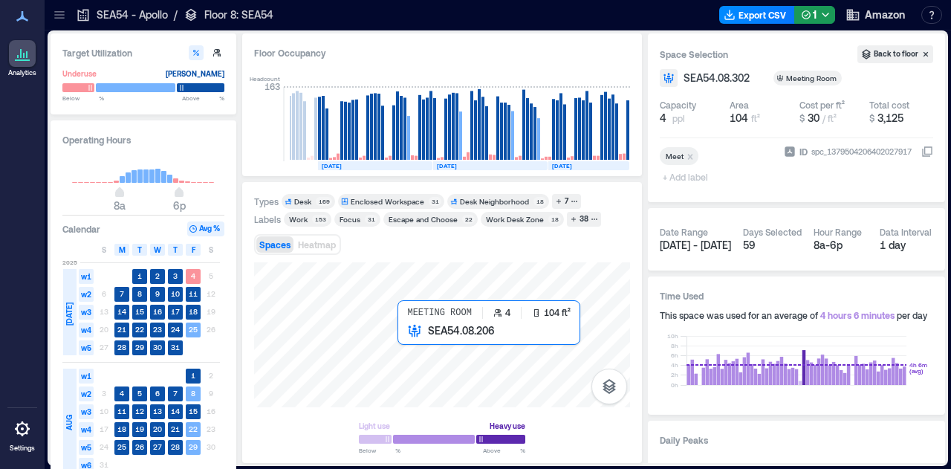
click at [425, 357] on div at bounding box center [442, 334] width 376 height 145
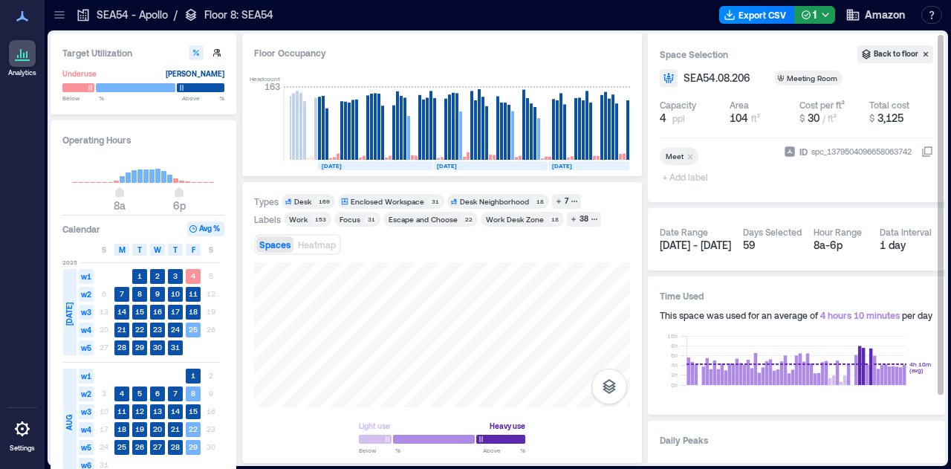
click at [685, 381] on div "Target Utilization Underuse Critical mass Below ** % Above ** % Operating Hours…" at bounding box center [498, 248] width 895 height 430
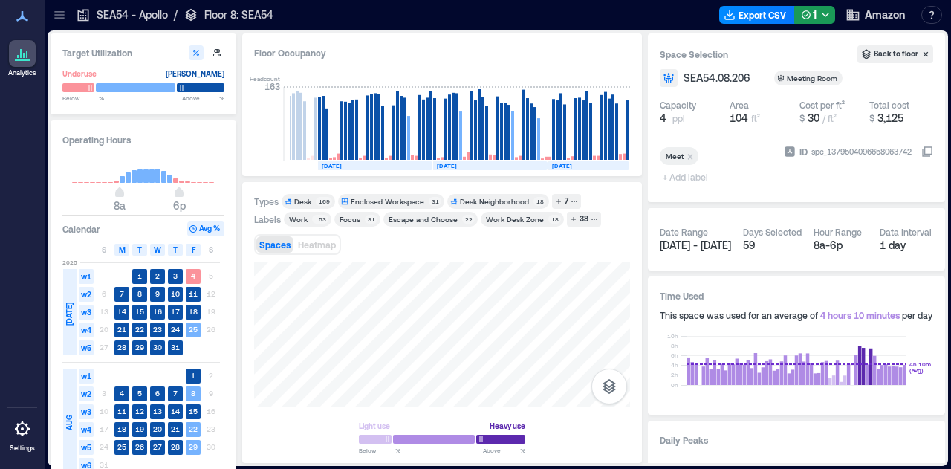
click at [61, 16] on icon at bounding box center [59, 14] width 15 height 15
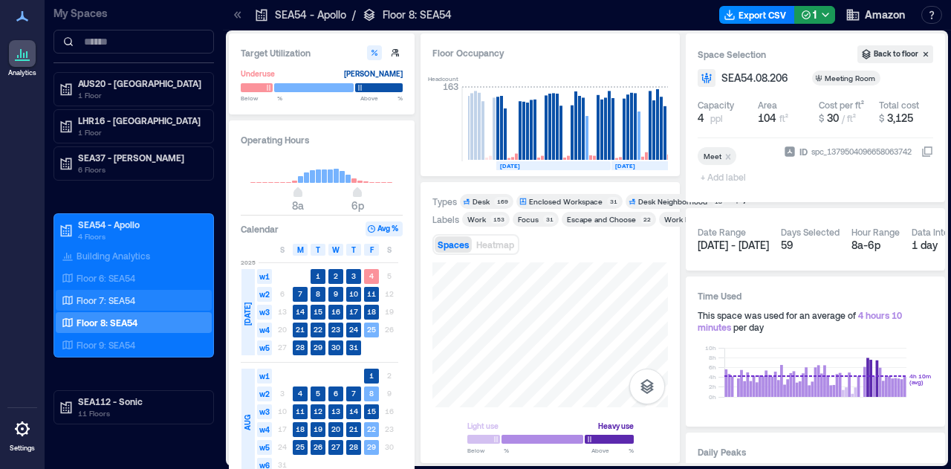
click at [124, 302] on p "Floor 7: SEA54" at bounding box center [106, 300] width 59 height 12
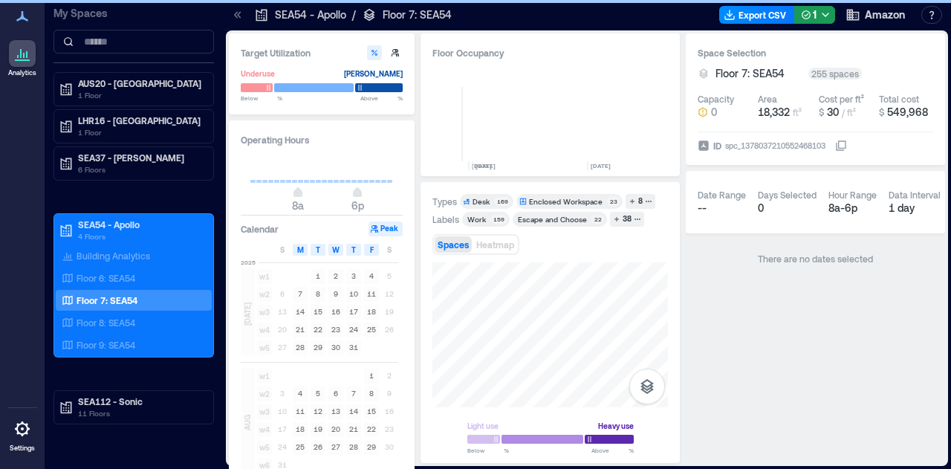
scroll to position [0, 788]
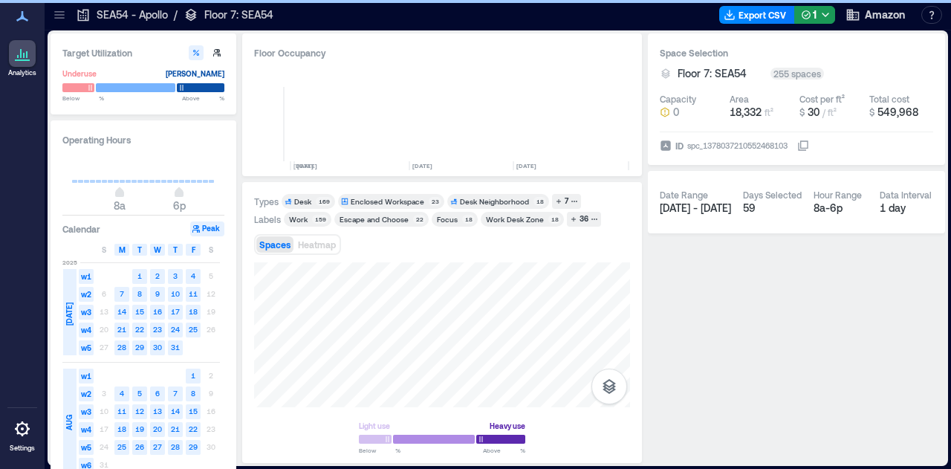
scroll to position [0, 648]
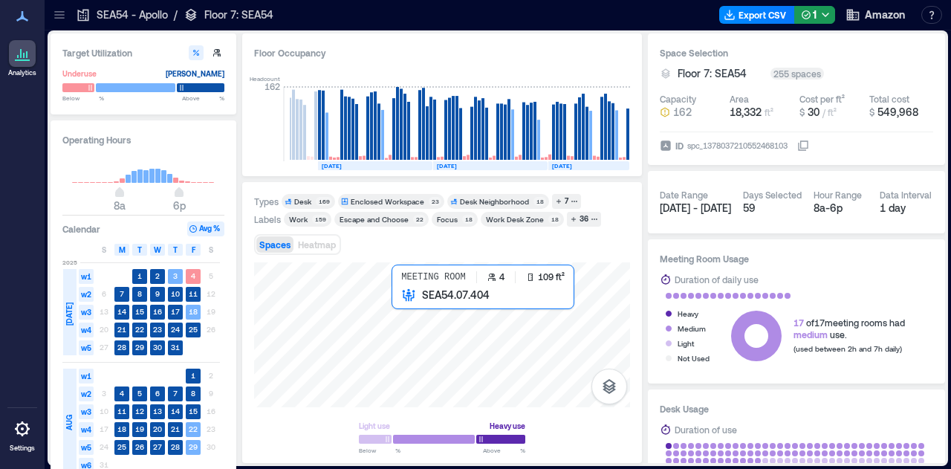
click at [430, 311] on div at bounding box center [442, 334] width 376 height 145
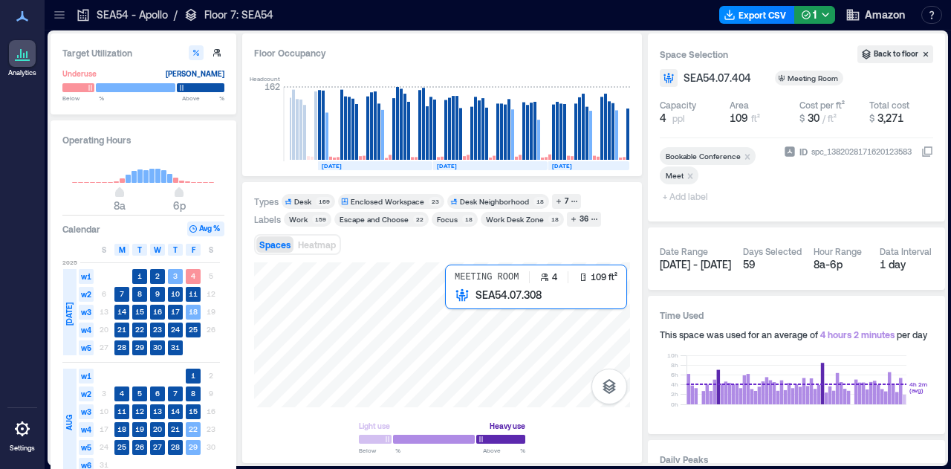
click at [476, 314] on div at bounding box center [442, 334] width 376 height 145
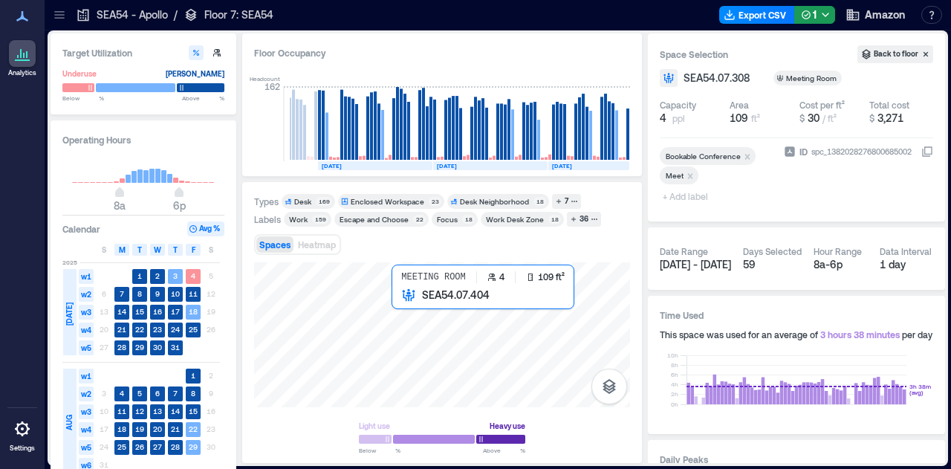
click at [430, 312] on div at bounding box center [442, 334] width 376 height 145
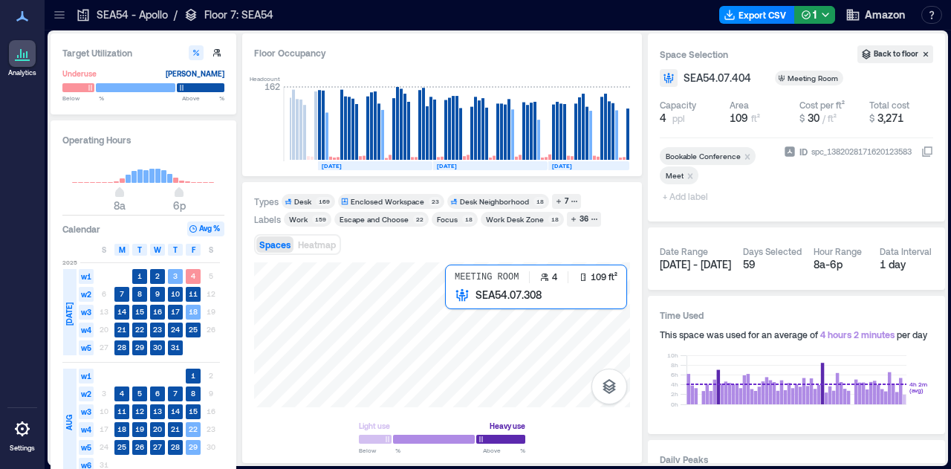
click at [478, 320] on div at bounding box center [442, 334] width 376 height 145
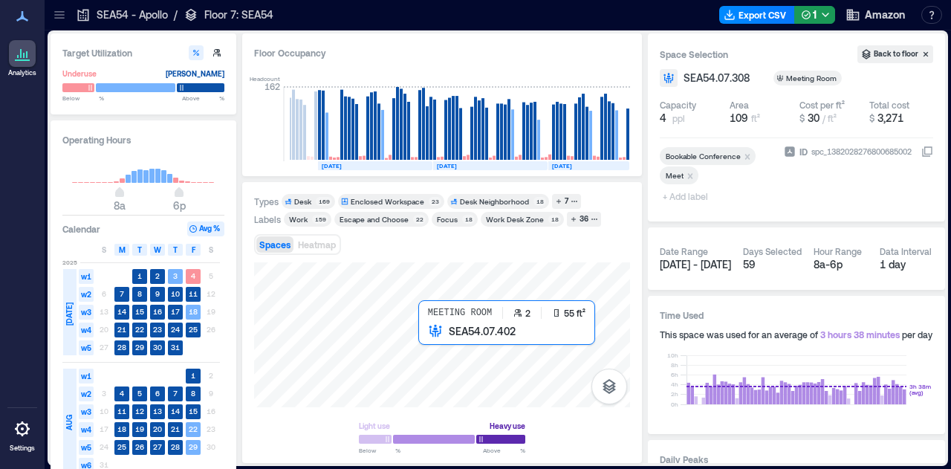
click at [431, 343] on div at bounding box center [442, 334] width 376 height 145
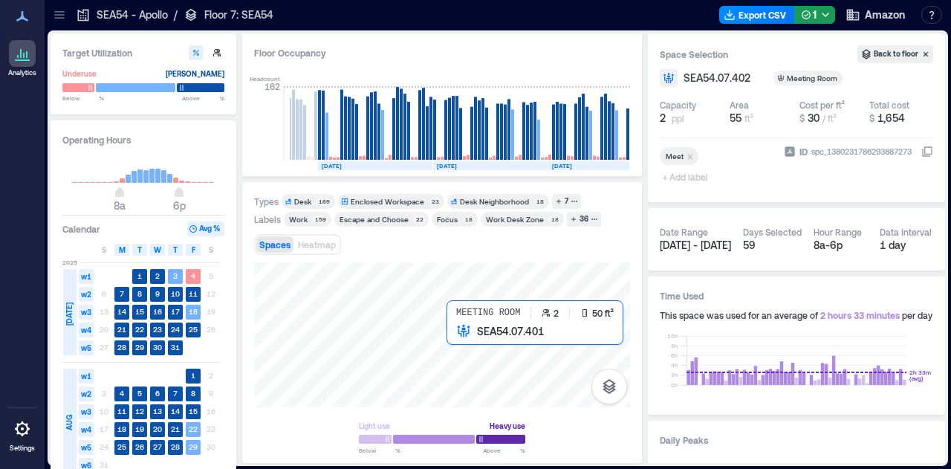
click at [461, 352] on div at bounding box center [442, 334] width 376 height 145
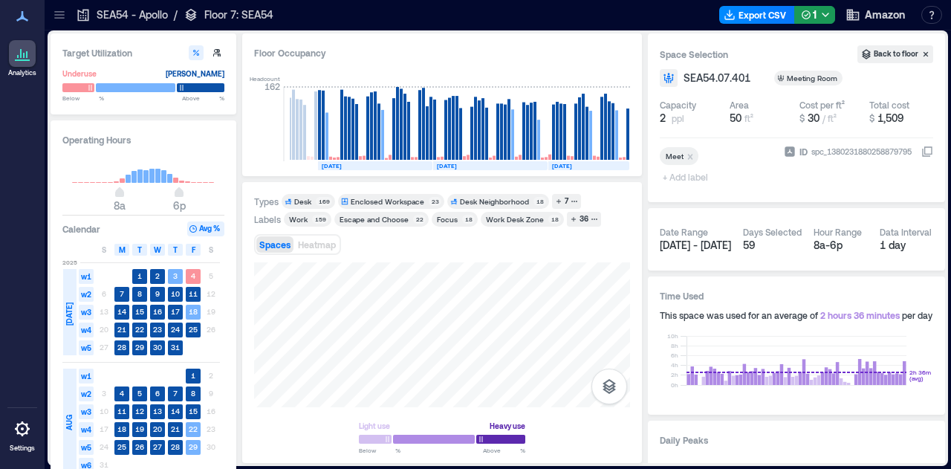
click at [483, 267] on div "Types Desk 169 Enclosed Workspace 23 Desk Neighborhood 18 7 Labels Work 159 Esc…" at bounding box center [442, 323] width 376 height 258
drag, startPoint x: 549, startPoint y: 259, endPoint x: 267, endPoint y: 259, distance: 281.7
click at [267, 259] on div "Types Desk 169 Enclosed Workspace 23 Desk Neighborhood 18 7 Labels Work 159 Esc…" at bounding box center [442, 323] width 376 height 258
click at [474, 452] on div "Light use Heavy use Below ** % Above ** %" at bounding box center [442, 357] width 376 height 190
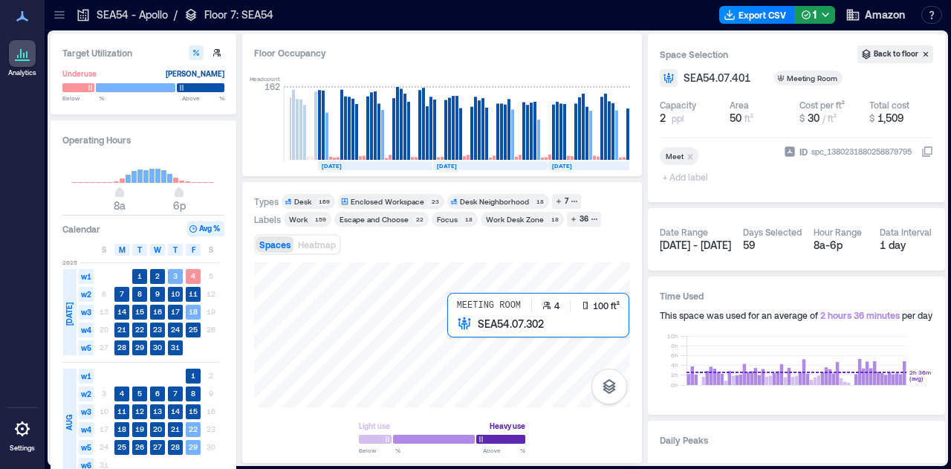
click at [482, 338] on div at bounding box center [442, 334] width 376 height 145
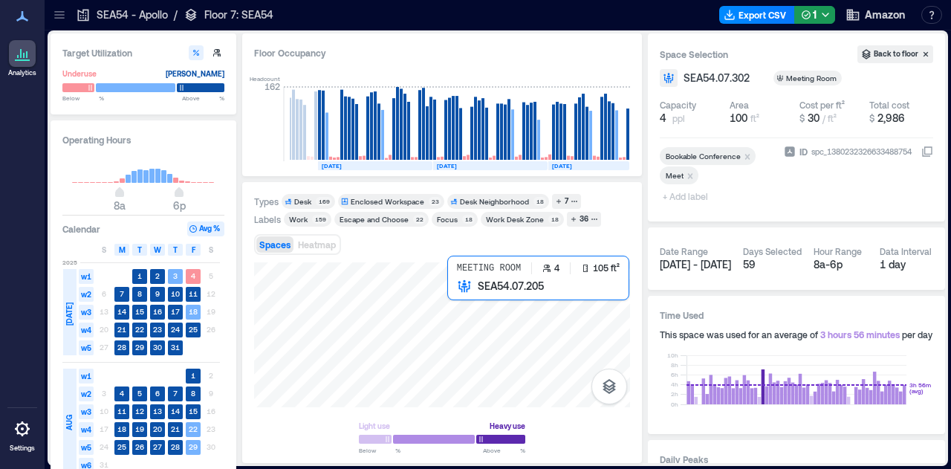
click at [489, 317] on div at bounding box center [442, 334] width 376 height 145
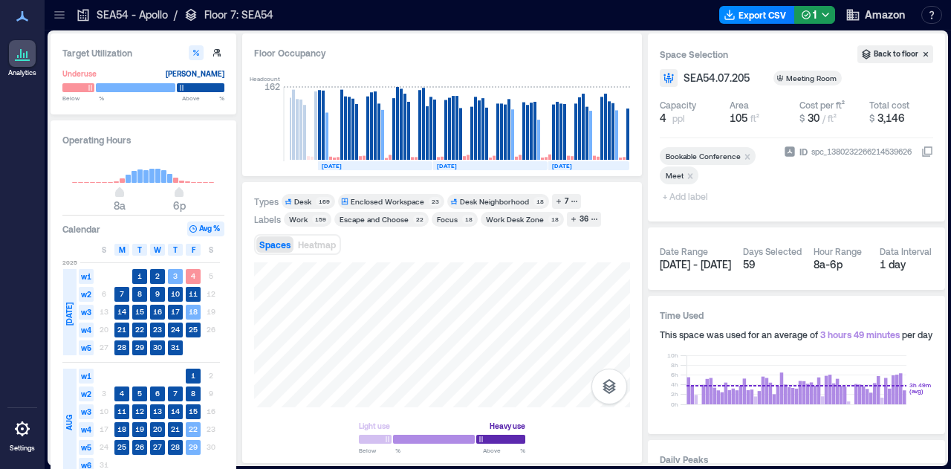
click at [58, 13] on icon at bounding box center [59, 14] width 15 height 15
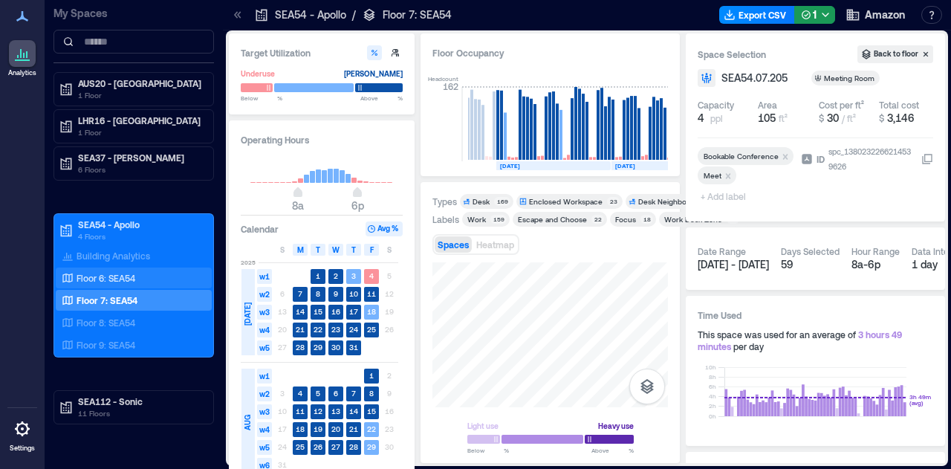
click at [125, 282] on p "Floor 6: SEA54" at bounding box center [106, 278] width 59 height 12
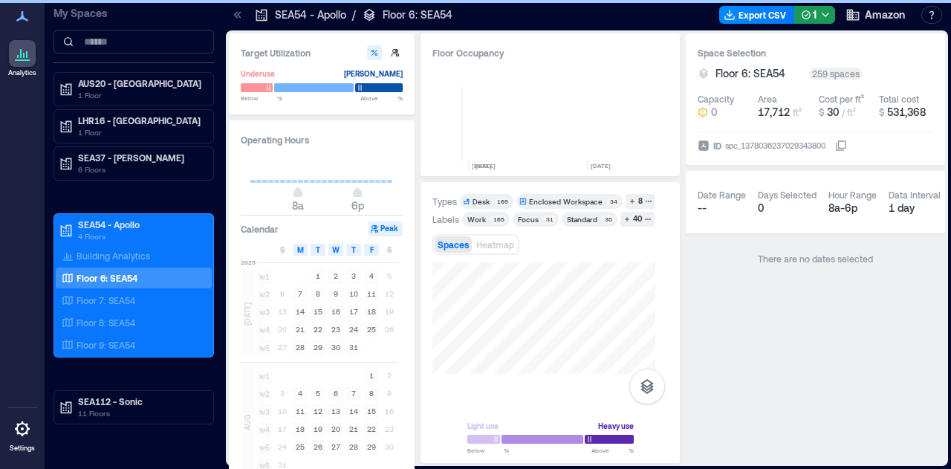
scroll to position [0, 788]
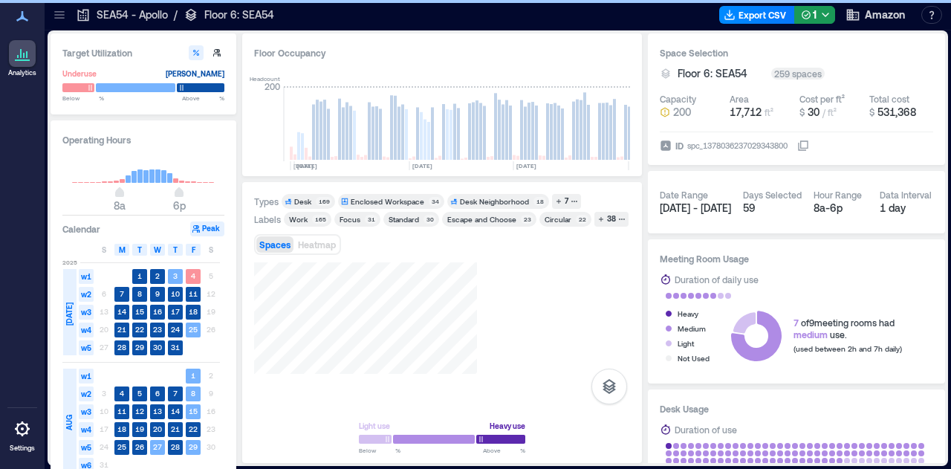
scroll to position [0, 648]
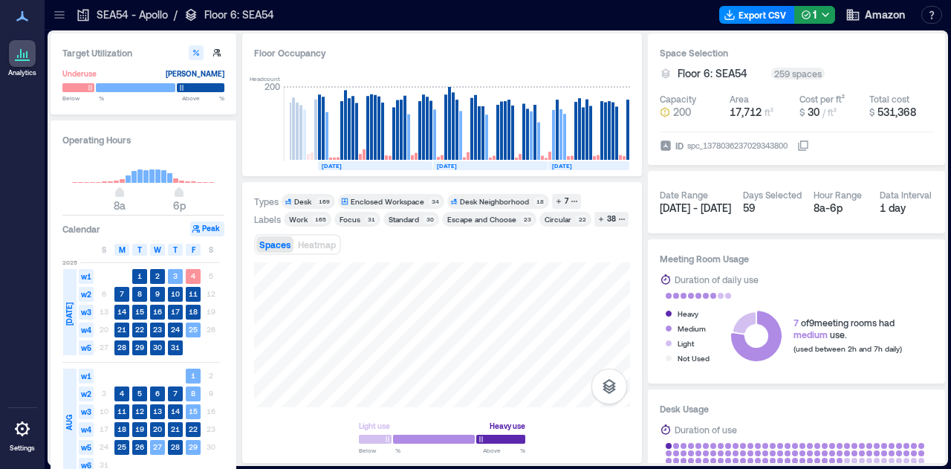
click at [410, 260] on div "Types Desk 169 Enclosed Workspace 34 Desk Neighborhood 18 7 Labels Work 165 Foc…" at bounding box center [442, 323] width 376 height 258
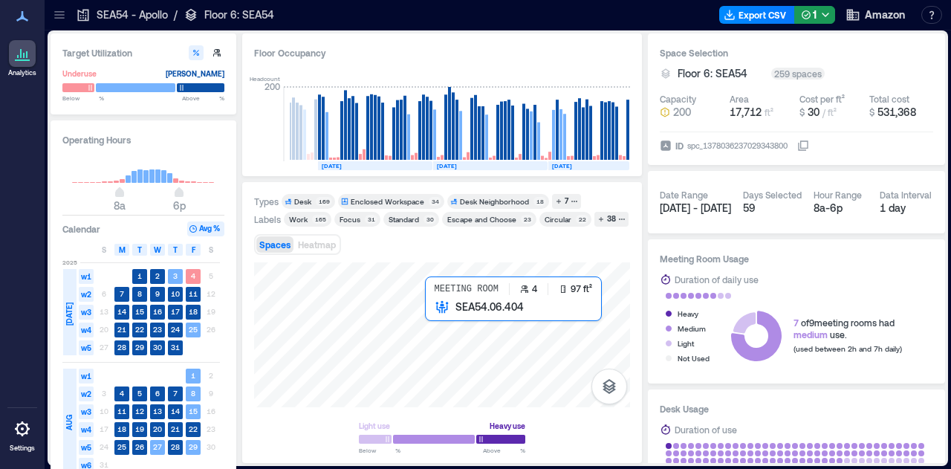
click at [477, 328] on div at bounding box center [442, 334] width 376 height 145
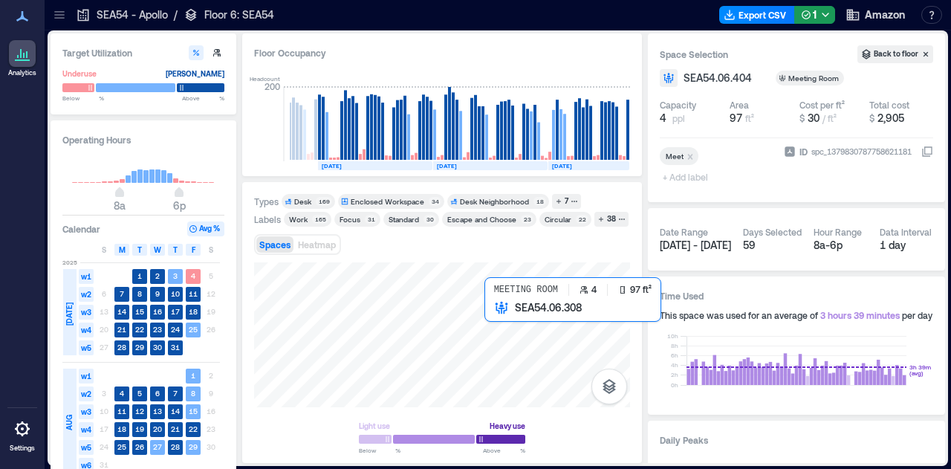
click at [516, 329] on div at bounding box center [442, 334] width 376 height 145
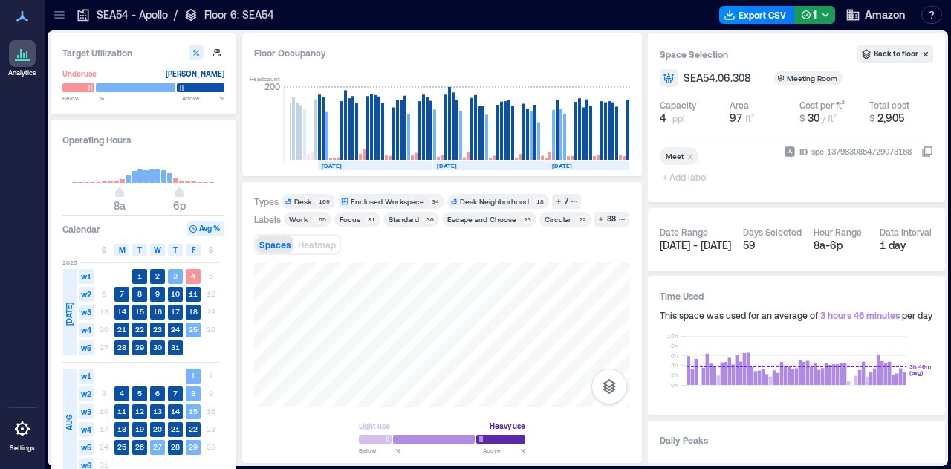
click at [311, 422] on div "Light use Heavy use Below ** % Above ** %" at bounding box center [442, 357] width 376 height 190
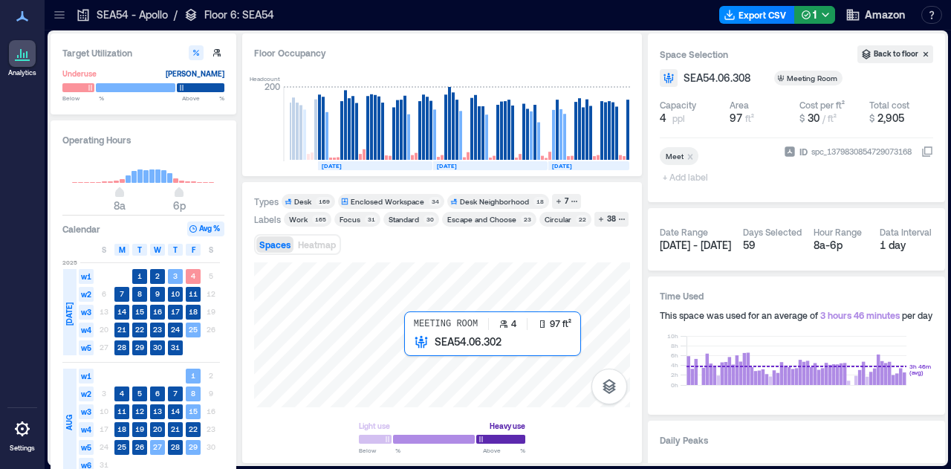
click at [433, 360] on div at bounding box center [442, 334] width 376 height 145
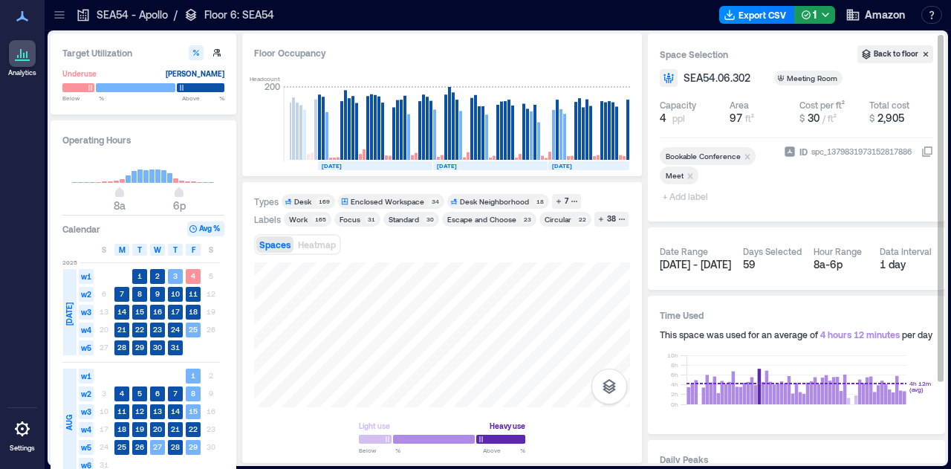
click at [693, 453] on div "Target Utilization Underuse [PERSON_NAME] Below ** % Above ** % Operating Hours…" at bounding box center [498, 248] width 895 height 430
click at [711, 42] on div "Target Utilization Underuse [PERSON_NAME] Below ** % Above ** % Operating Hours…" at bounding box center [498, 248] width 895 height 430
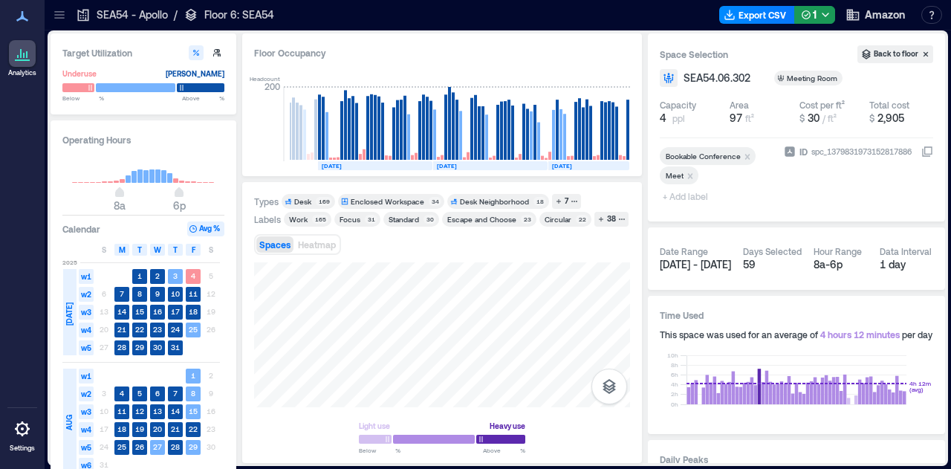
click at [144, 386] on div "Target Utilization Underuse [PERSON_NAME] Below ** % Above ** % Operating Hours…" at bounding box center [498, 248] width 895 height 430
click at [303, 468] on html "Analytics Settings My Spaces AUS20 - Austin 1 Floor LHR16 - London 1 Floor SEA3…" at bounding box center [475, 234] width 951 height 469
click at [554, 468] on html "Analytics Settings My Spaces AUS20 - Austin 1 Floor LHR16 - London 1 Floor SEA3…" at bounding box center [475, 234] width 951 height 469
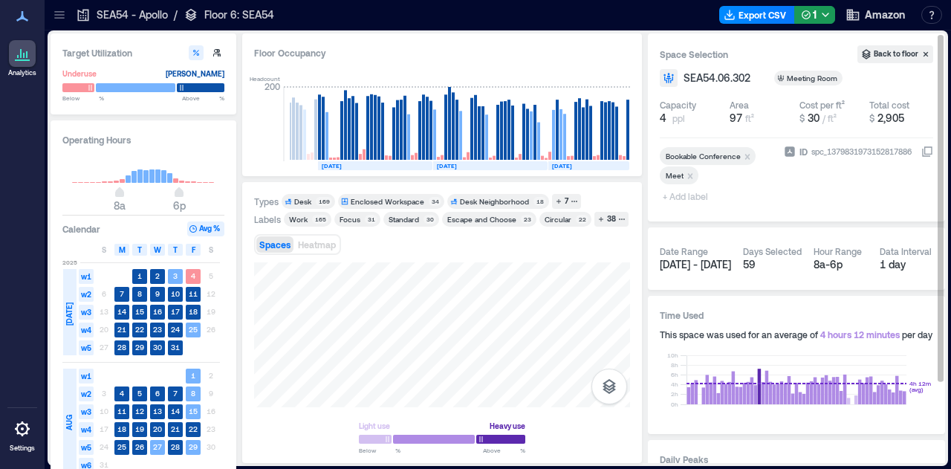
click at [699, 190] on div "Target Utilization Underuse [PERSON_NAME] Below ** % Above ** % Operating Hours…" at bounding box center [498, 248] width 895 height 430
